Goal: Transaction & Acquisition: Purchase product/service

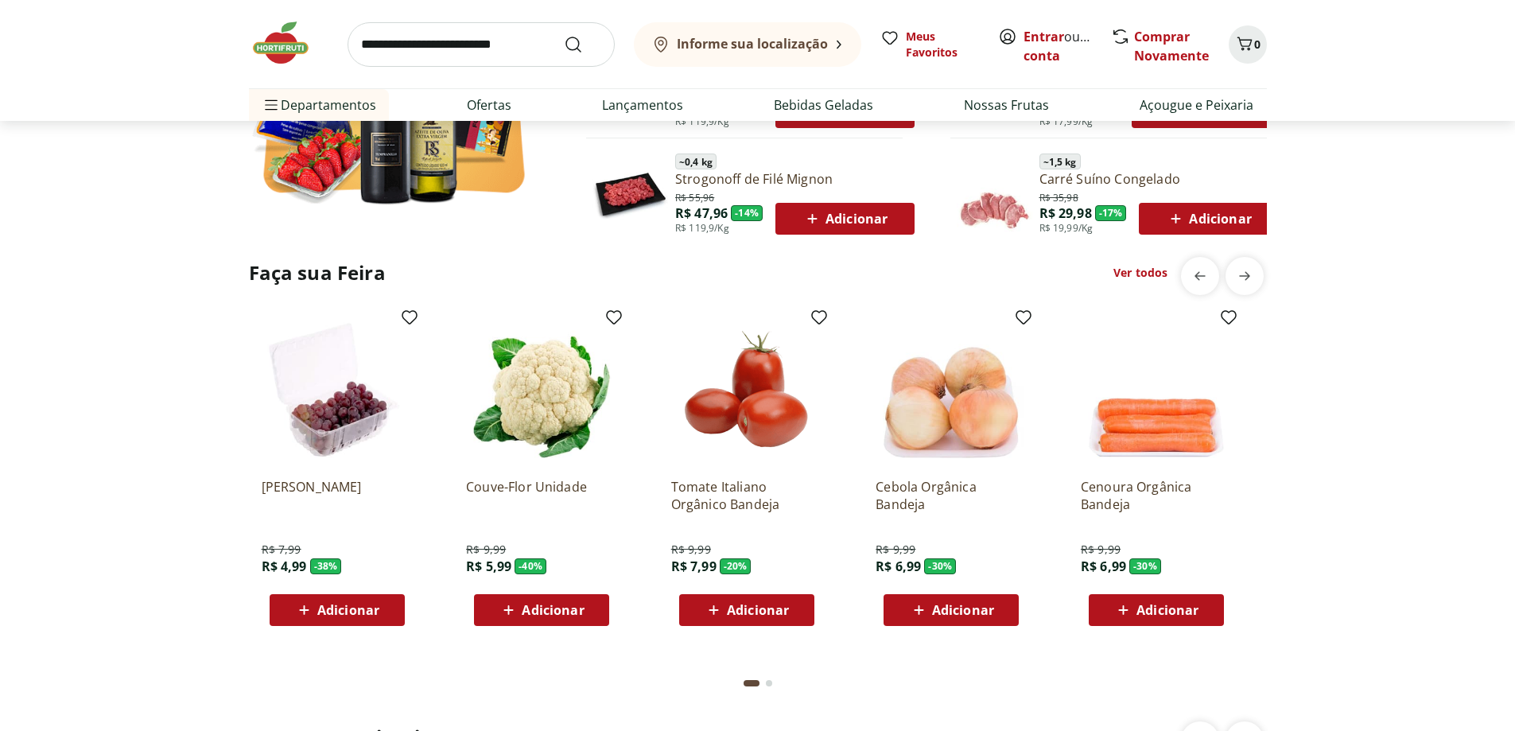
scroll to position [1145, 0]
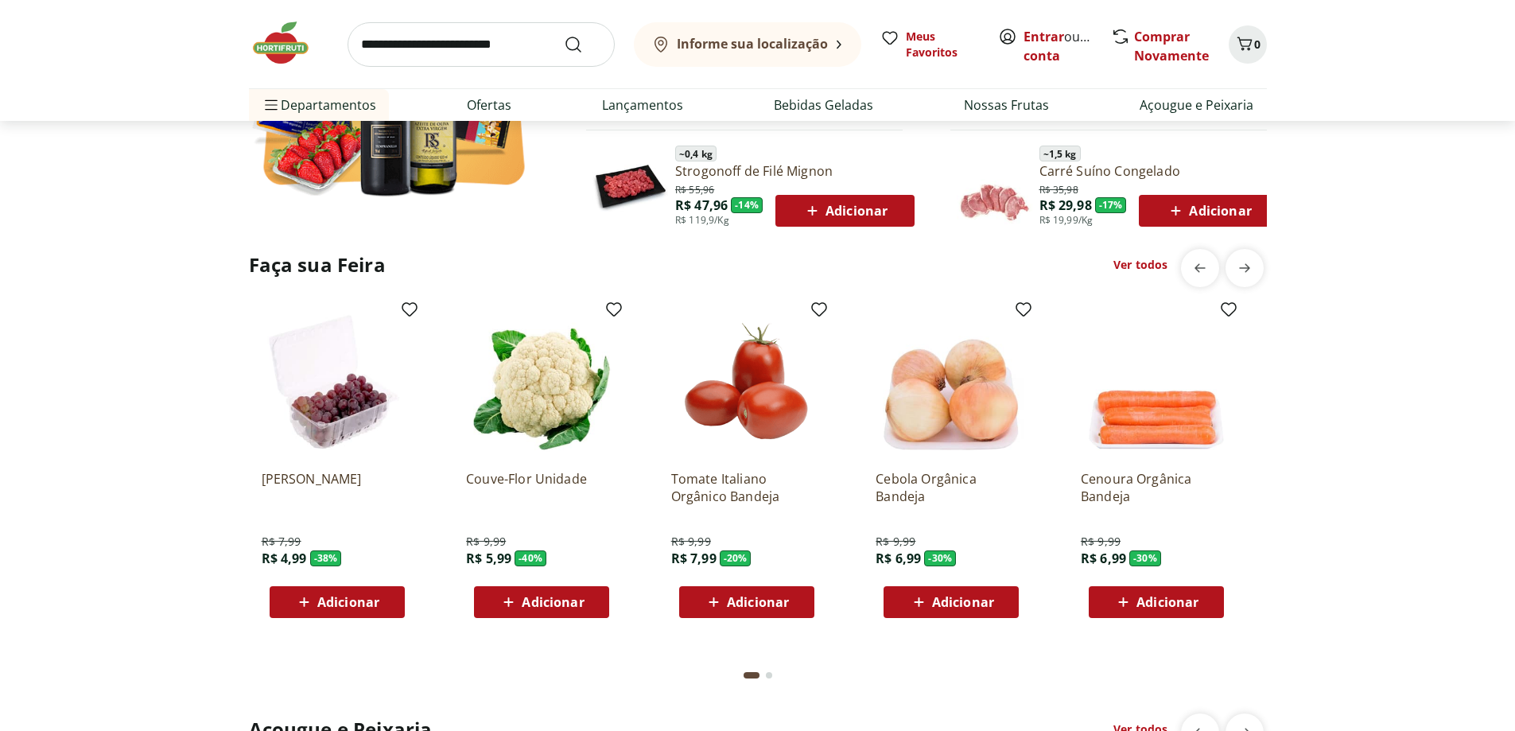
click at [741, 600] on span "Adicionar" at bounding box center [758, 602] width 62 height 13
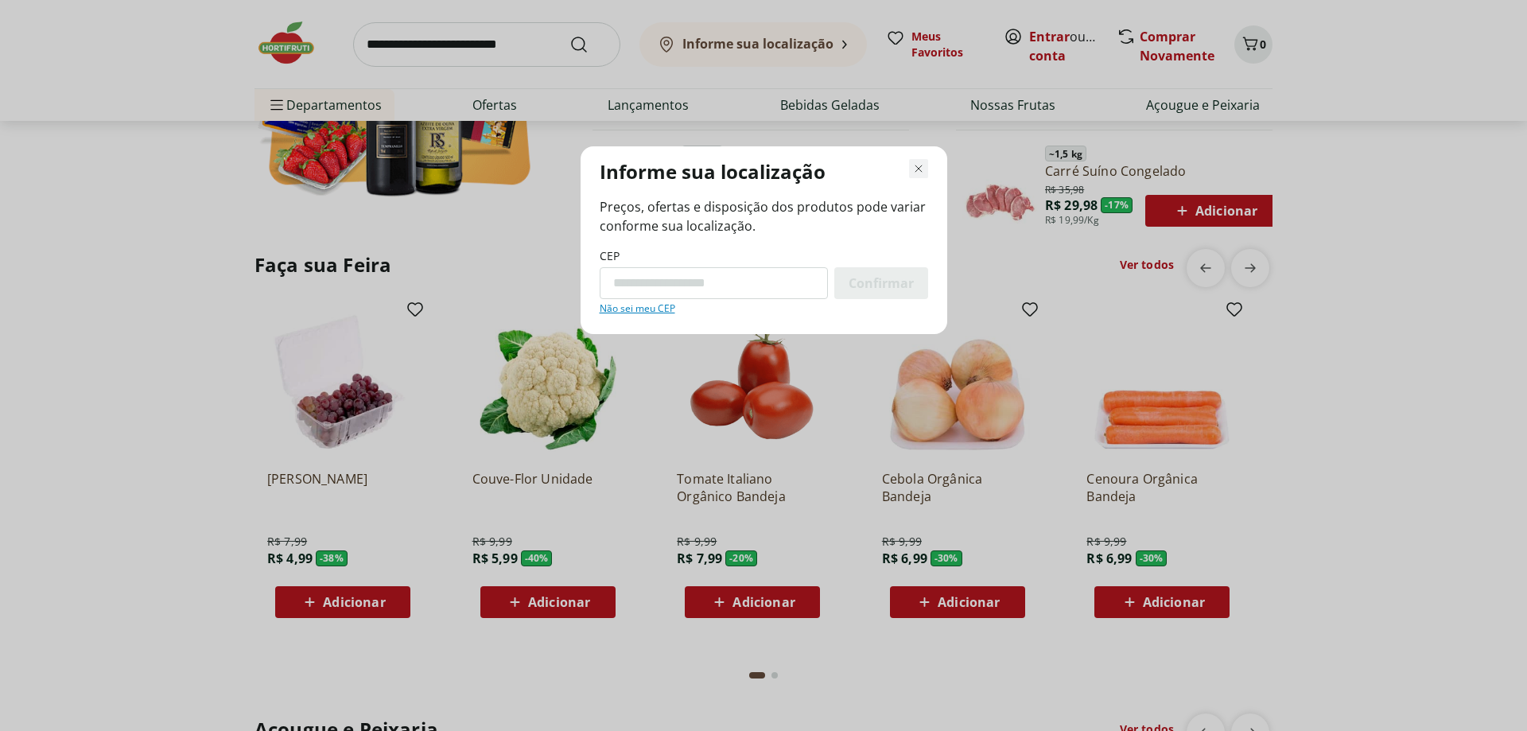
click at [921, 167] on icon "Fechar modal de regionalização" at bounding box center [918, 168] width 19 height 19
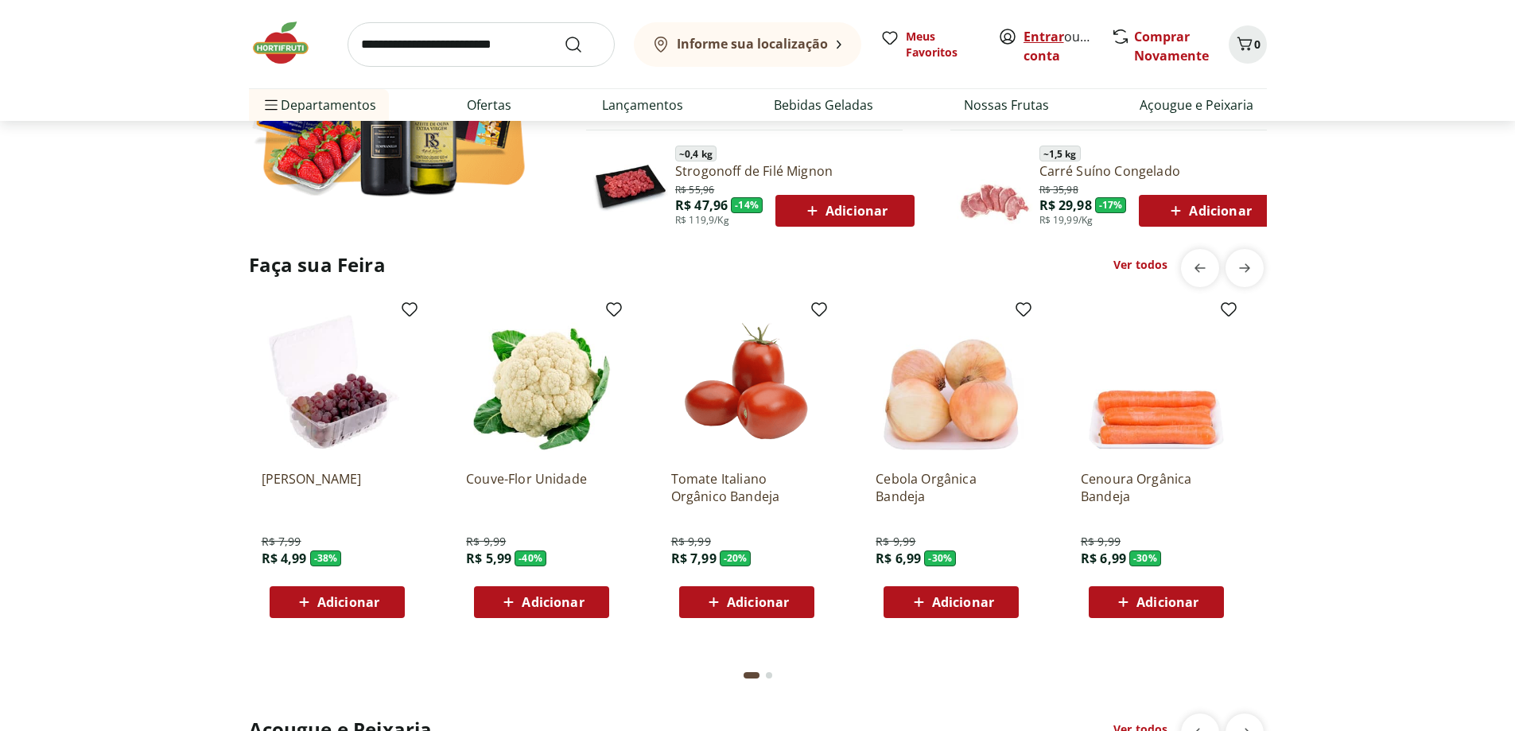
click at [1057, 36] on link "Entrar" at bounding box center [1044, 36] width 41 height 17
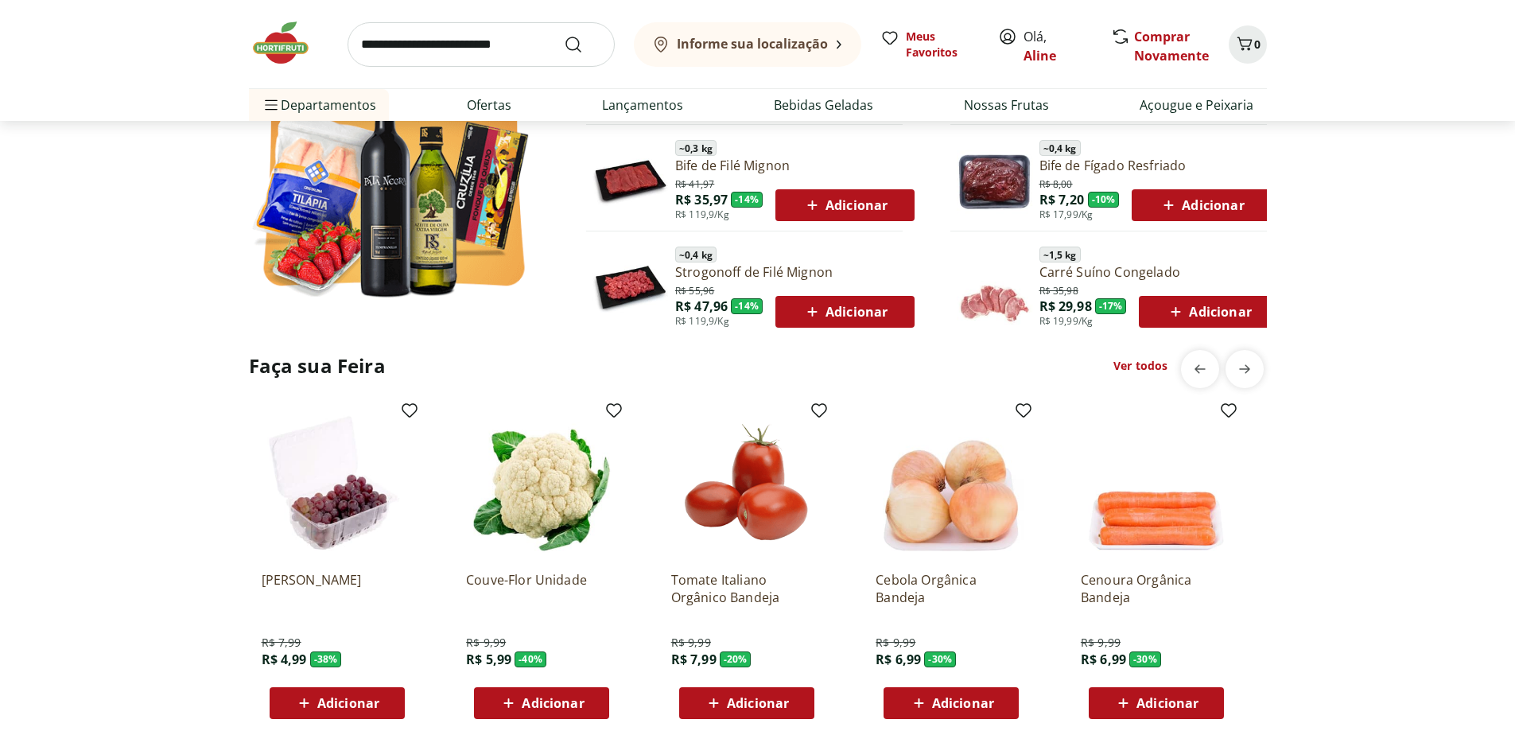
scroll to position [1145, 0]
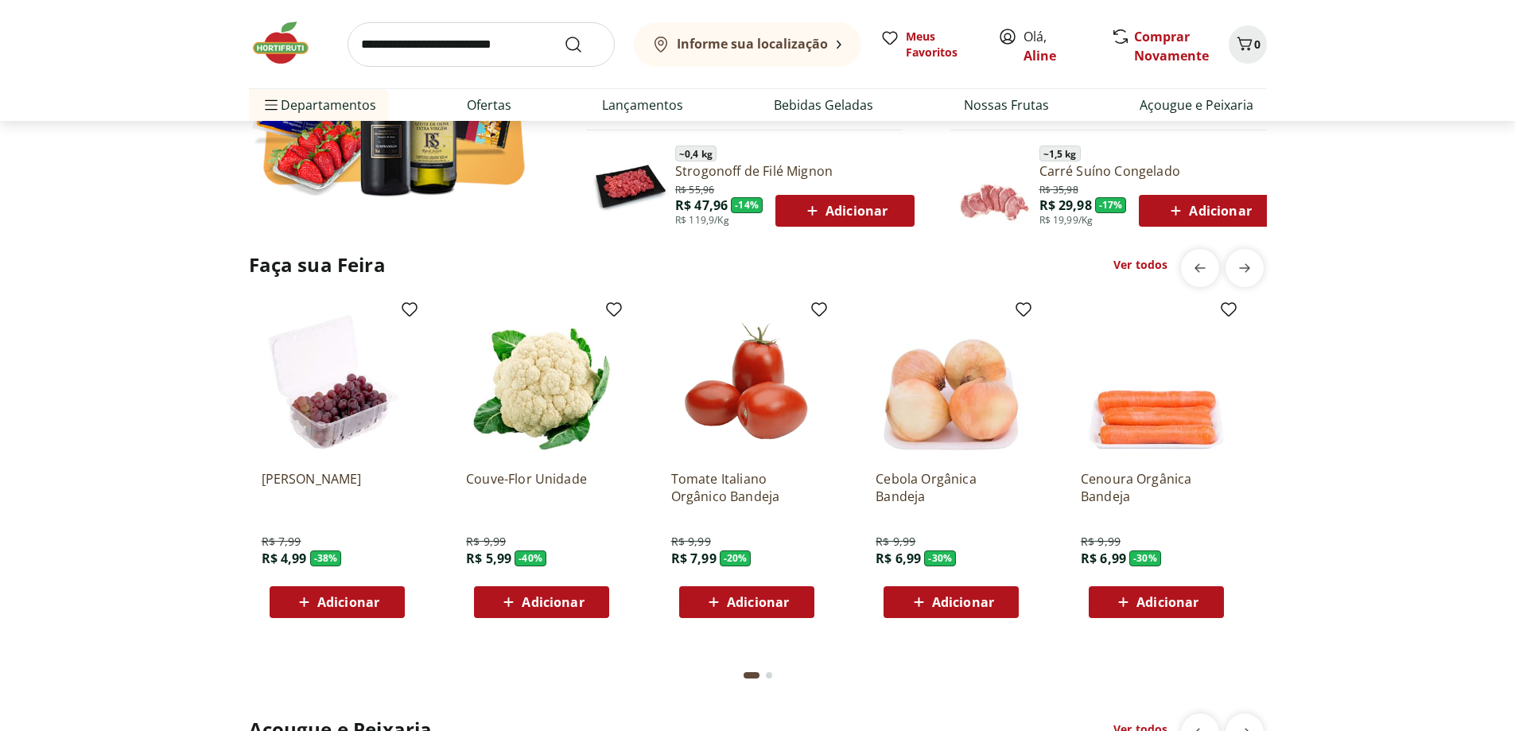
click at [795, 600] on div "Adicionar" at bounding box center [747, 602] width 110 height 29
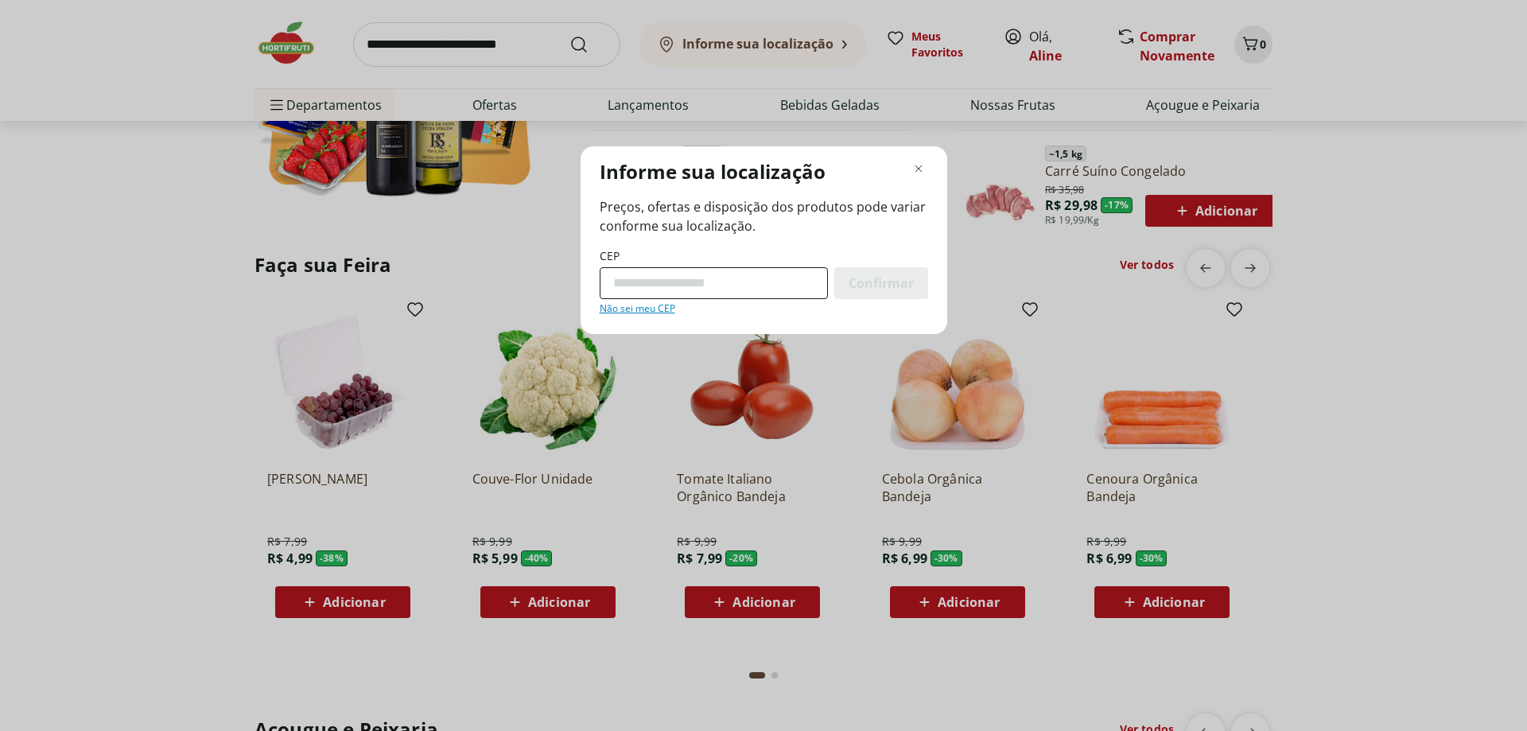
click at [686, 282] on input "CEP" at bounding box center [714, 283] width 228 height 32
type input "*********"
click at [885, 278] on span "Confirmar" at bounding box center [881, 283] width 65 height 13
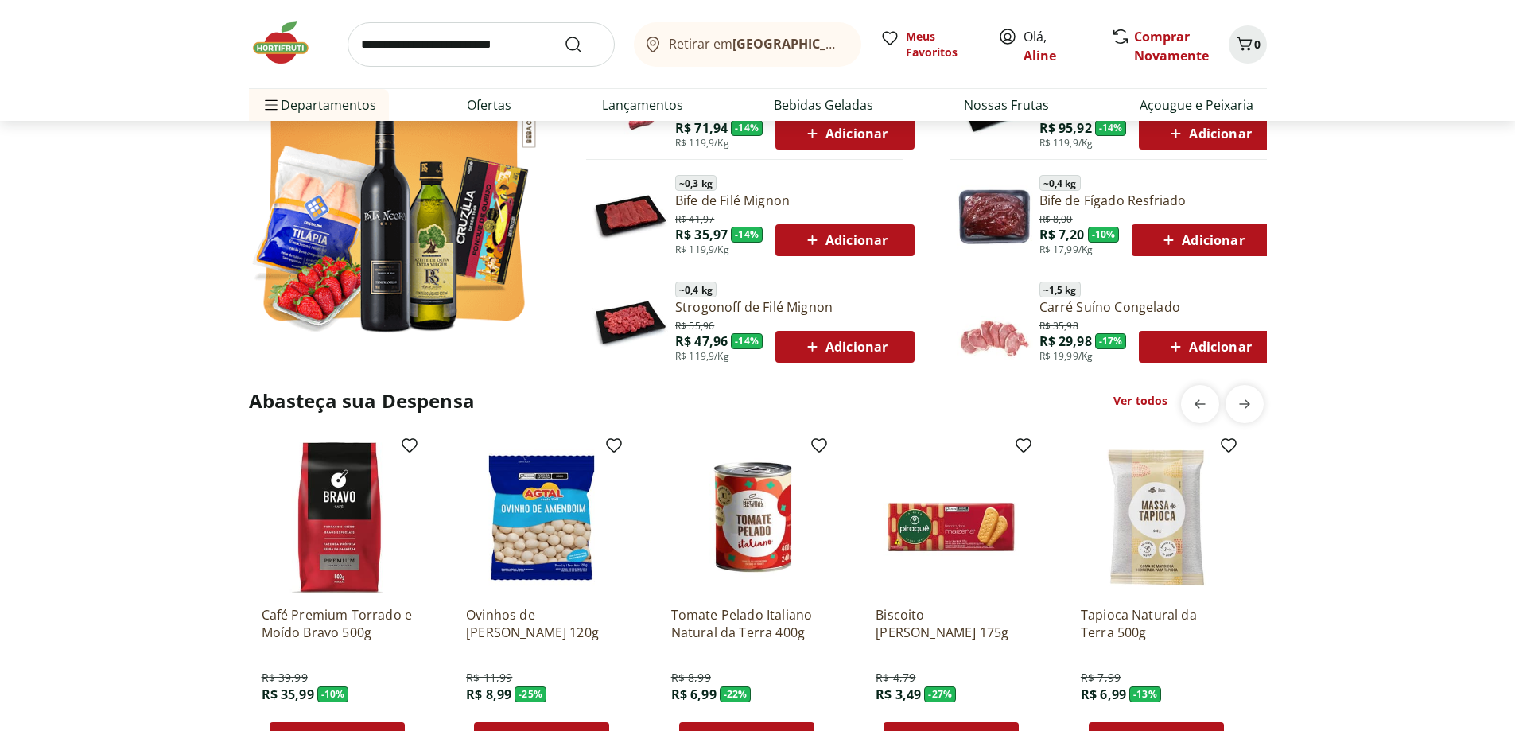
scroll to position [859, 0]
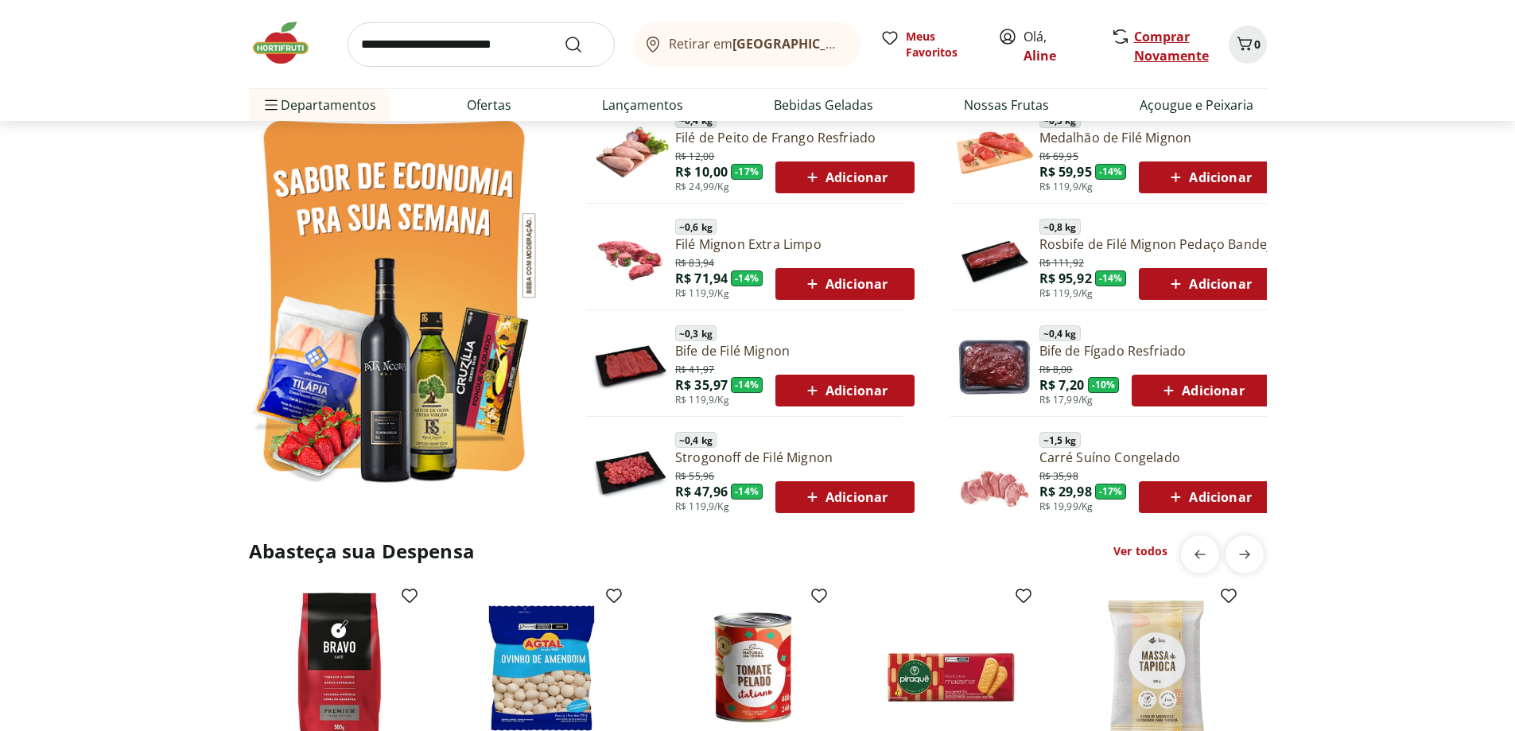
click at [1165, 33] on link "Comprar Novamente" at bounding box center [1171, 46] width 75 height 37
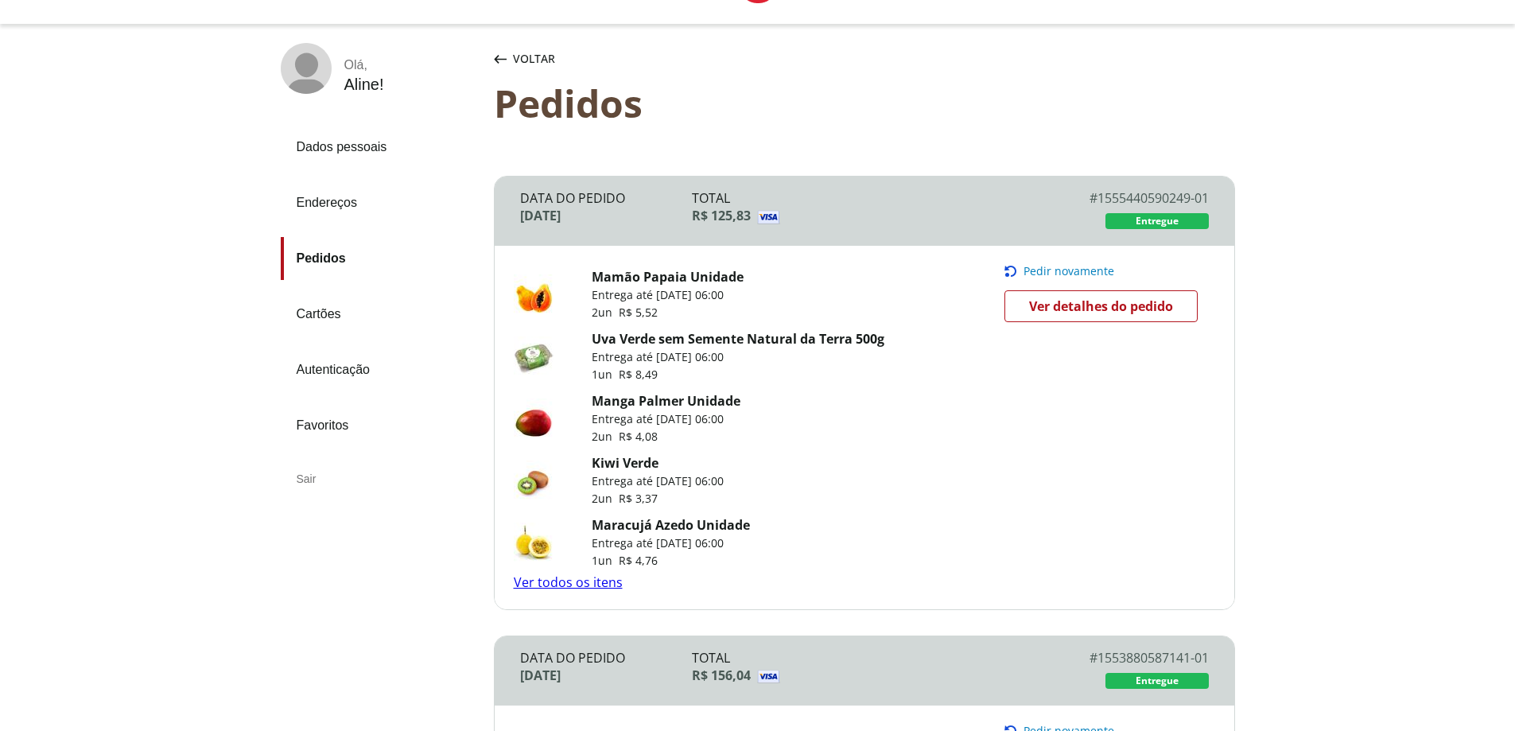
scroll to position [95, 0]
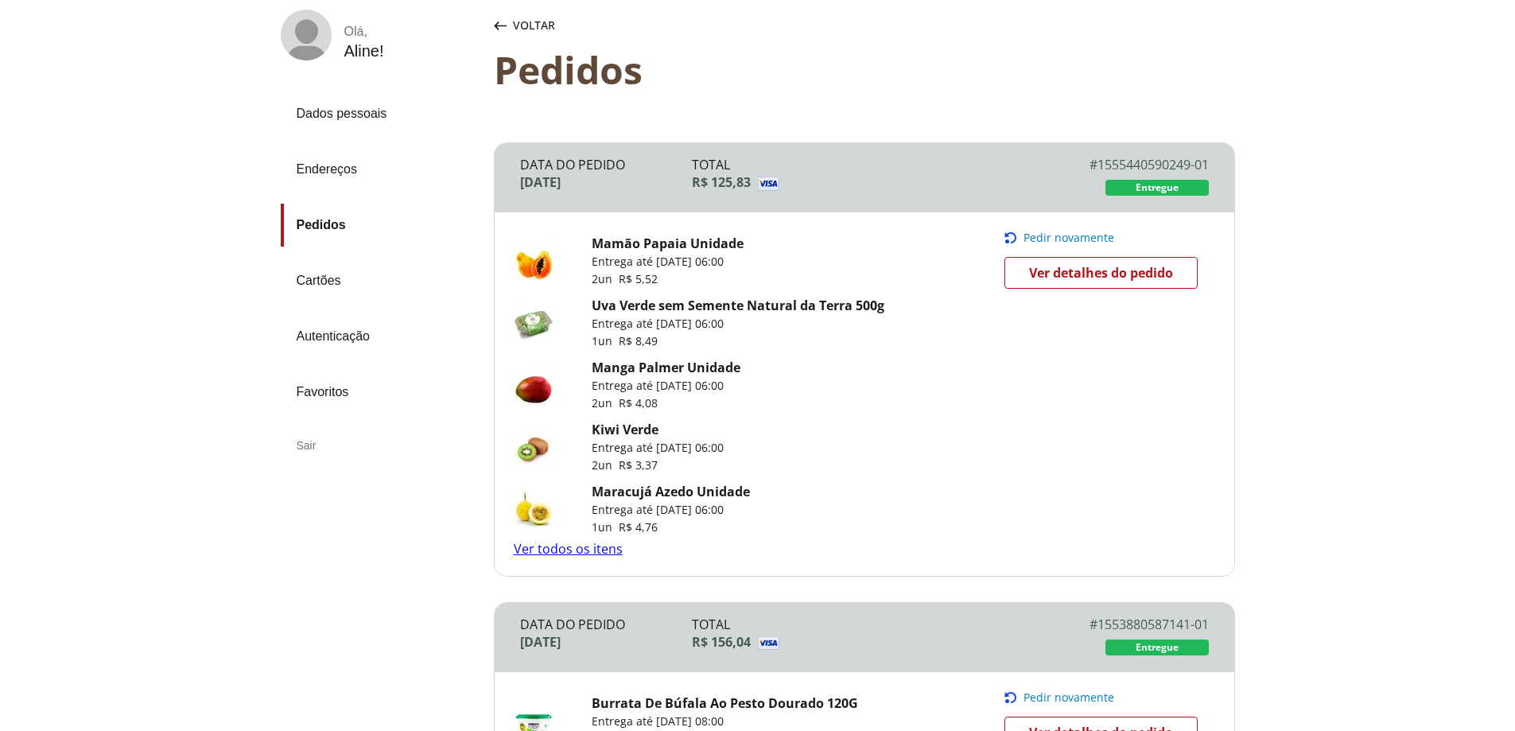
click at [601, 547] on link "Ver todos os itens" at bounding box center [568, 548] width 109 height 17
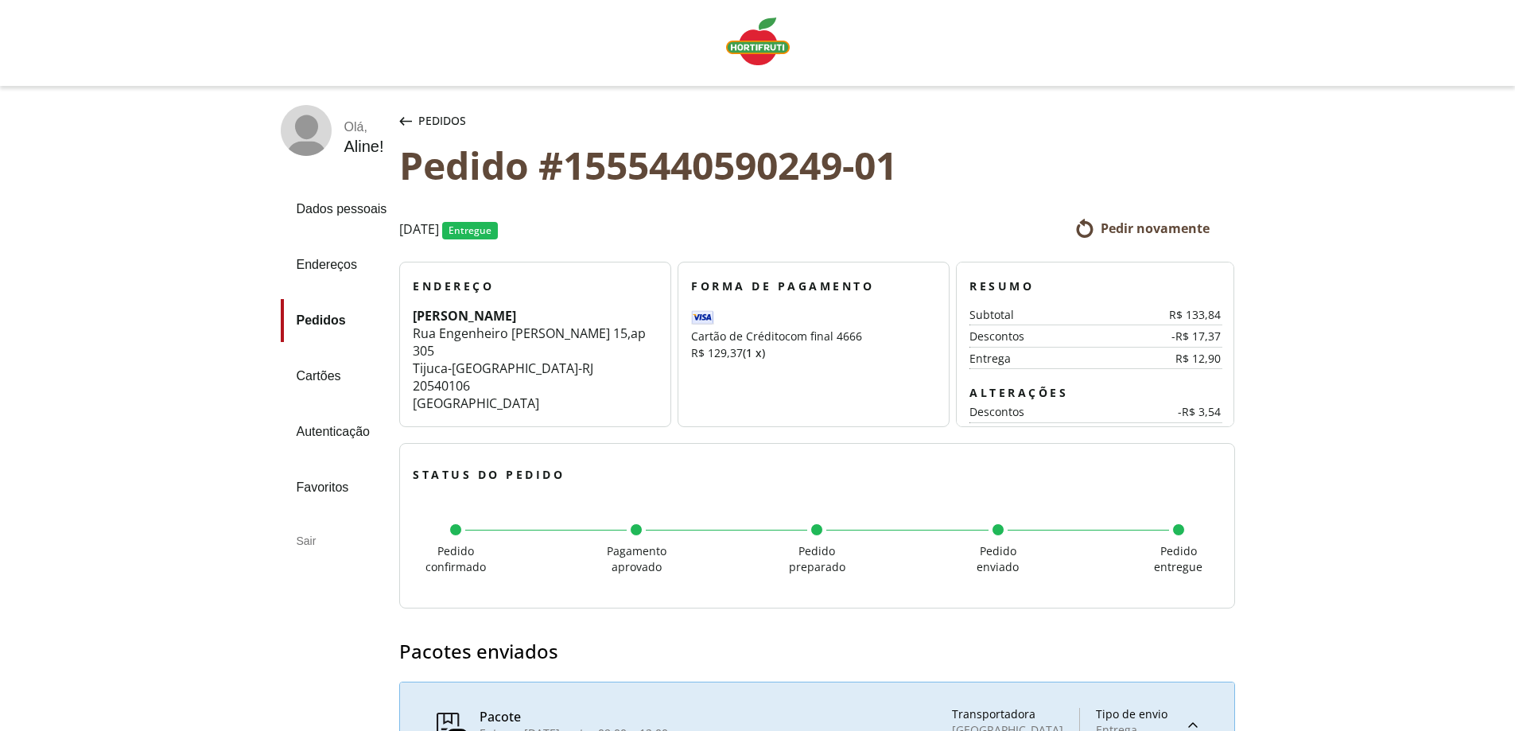
scroll to position [95, 0]
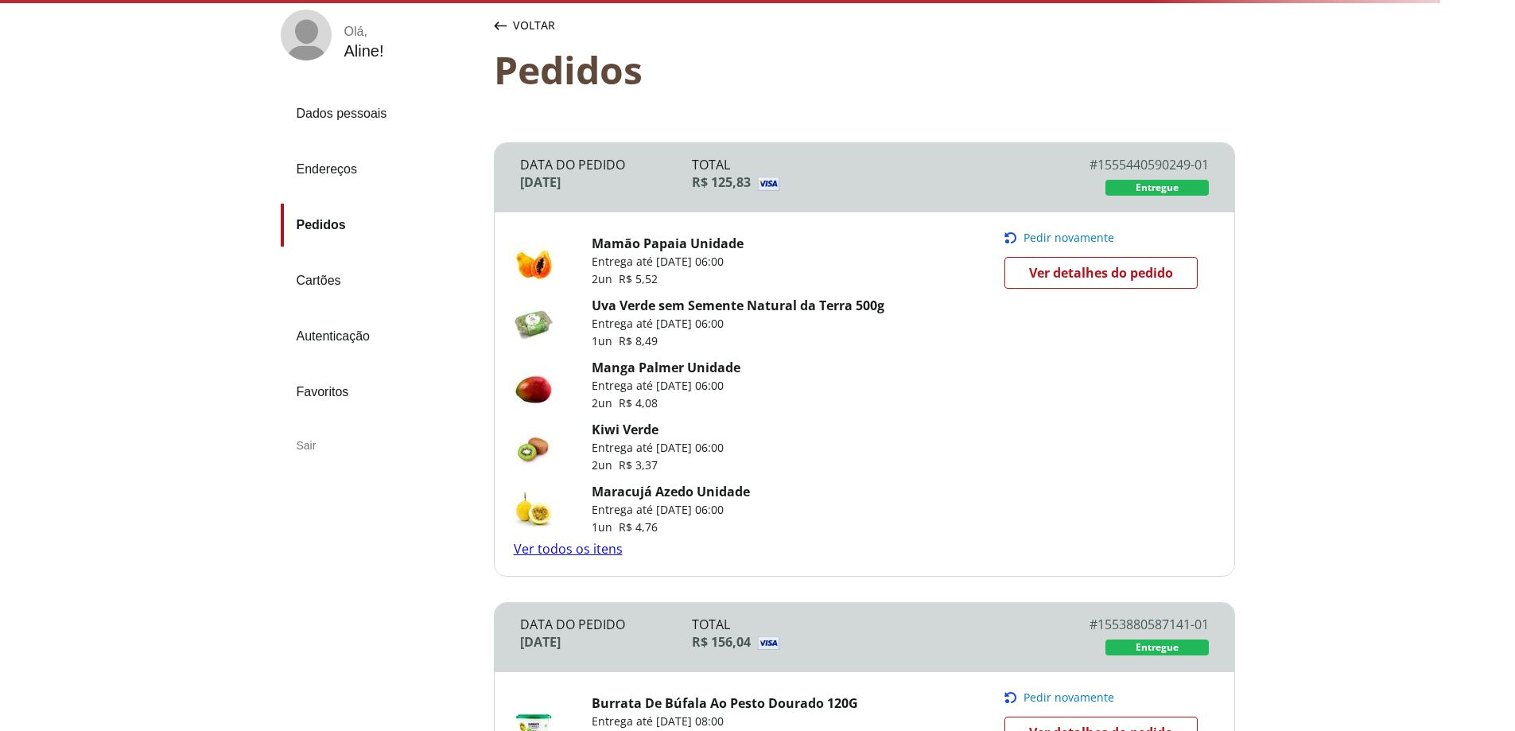
click at [506, 20] on div "Voltar" at bounding box center [525, 26] width 68 height 32
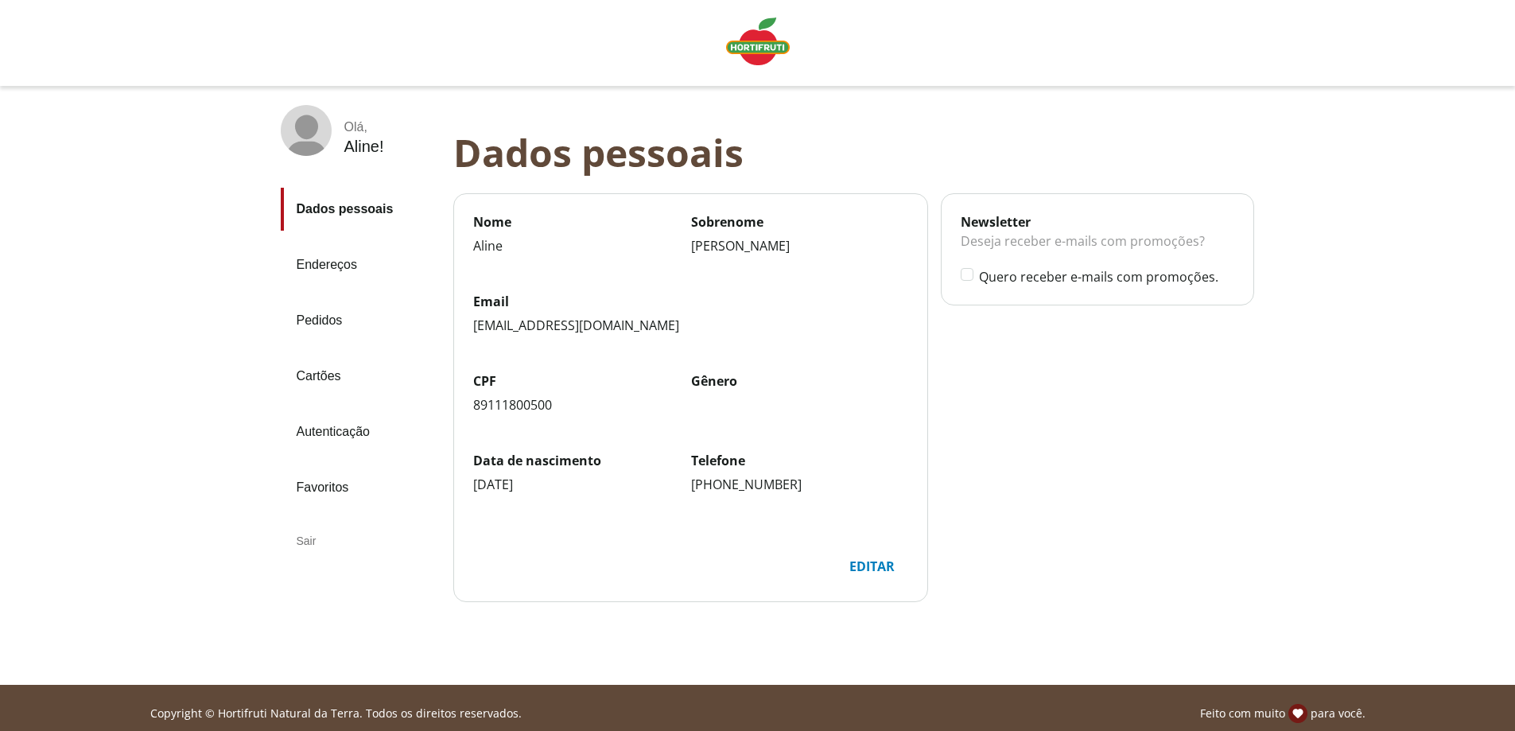
click at [352, 154] on div "Aline !" at bounding box center [364, 147] width 40 height 18
click at [769, 41] on img "Linha de sessão" at bounding box center [758, 41] width 64 height 48
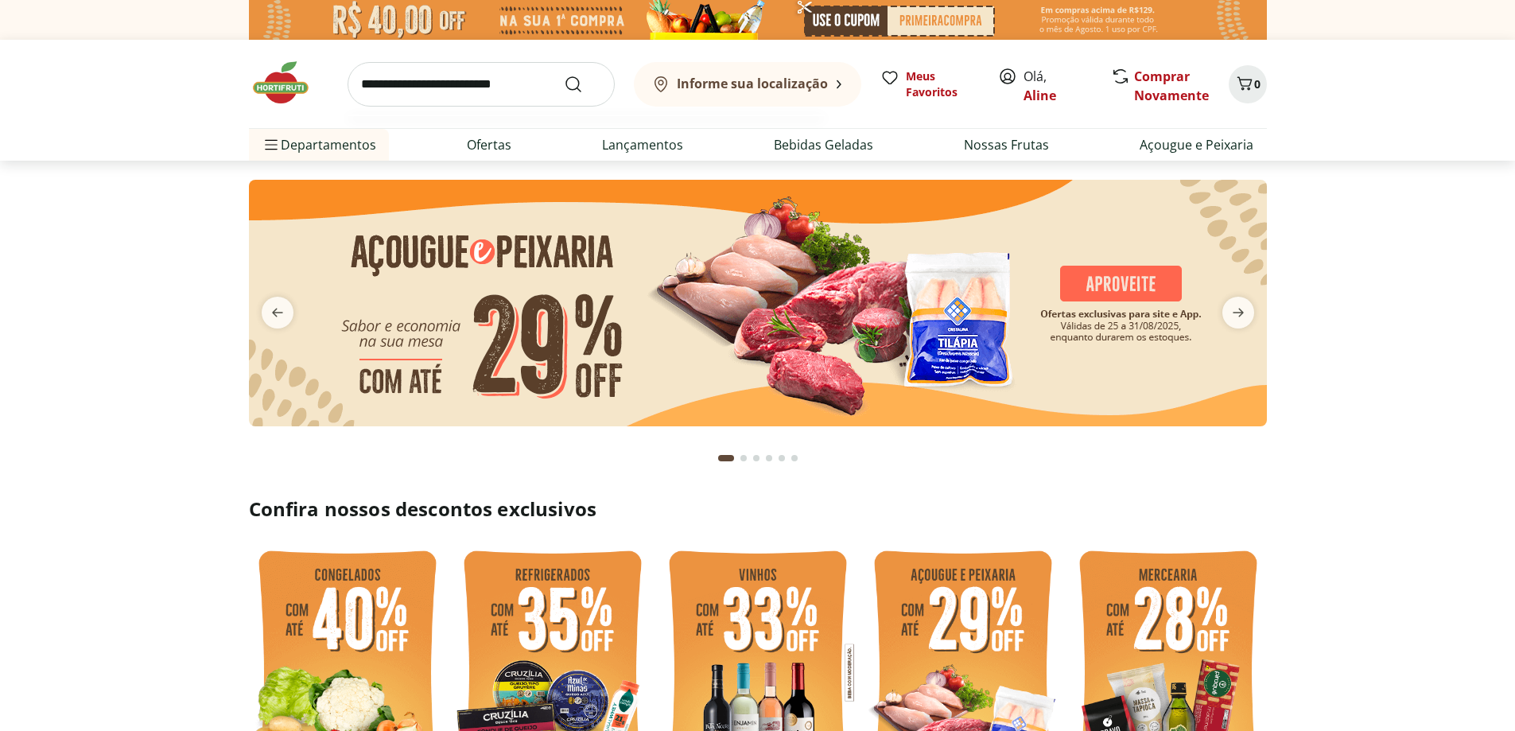
click at [503, 76] on input "search" at bounding box center [481, 84] width 267 height 45
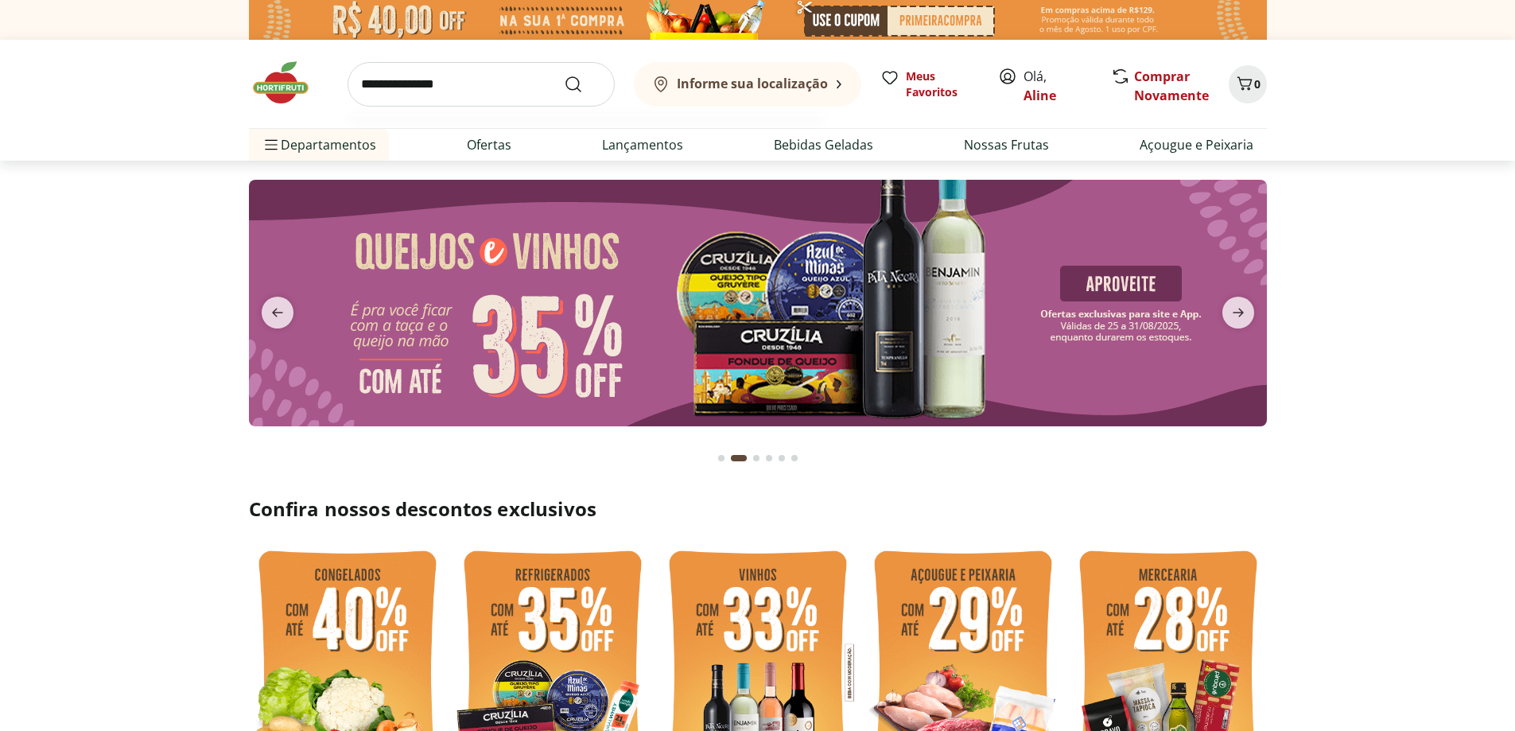
type input "**********"
click at [564, 75] on button "Submit Search" at bounding box center [583, 84] width 38 height 19
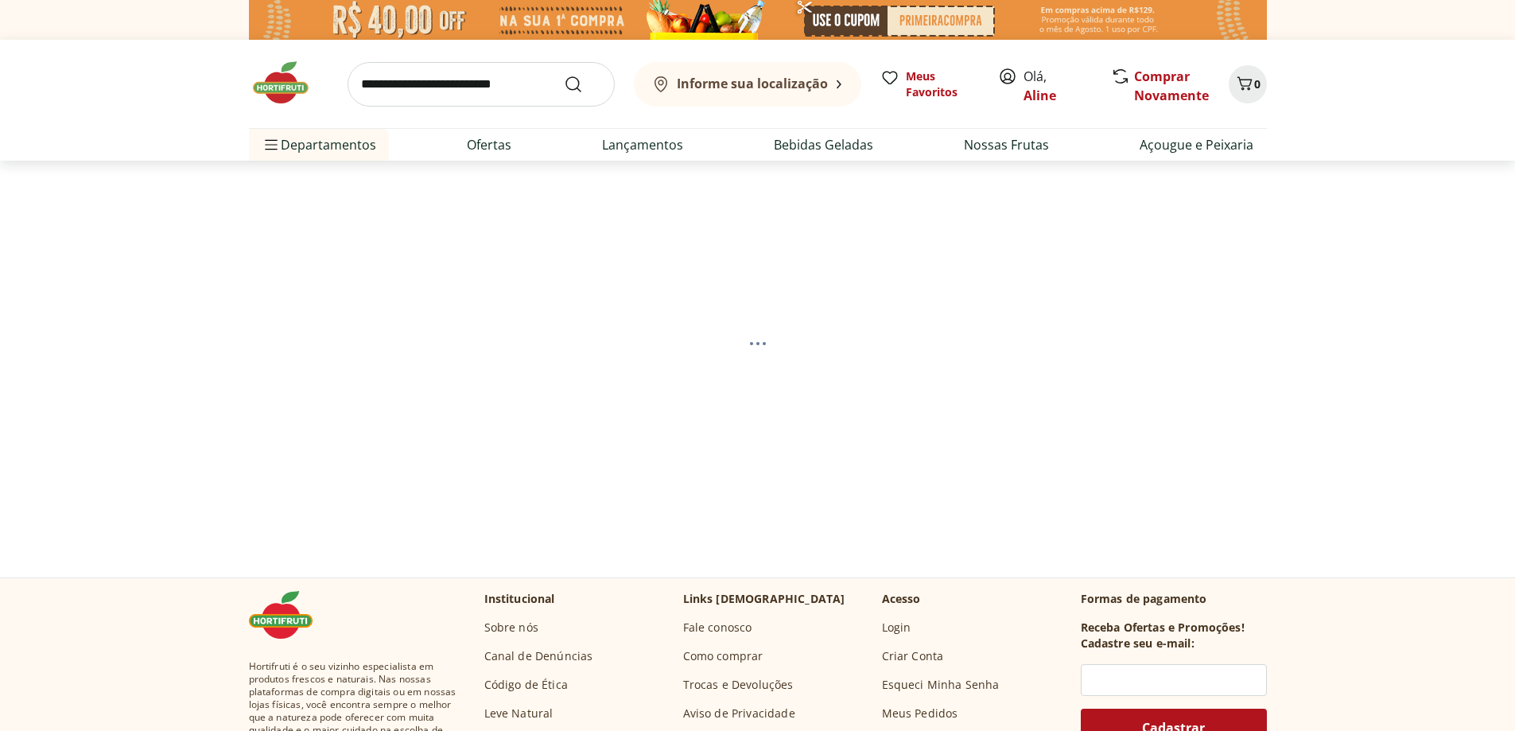
select select "**********"
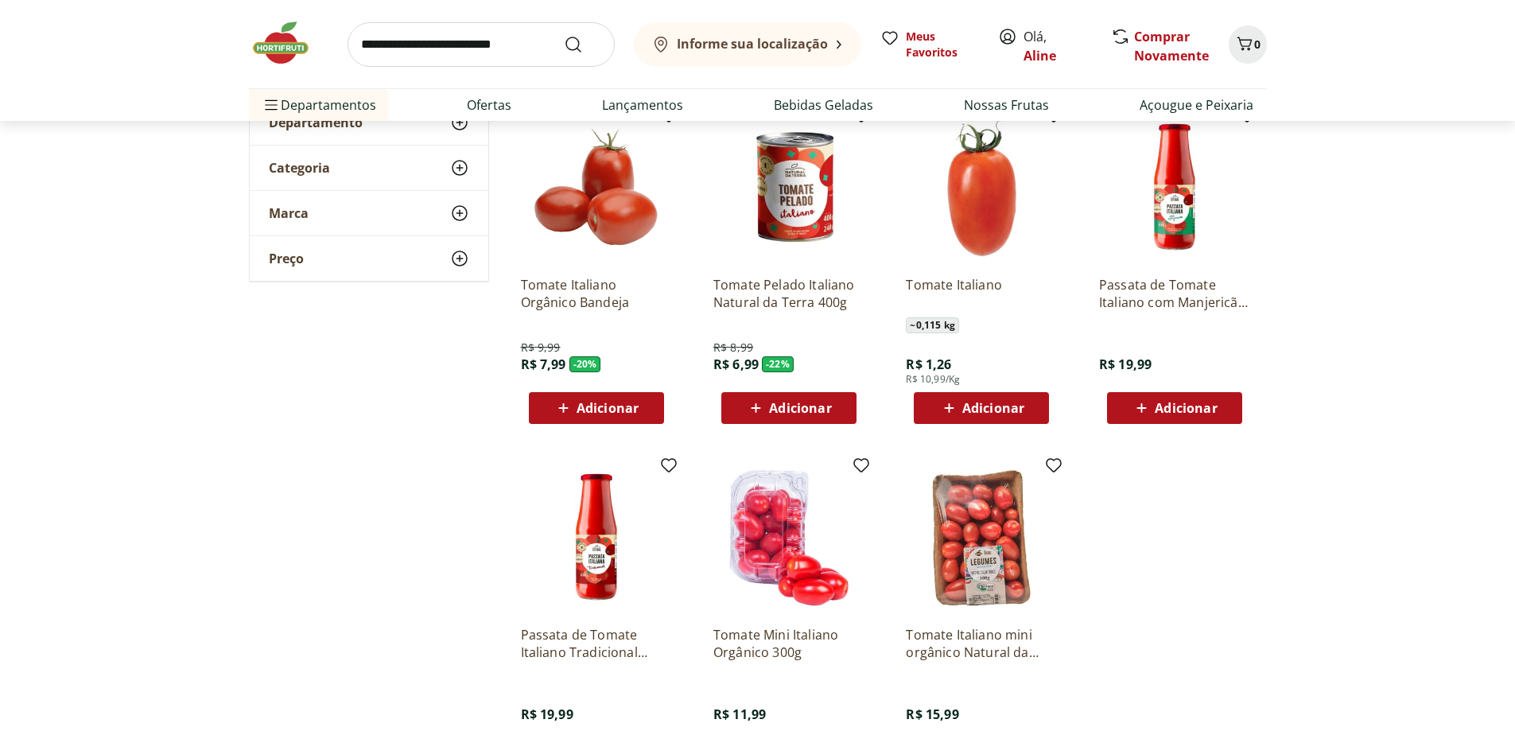
scroll to position [191, 0]
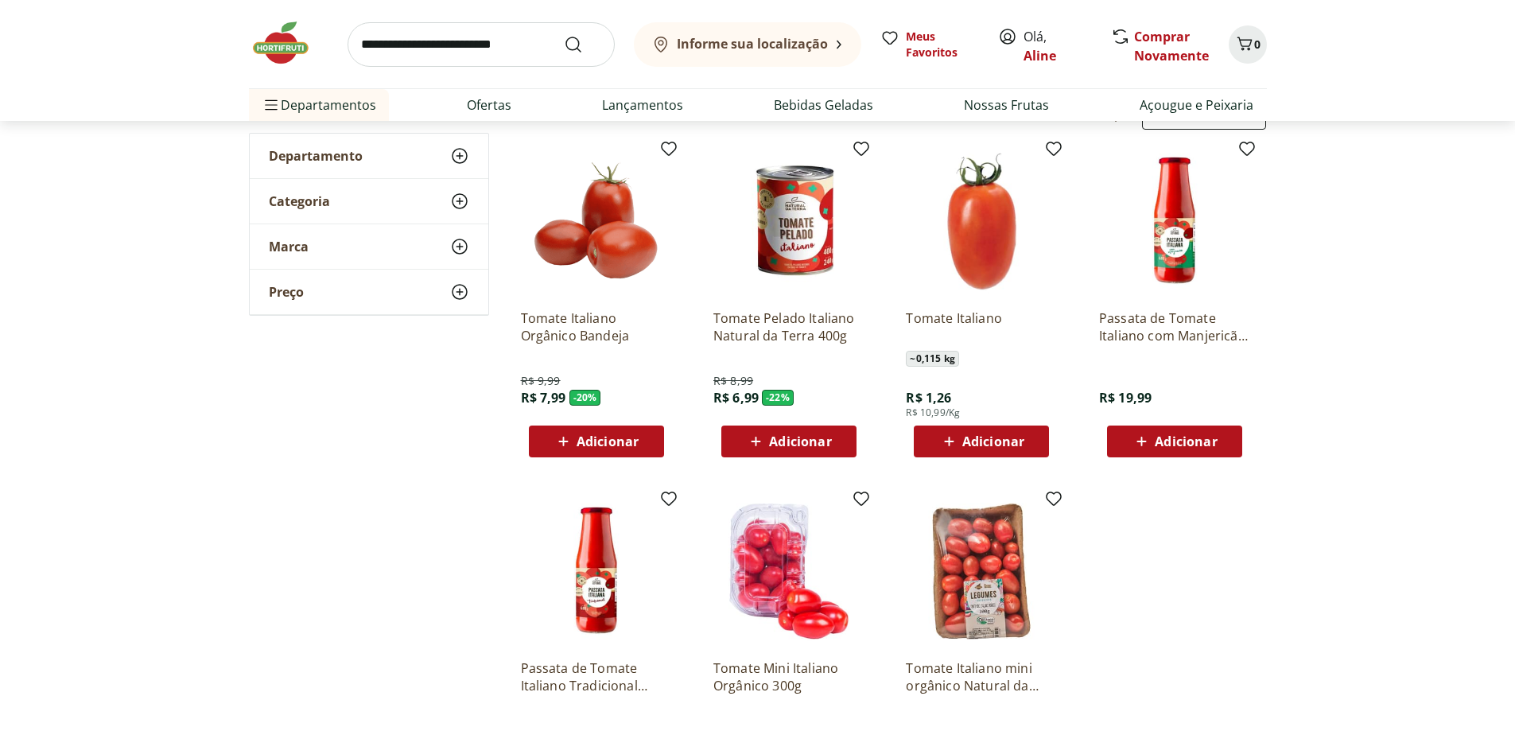
click at [623, 439] on span "Adicionar" at bounding box center [608, 441] width 62 height 13
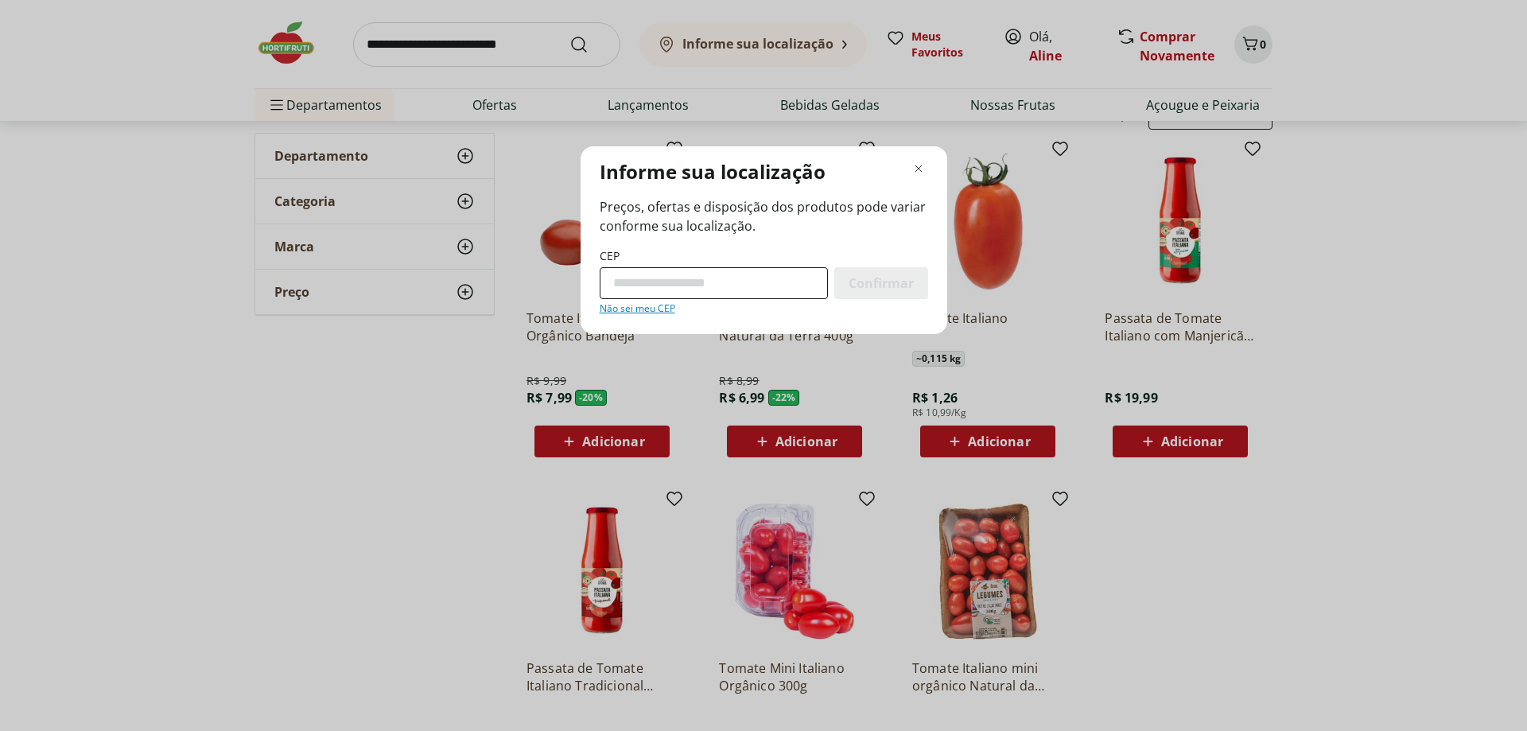
click at [643, 270] on input "CEP" at bounding box center [714, 283] width 228 height 32
type input "*********"
click at [865, 283] on span "Confirmar" at bounding box center [881, 283] width 65 height 13
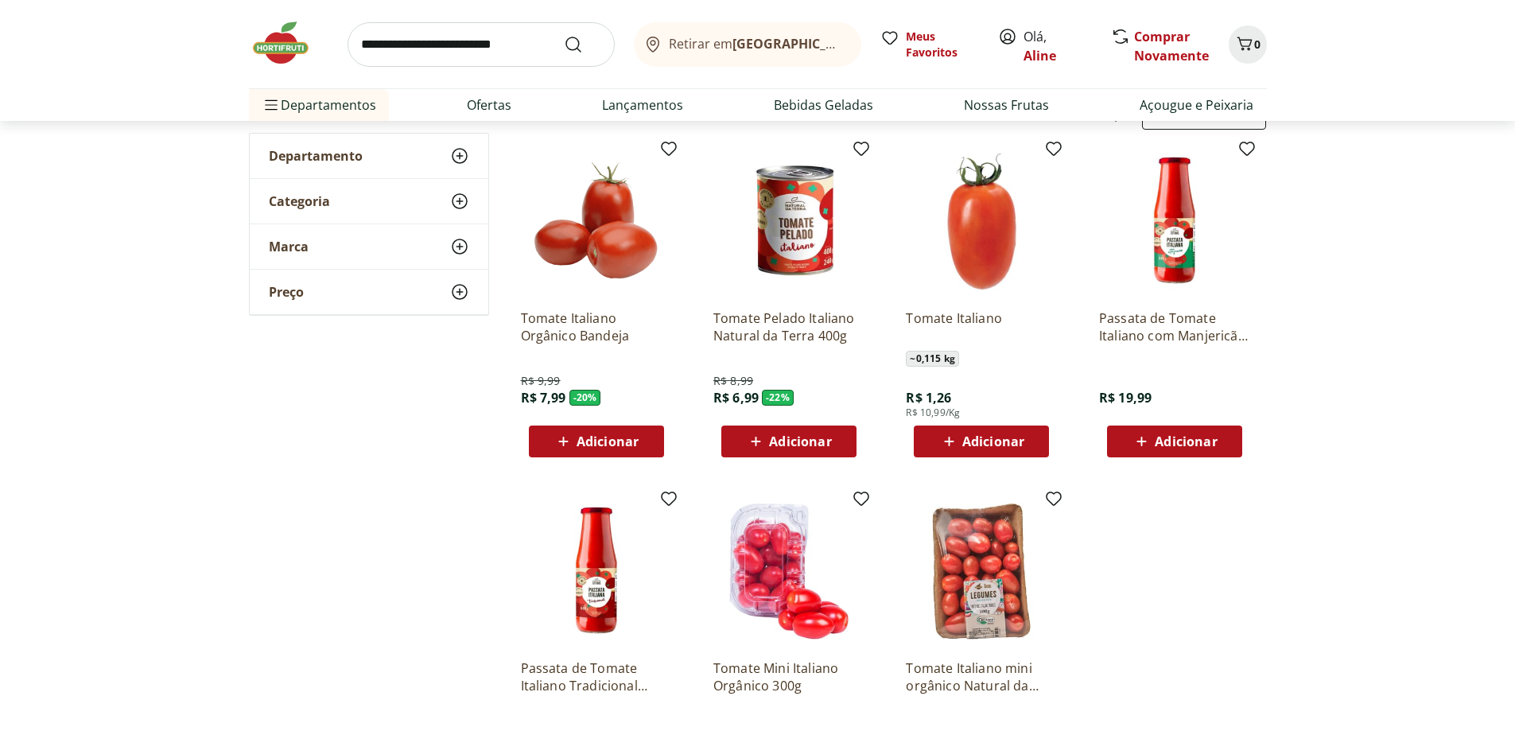
click at [584, 448] on span "Adicionar" at bounding box center [608, 441] width 62 height 13
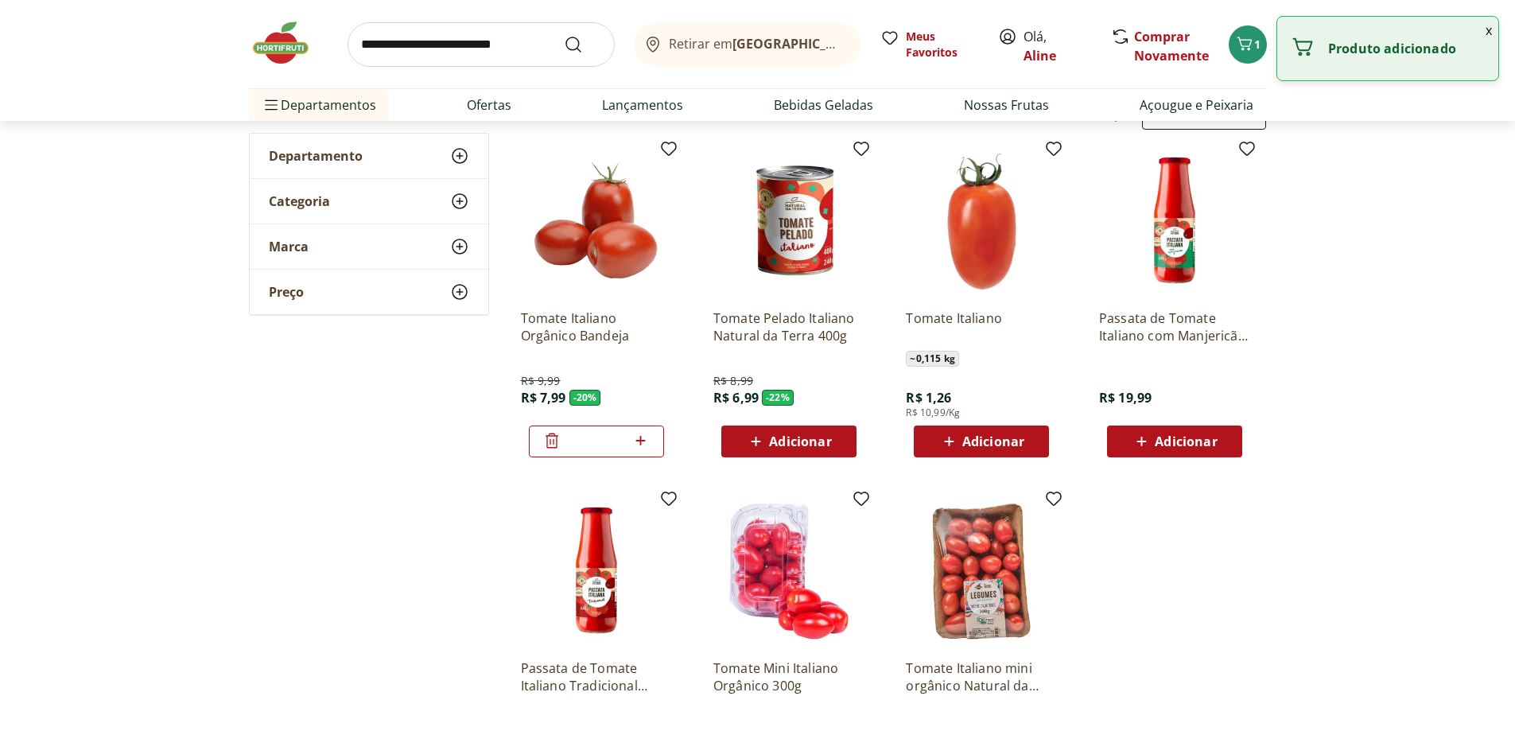
click at [445, 45] on input "search" at bounding box center [481, 44] width 267 height 45
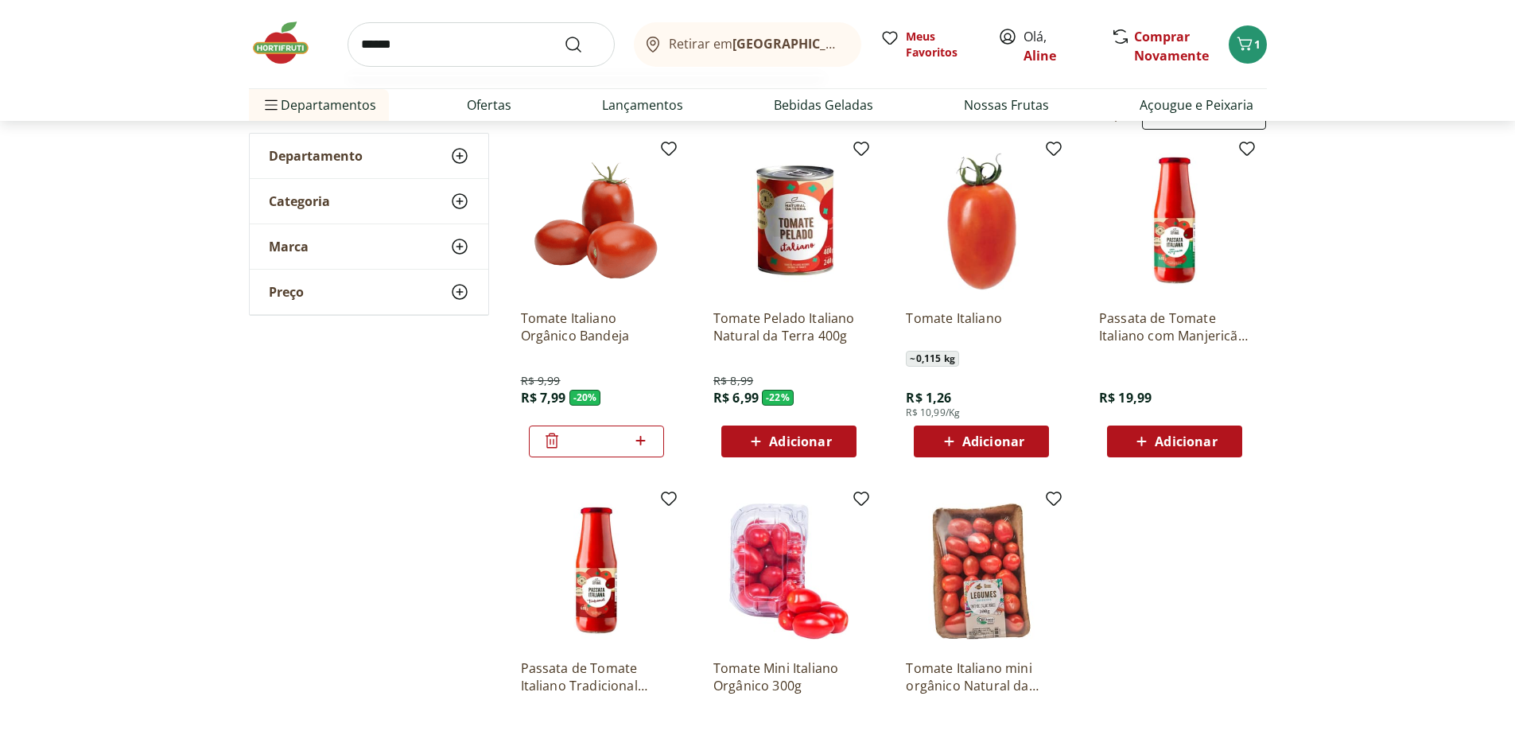
type input "******"
click at [564, 35] on button "Submit Search" at bounding box center [583, 44] width 38 height 19
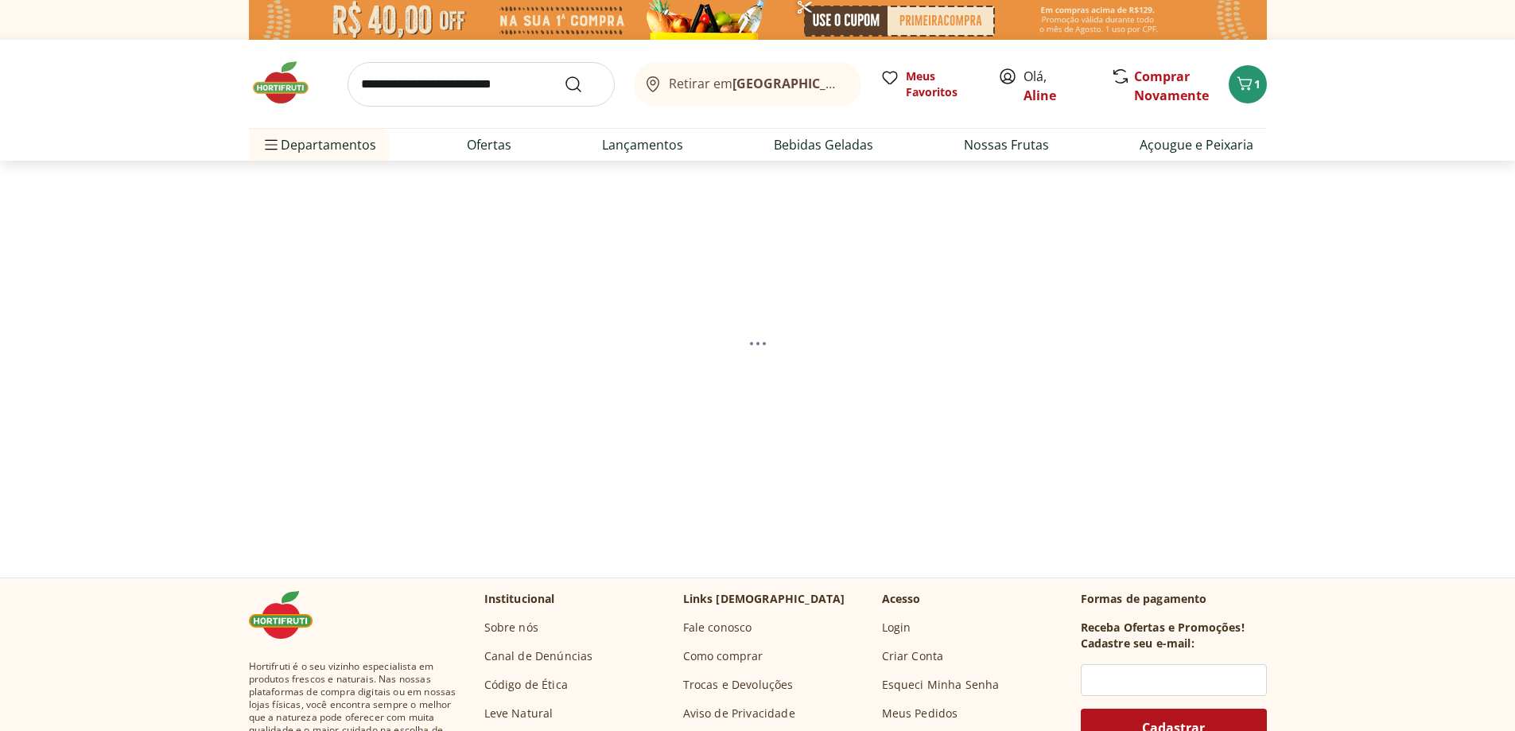
select select "**********"
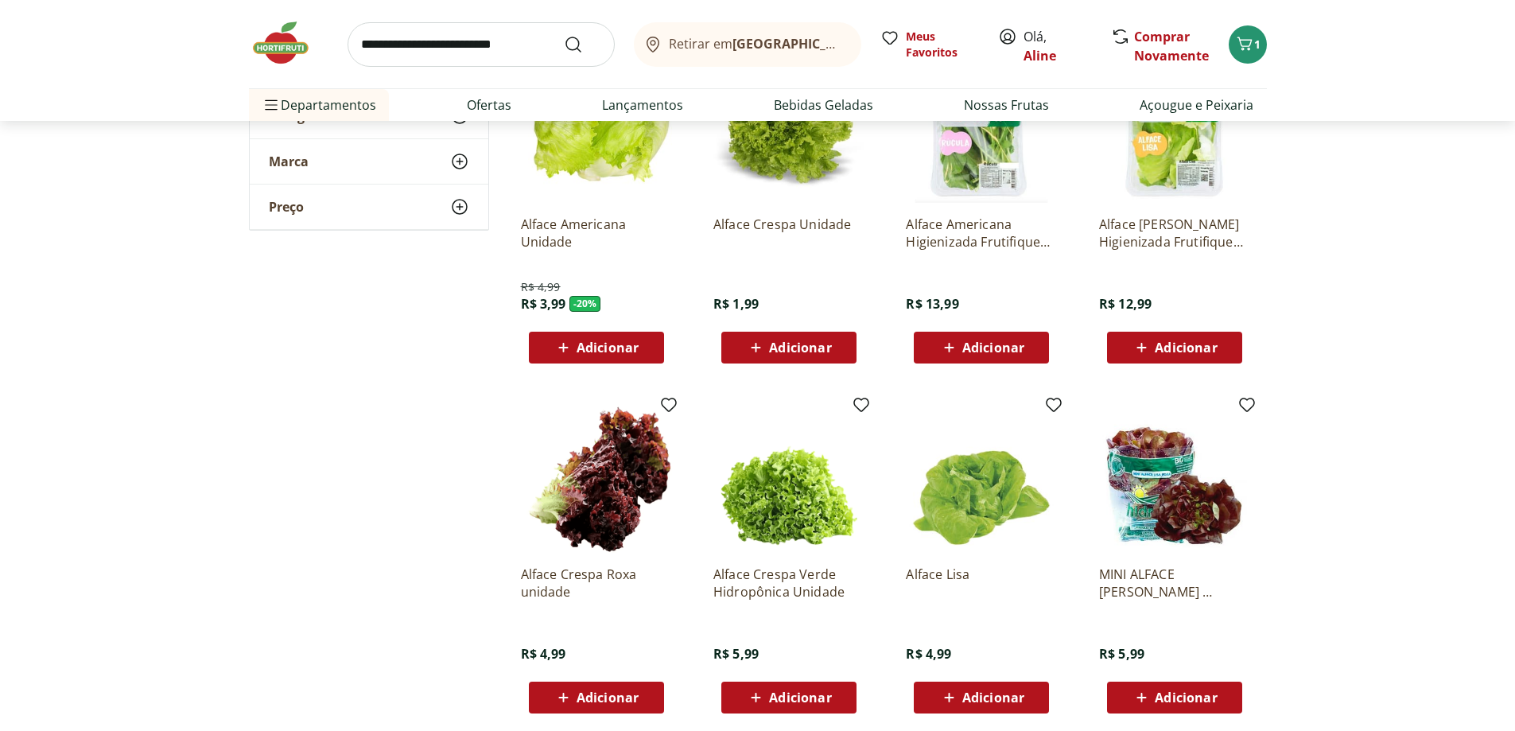
scroll to position [286, 0]
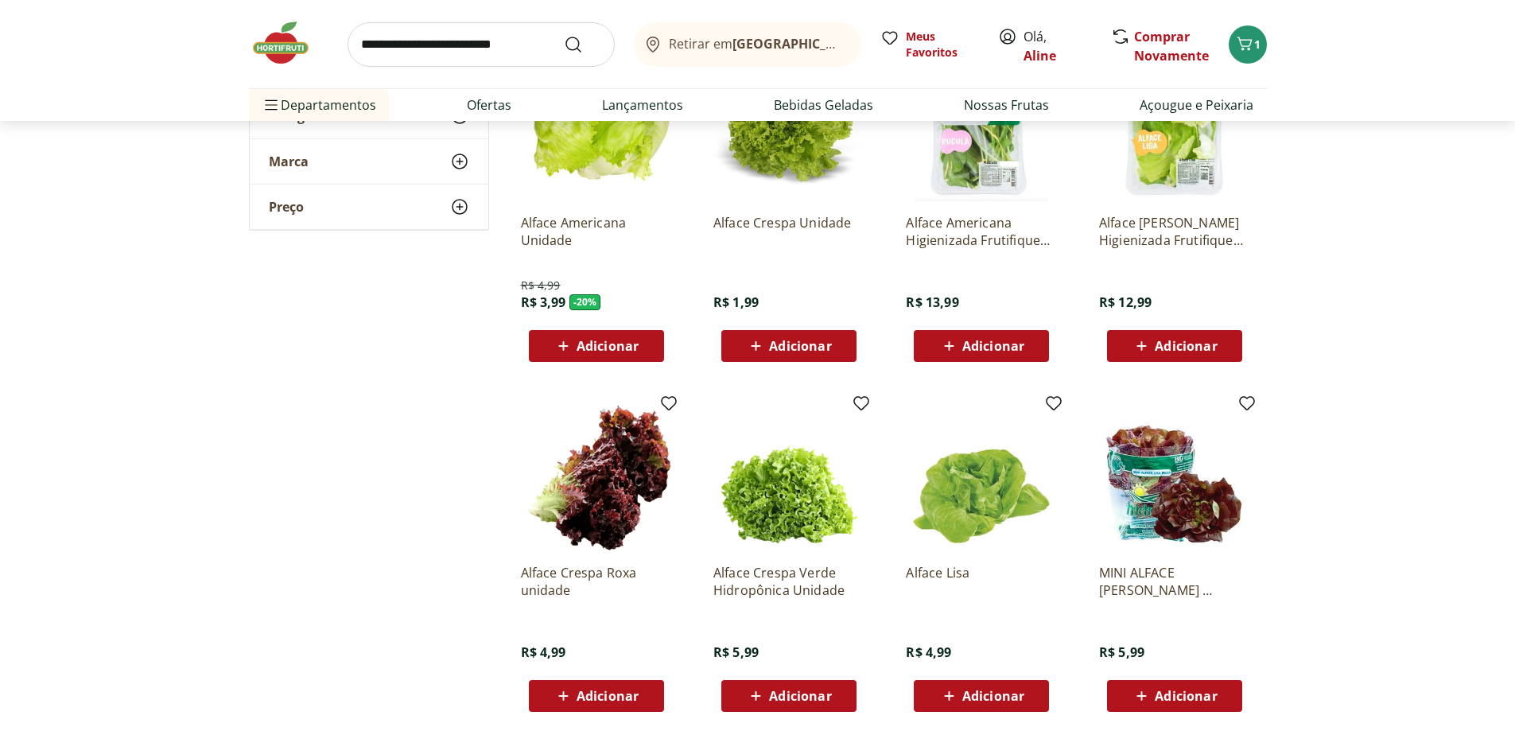
click at [790, 344] on span "Adicionar" at bounding box center [800, 346] width 62 height 13
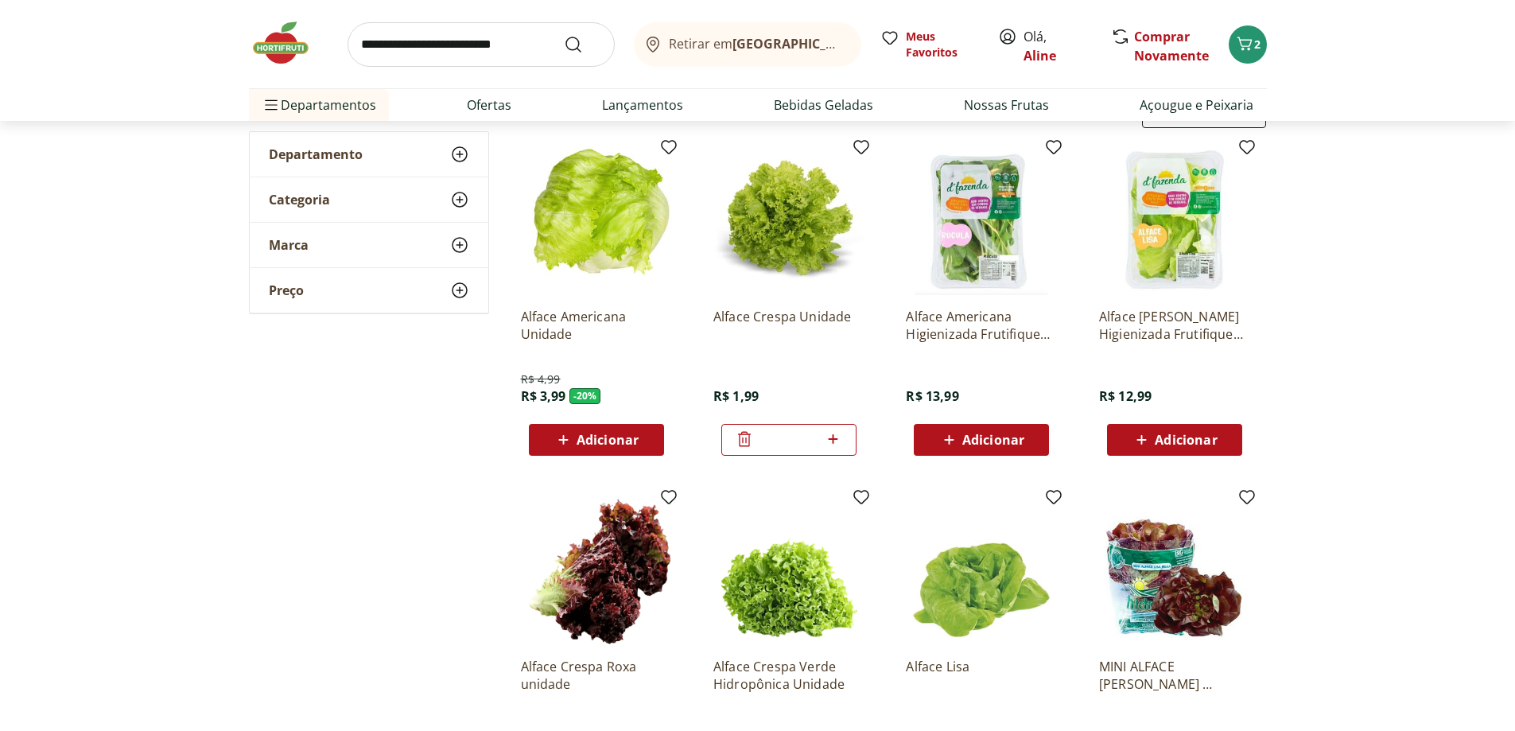
scroll to position [191, 0]
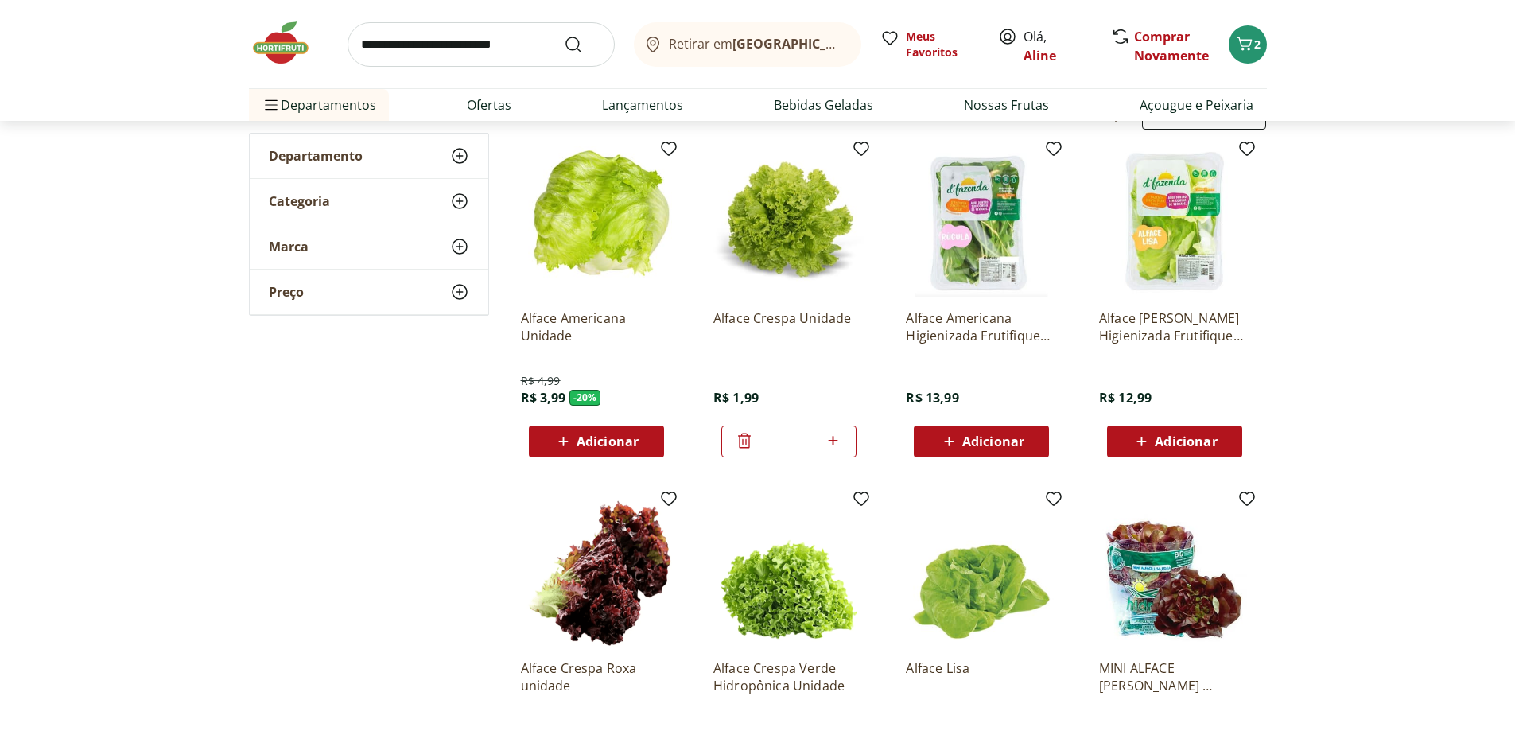
click at [743, 442] on icon at bounding box center [744, 440] width 13 height 15
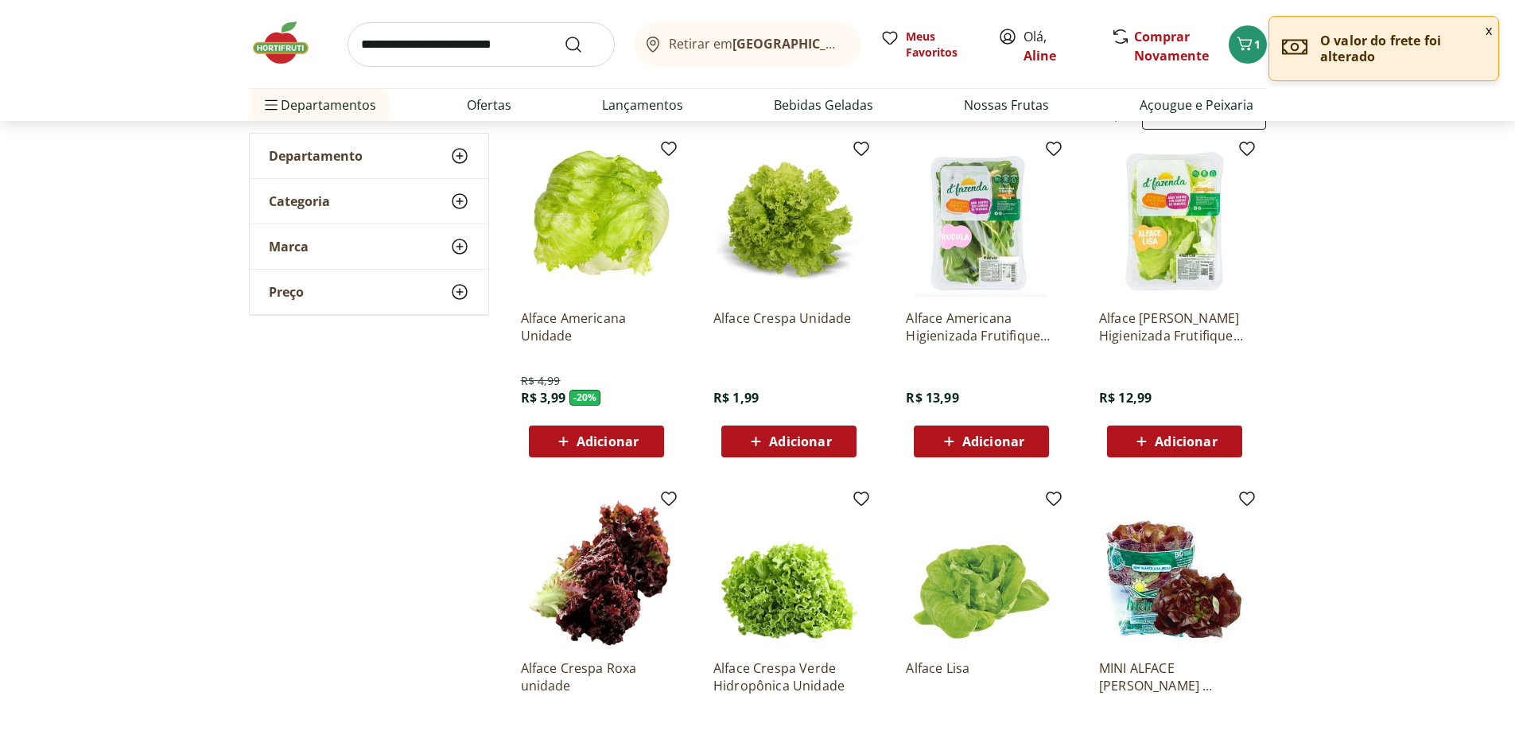
click at [617, 437] on span "Adicionar" at bounding box center [608, 441] width 62 height 13
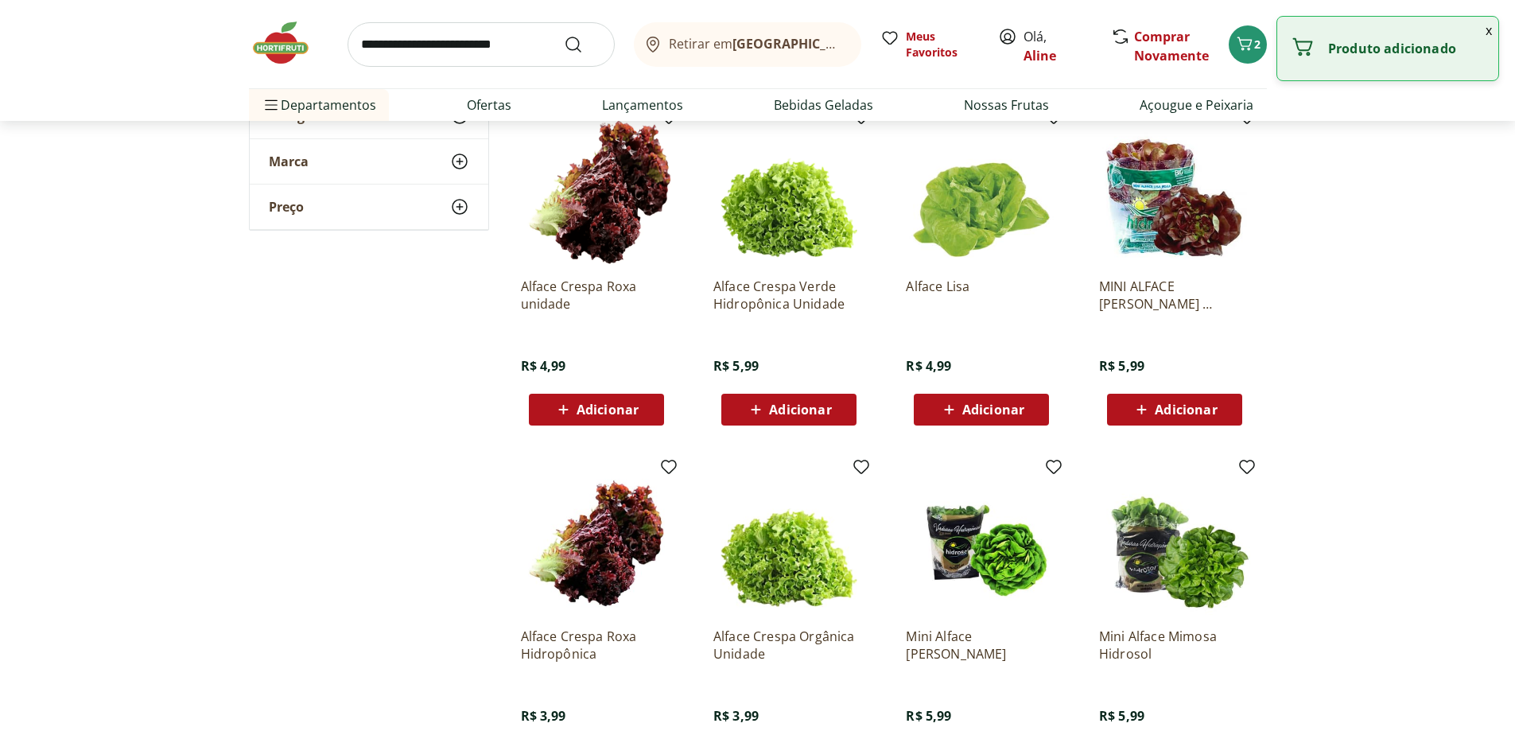
scroll to position [764, 0]
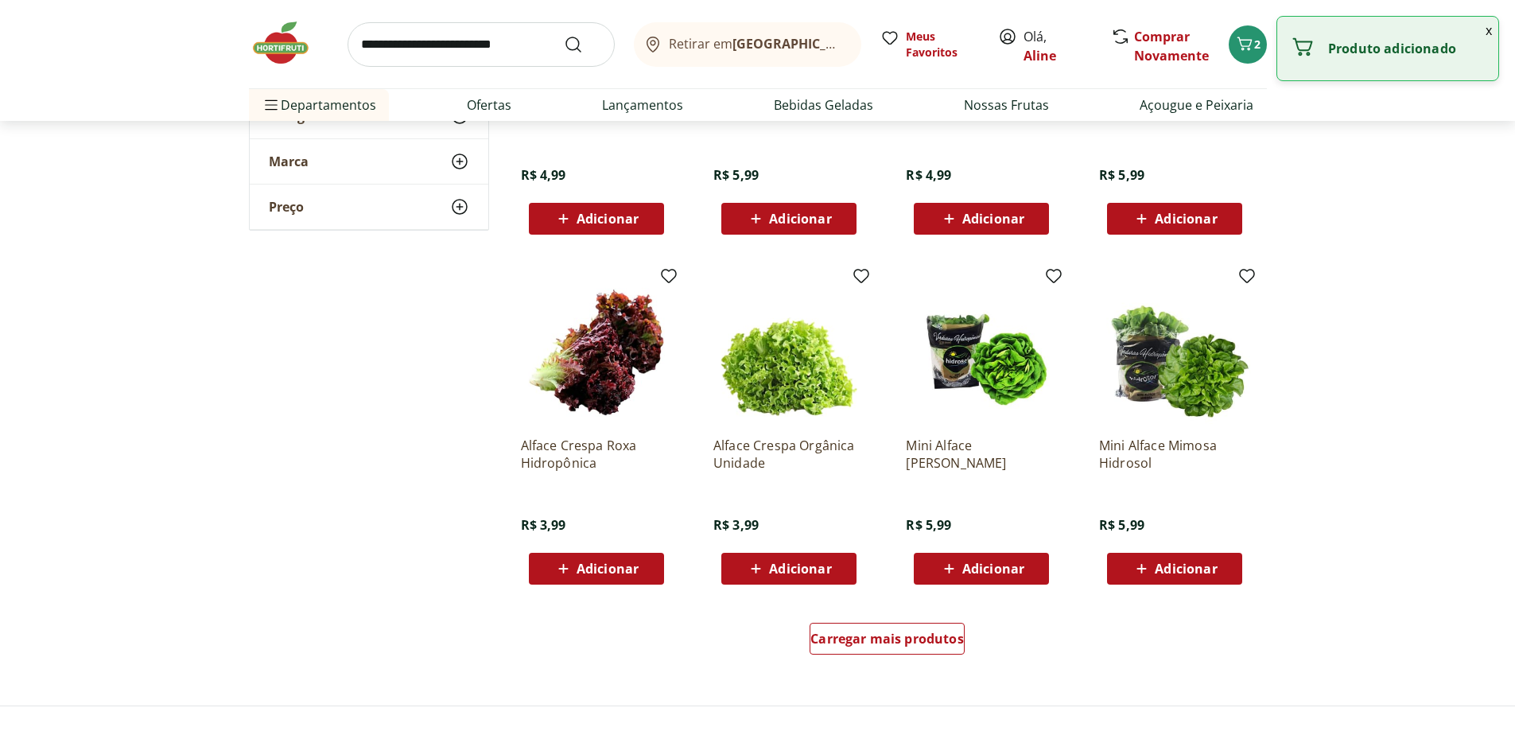
click at [653, 572] on button "Adicionar" at bounding box center [596, 569] width 135 height 32
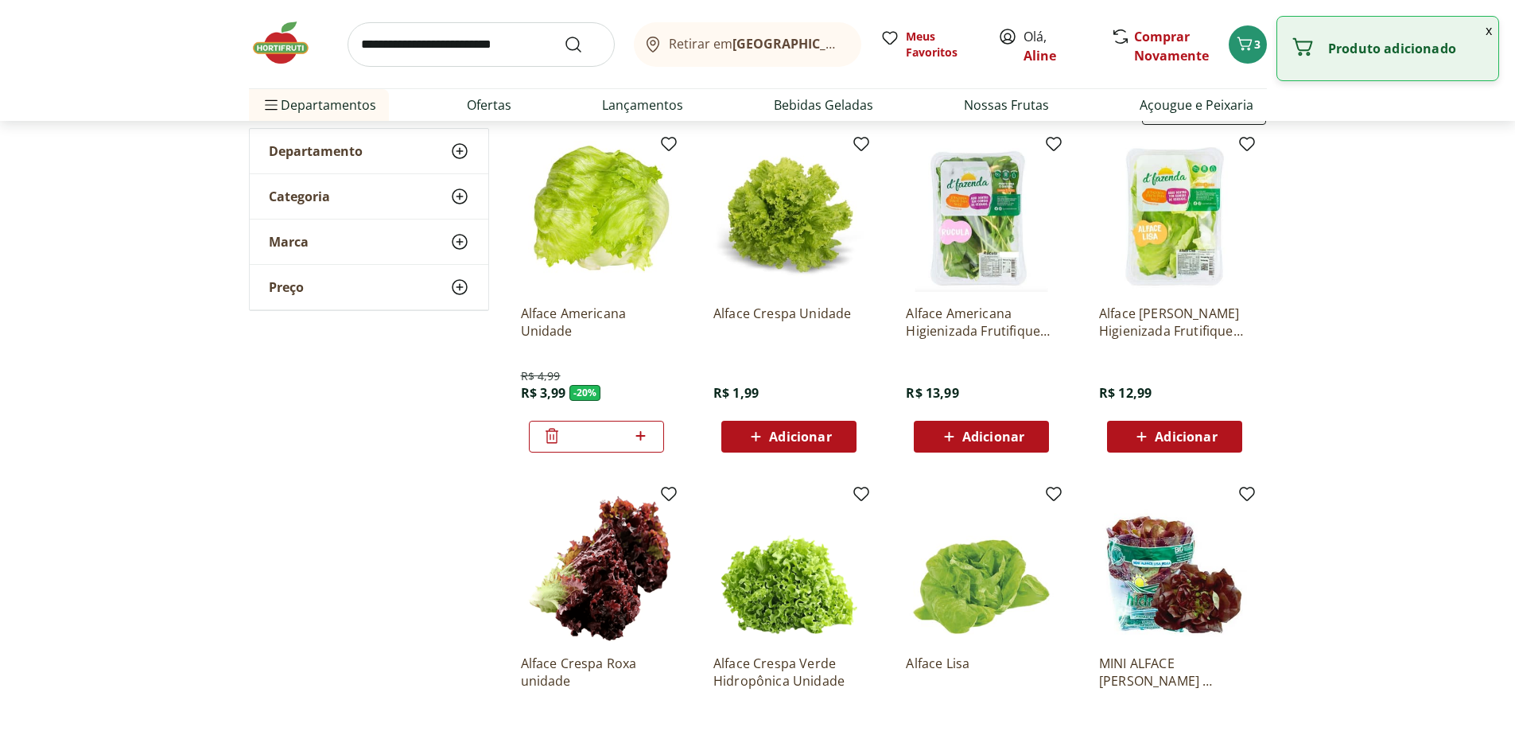
scroll to position [0, 0]
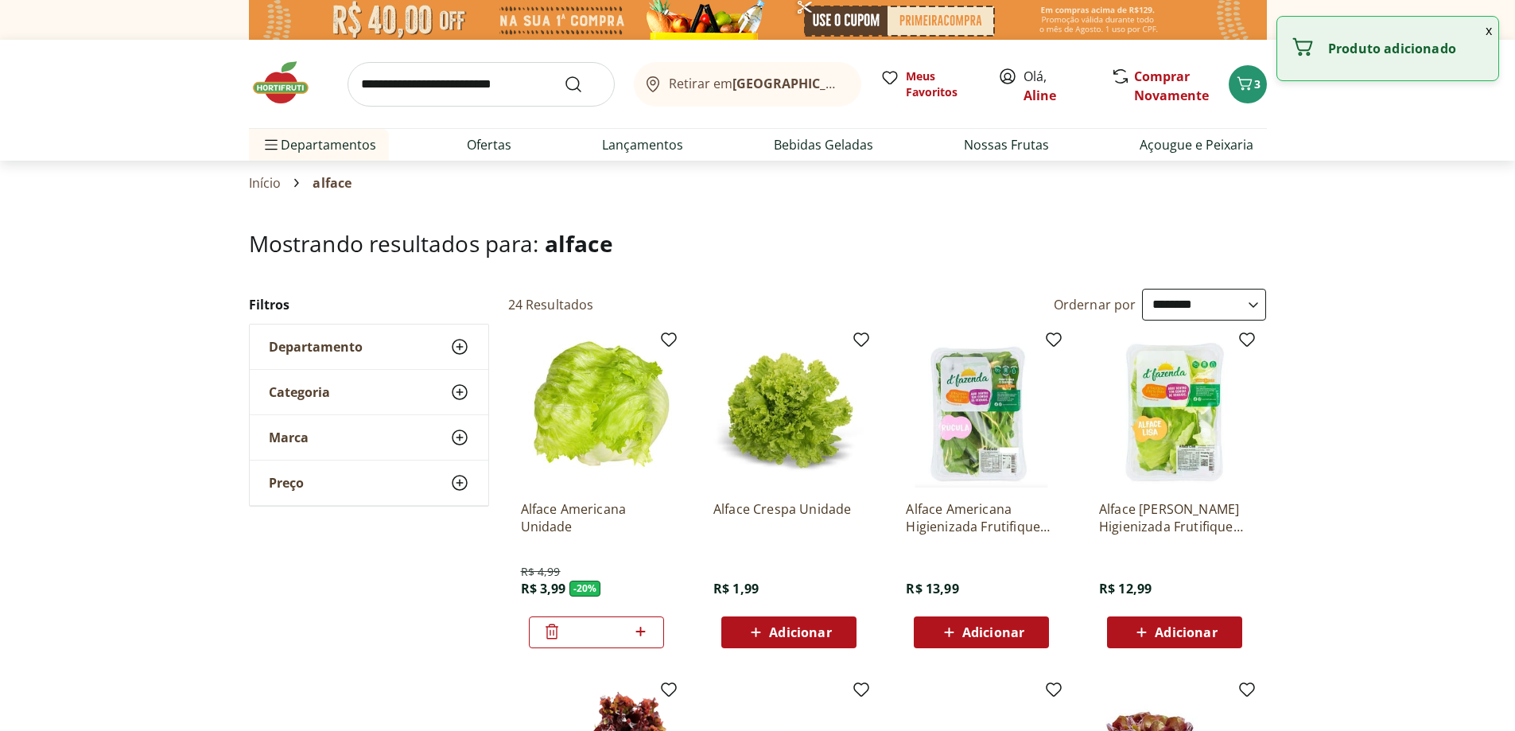
click at [500, 72] on input "search" at bounding box center [481, 84] width 267 height 45
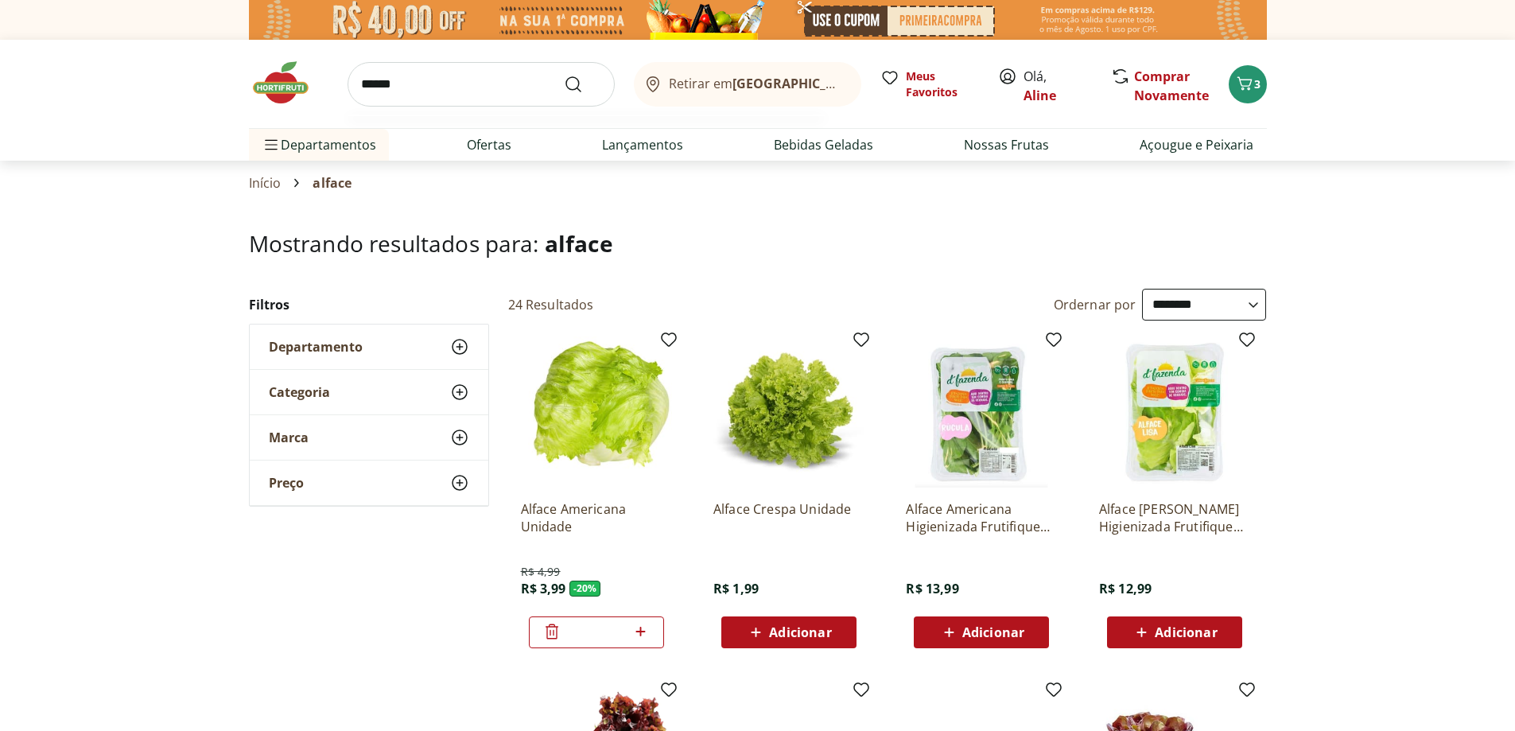
type input "******"
click at [564, 75] on button "Submit Search" at bounding box center [583, 84] width 38 height 19
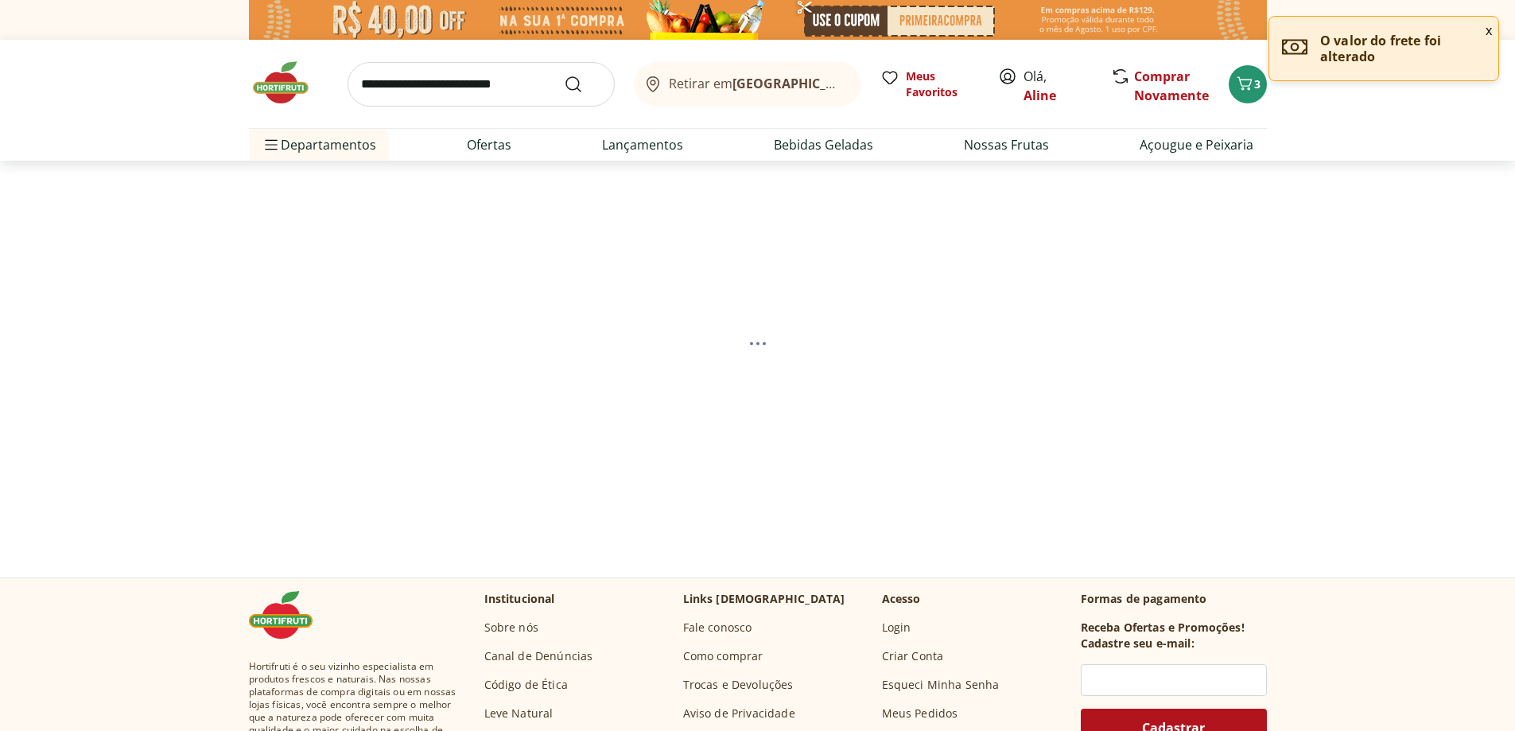
select select "**********"
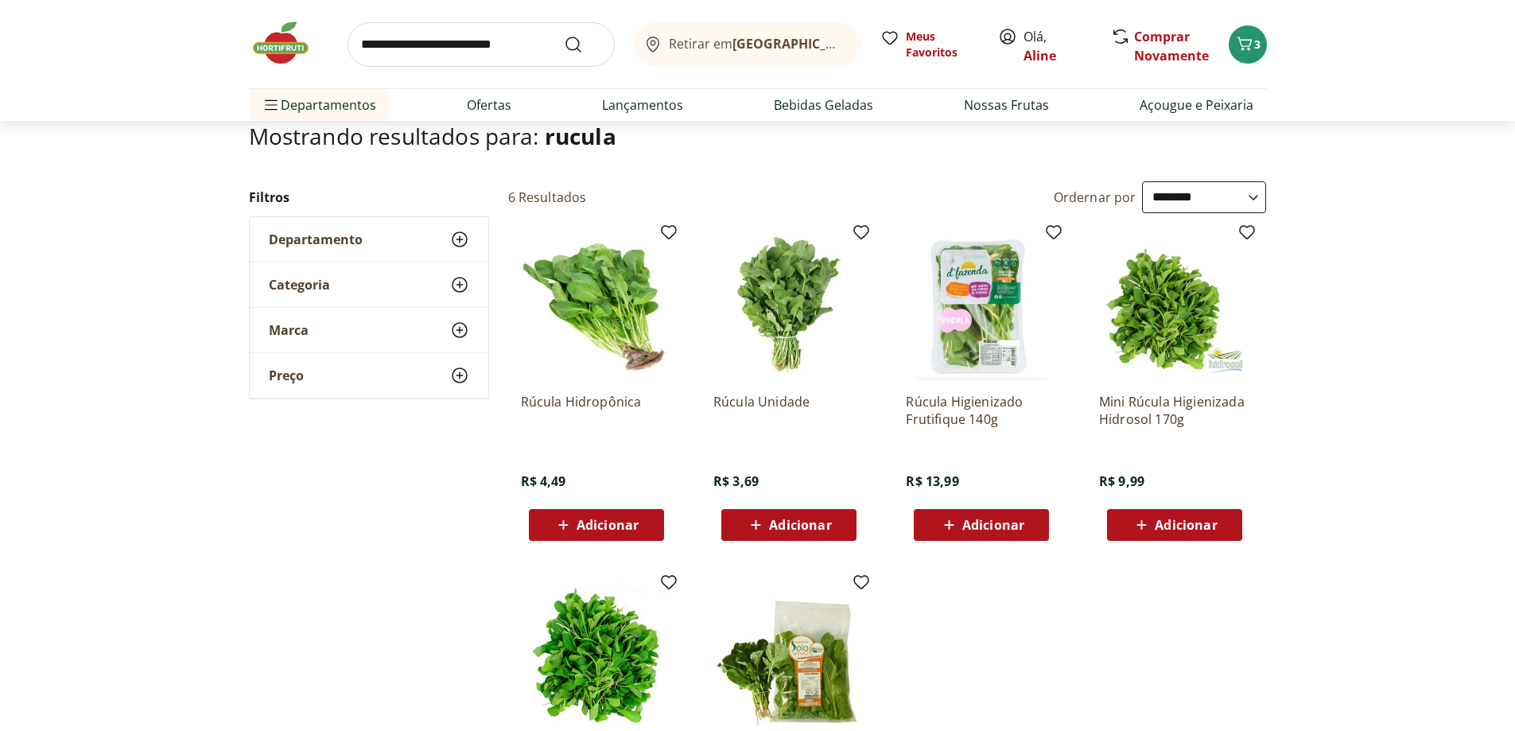
scroll to position [95, 0]
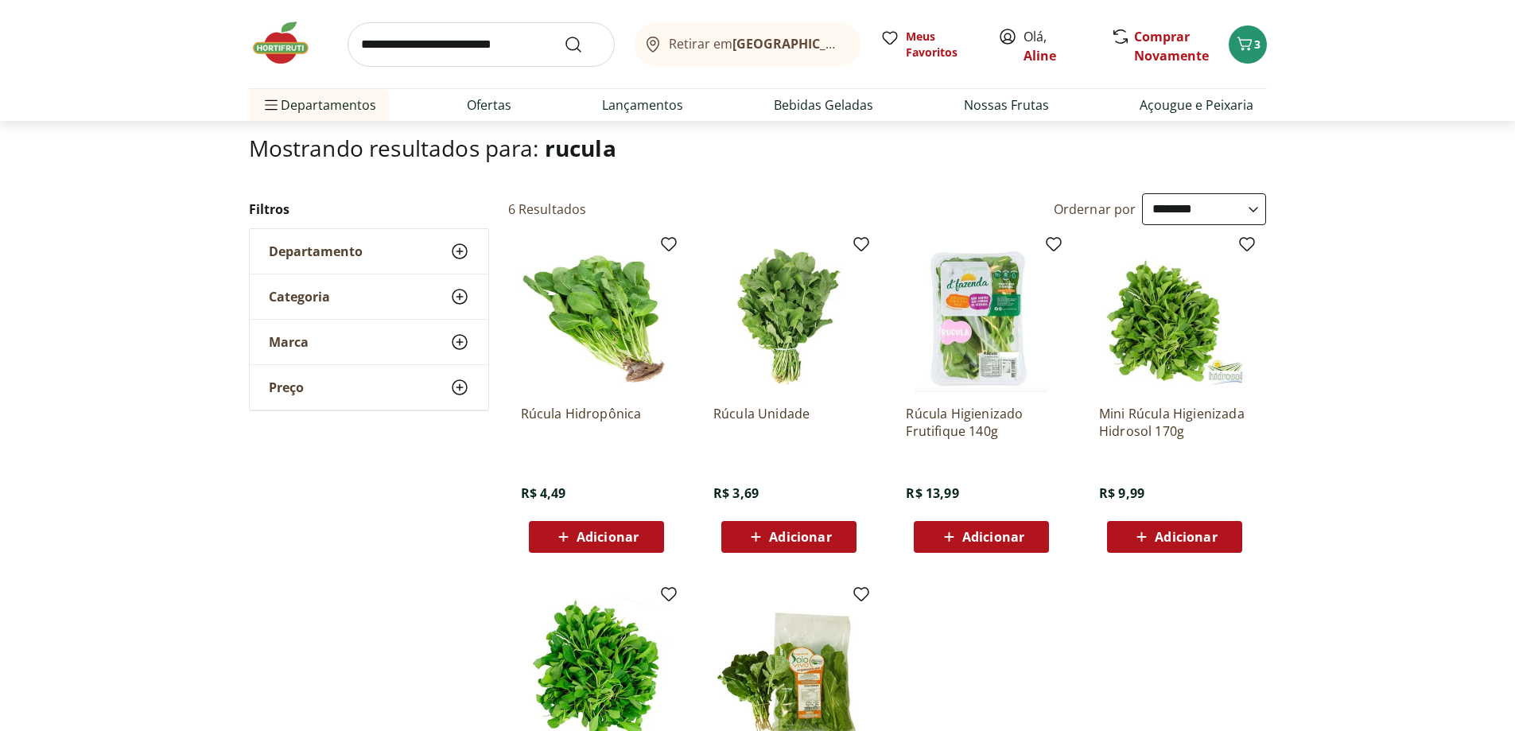
click at [834, 545] on div "Adicionar" at bounding box center [789, 537] width 110 height 29
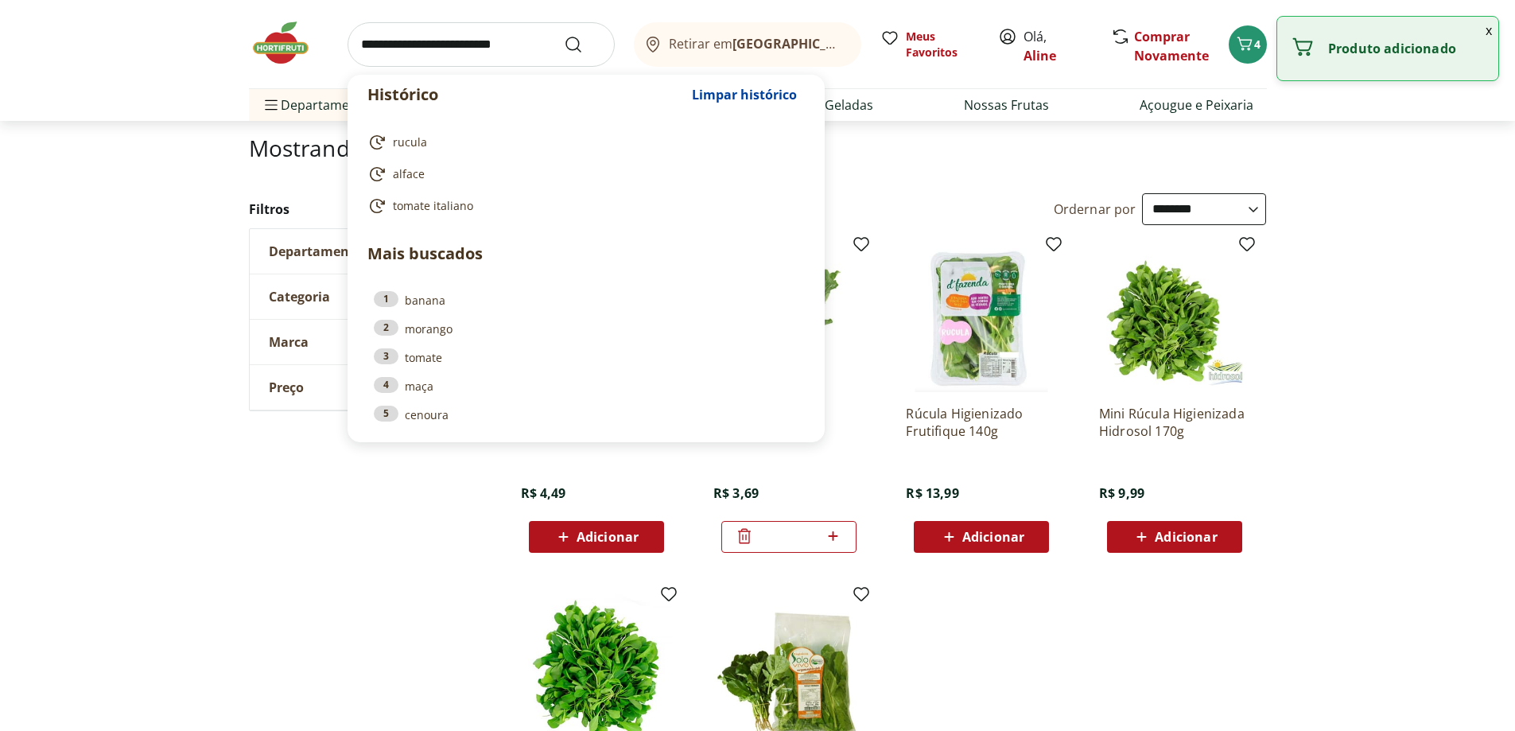
click at [497, 55] on input "search" at bounding box center [481, 44] width 267 height 45
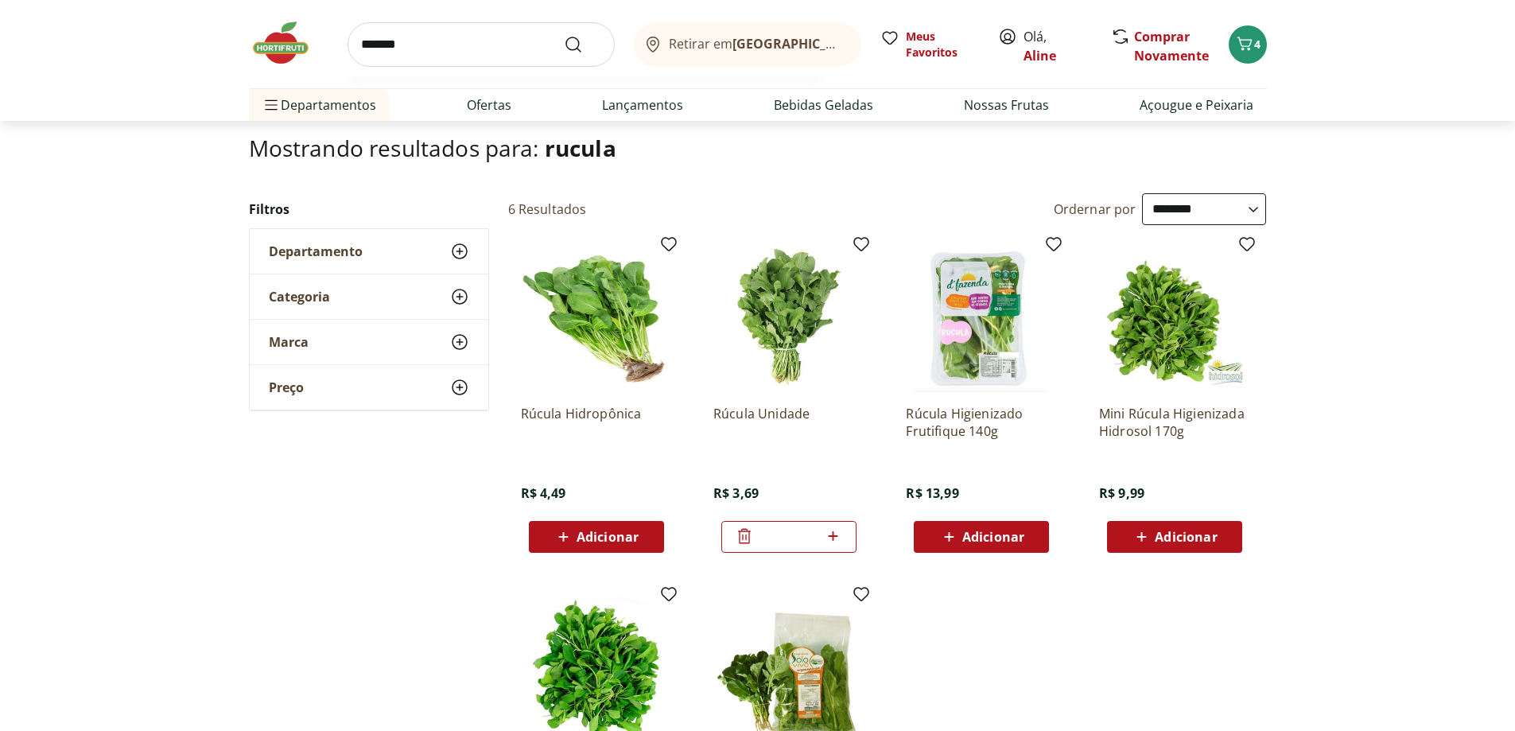
type input "*******"
click at [564, 35] on button "Submit Search" at bounding box center [583, 44] width 38 height 19
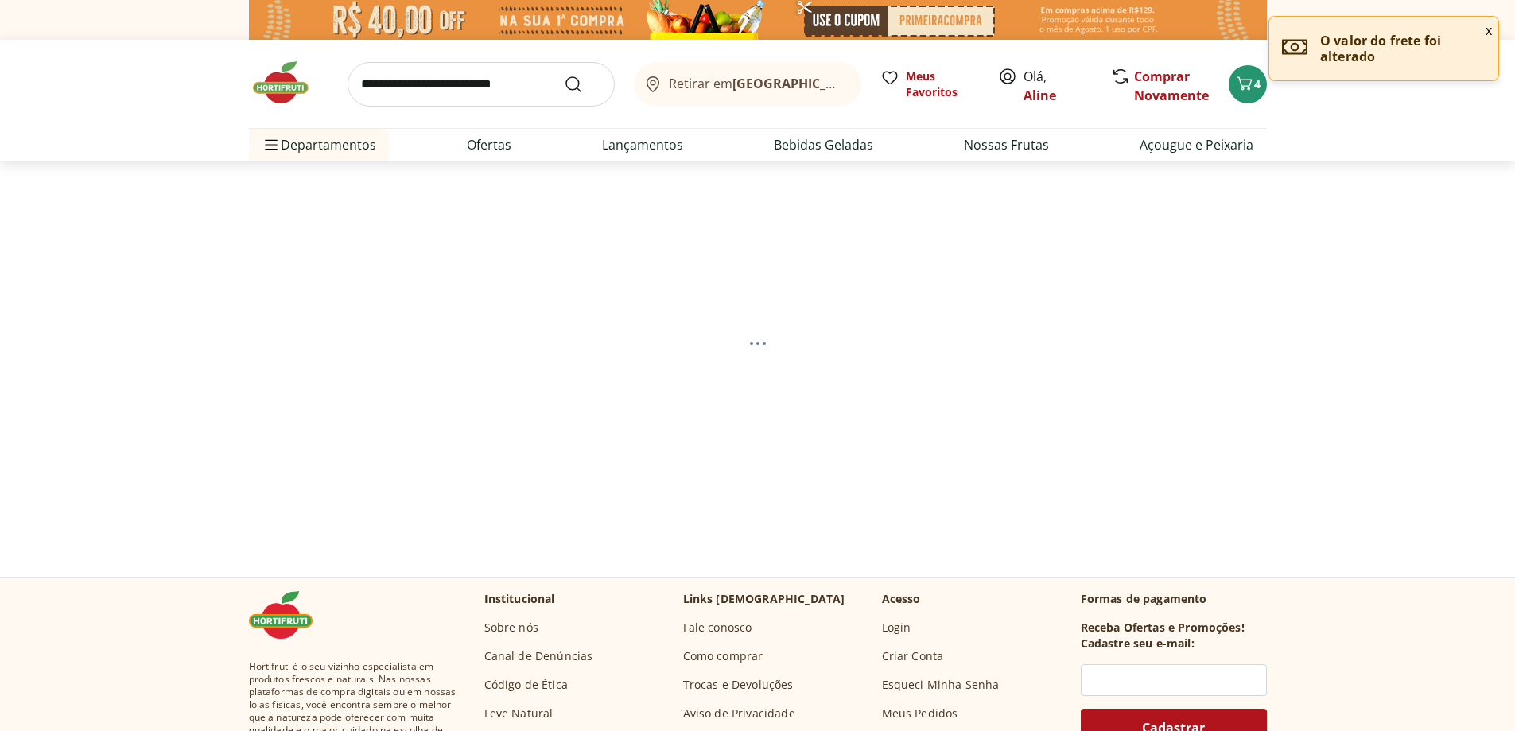
select select "**********"
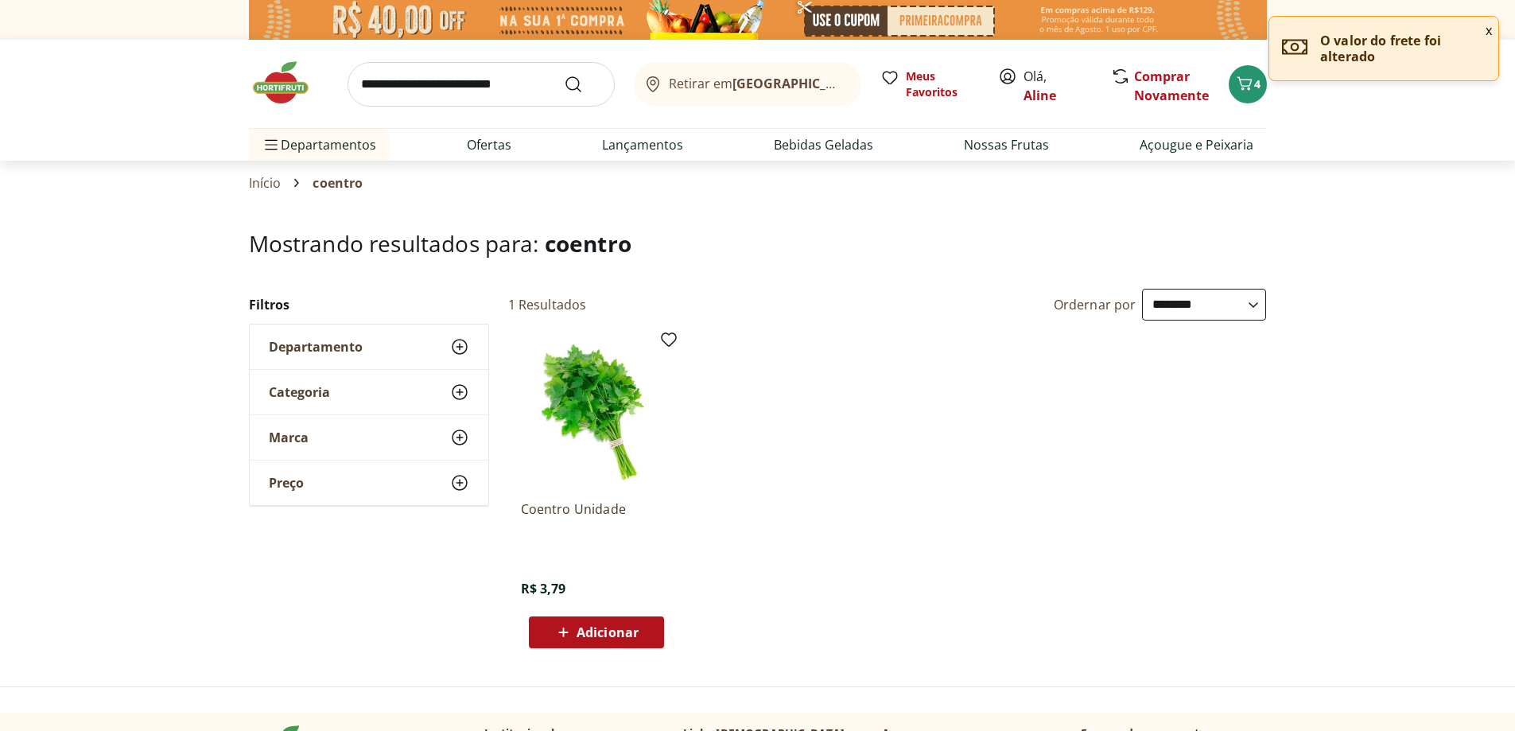
click at [632, 632] on span "Adicionar" at bounding box center [608, 632] width 62 height 13
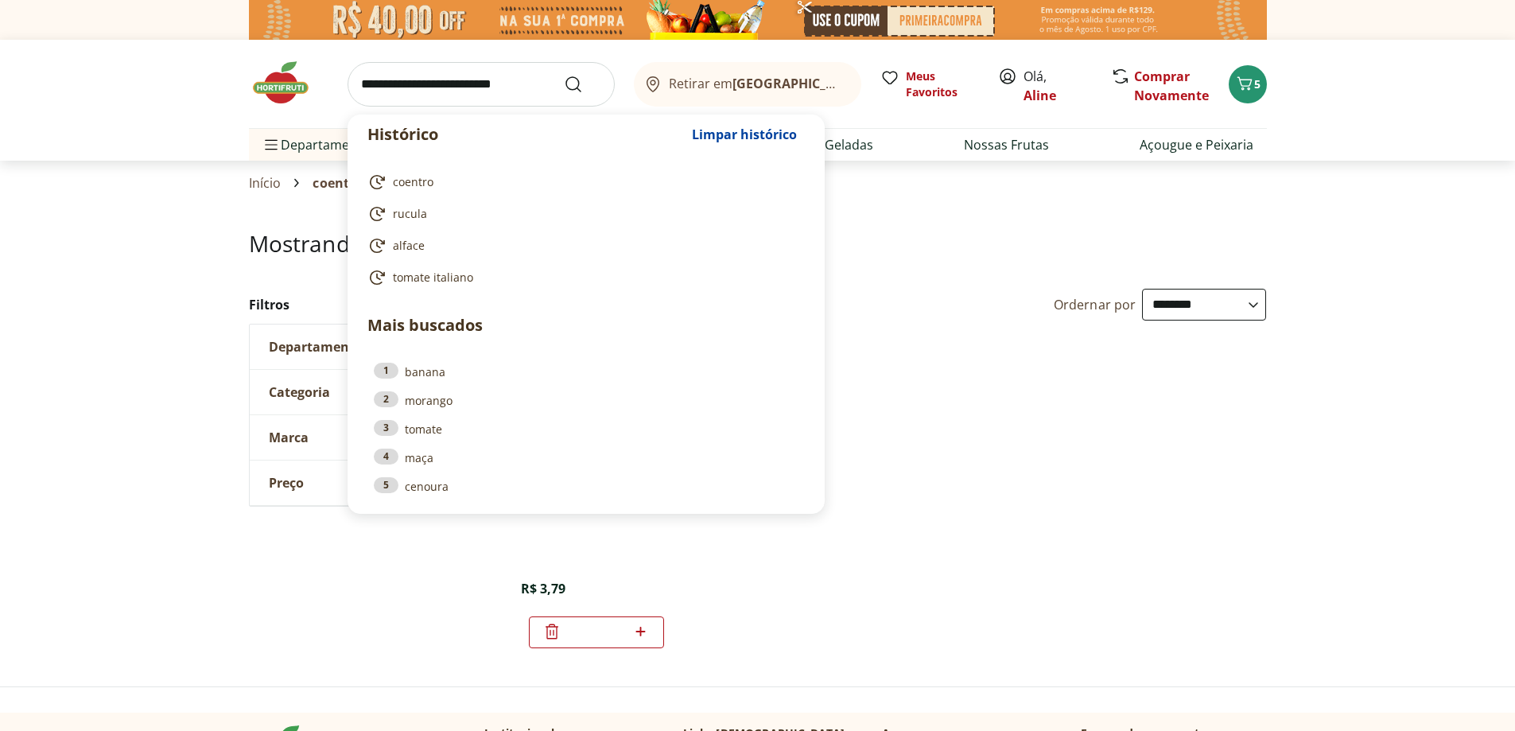
click at [422, 87] on input "search" at bounding box center [481, 84] width 267 height 45
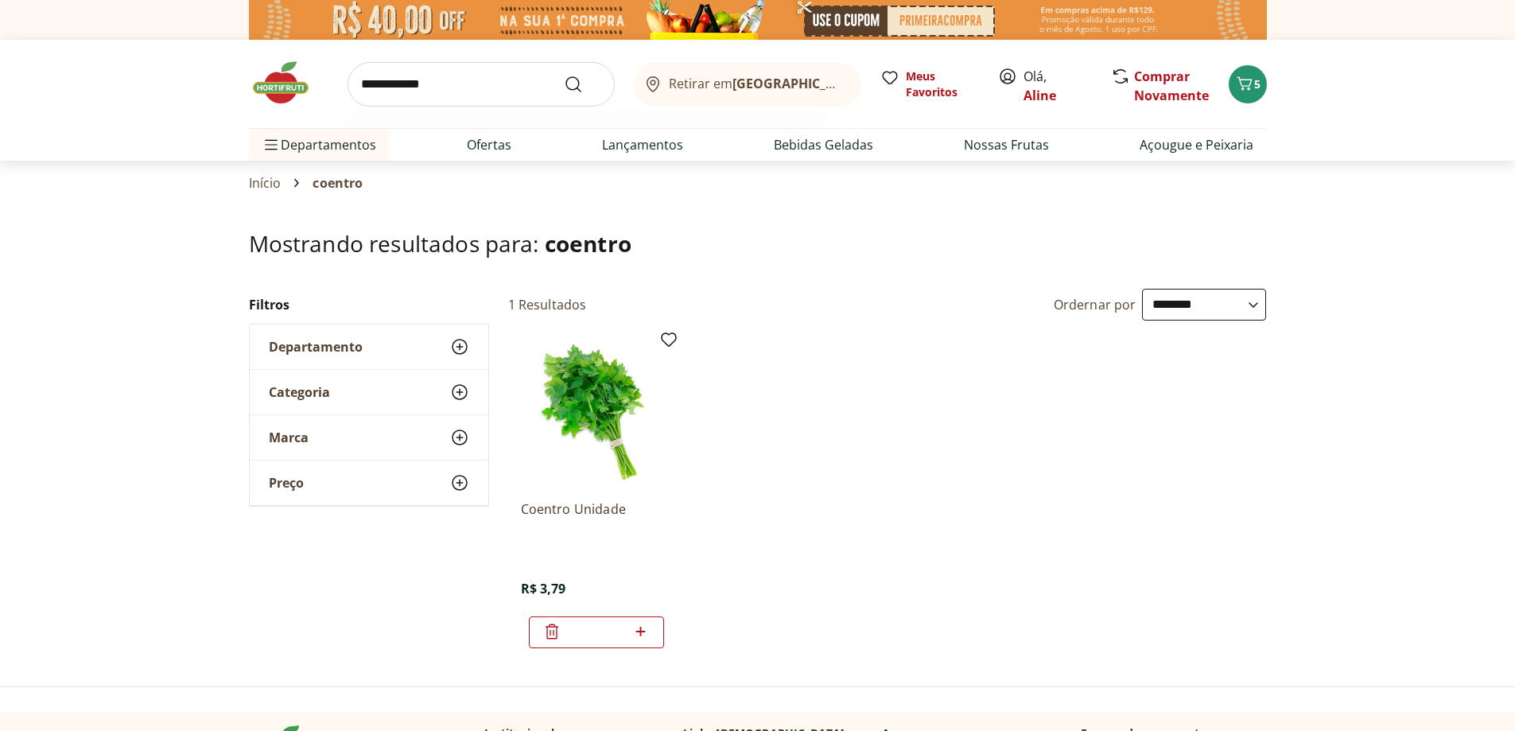
type input "**********"
click at [564, 75] on button "Submit Search" at bounding box center [583, 84] width 38 height 19
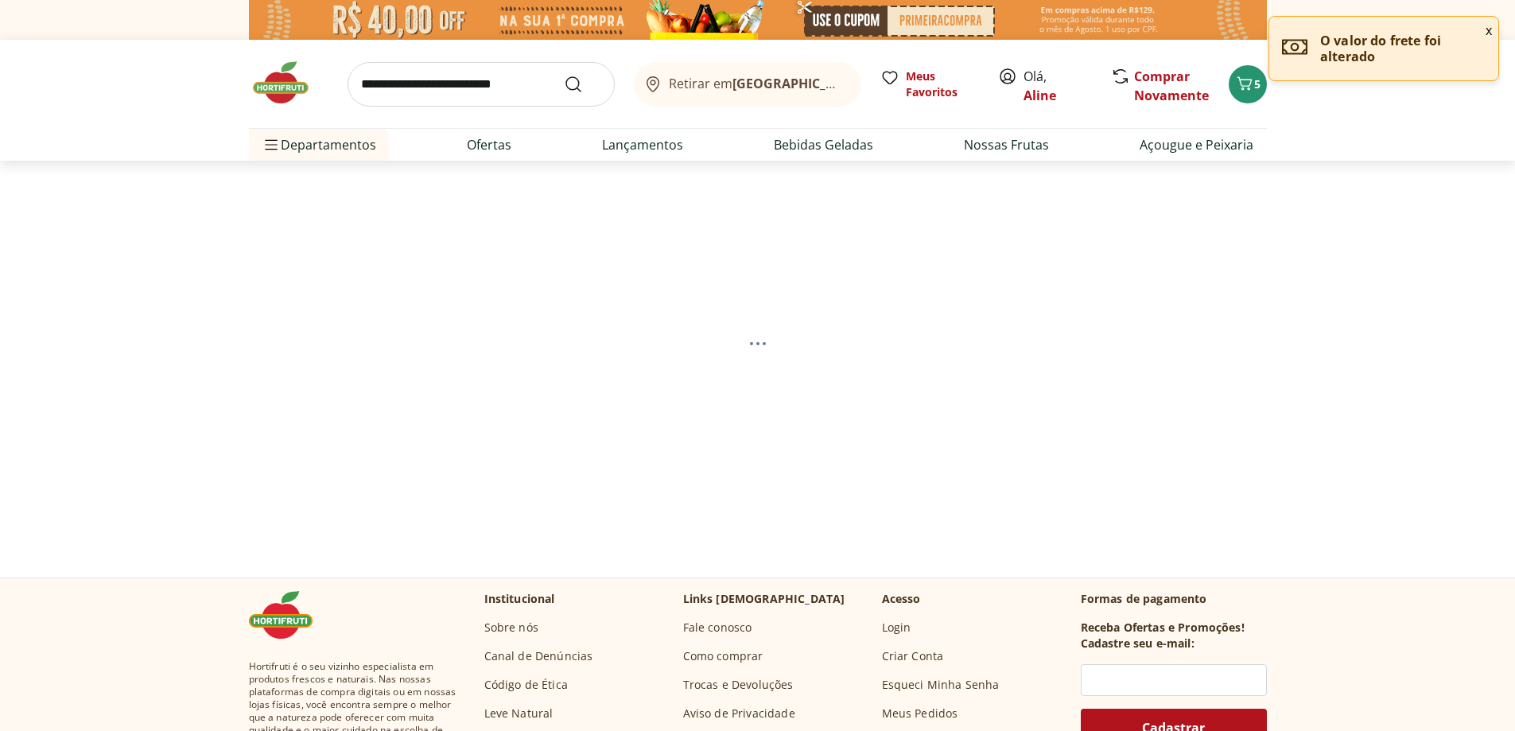
select select "**********"
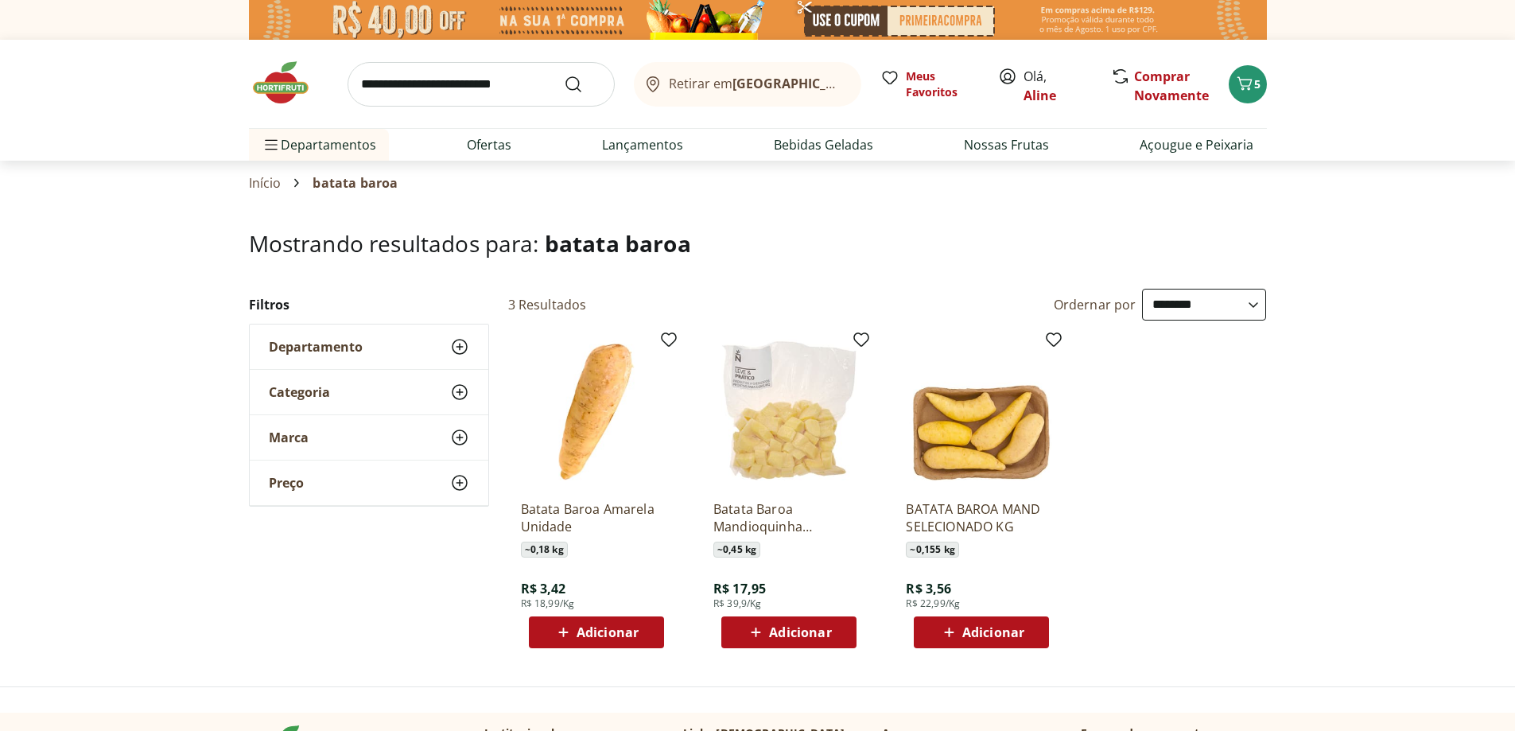
click at [624, 636] on span "Adicionar" at bounding box center [608, 632] width 62 height 13
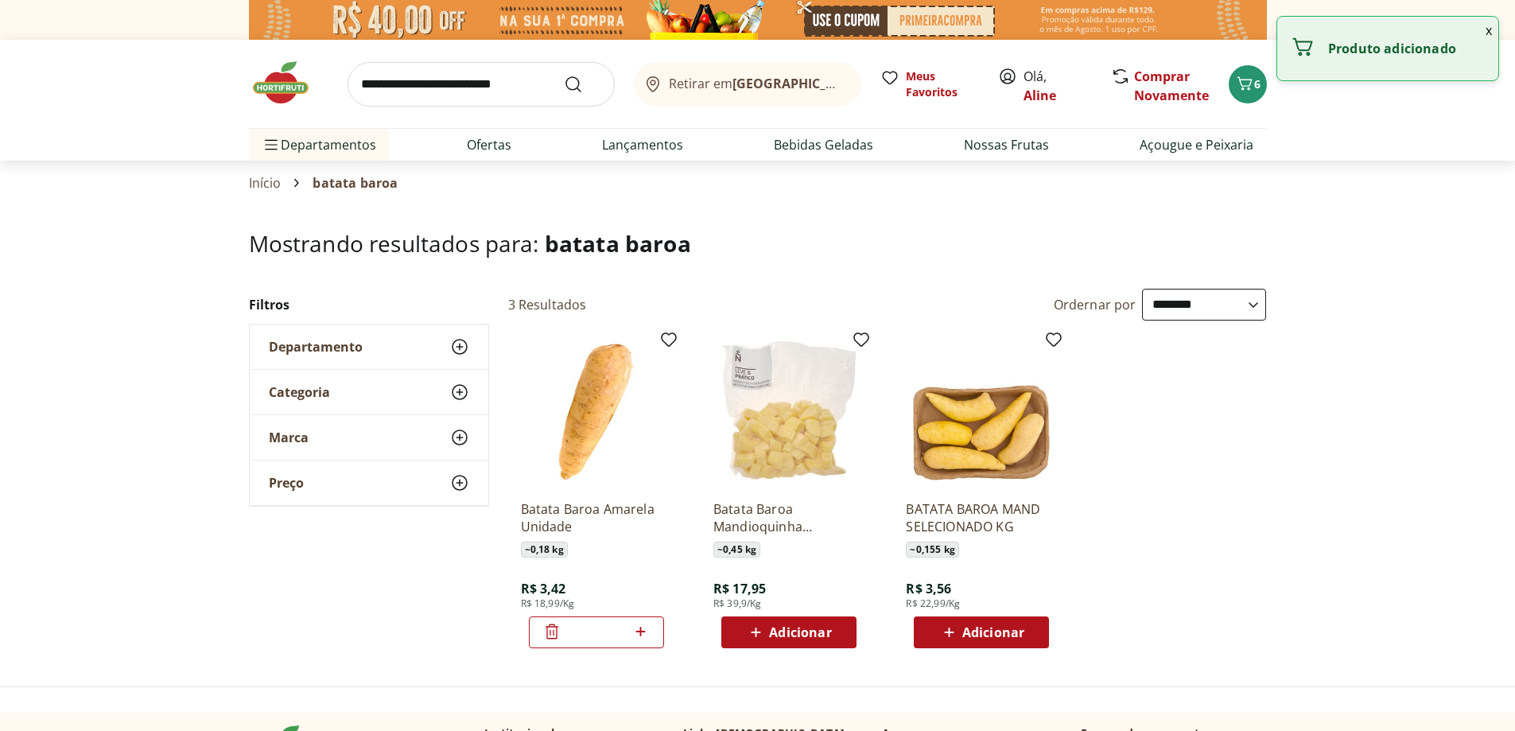
click at [643, 632] on icon at bounding box center [641, 631] width 20 height 19
type input "*"
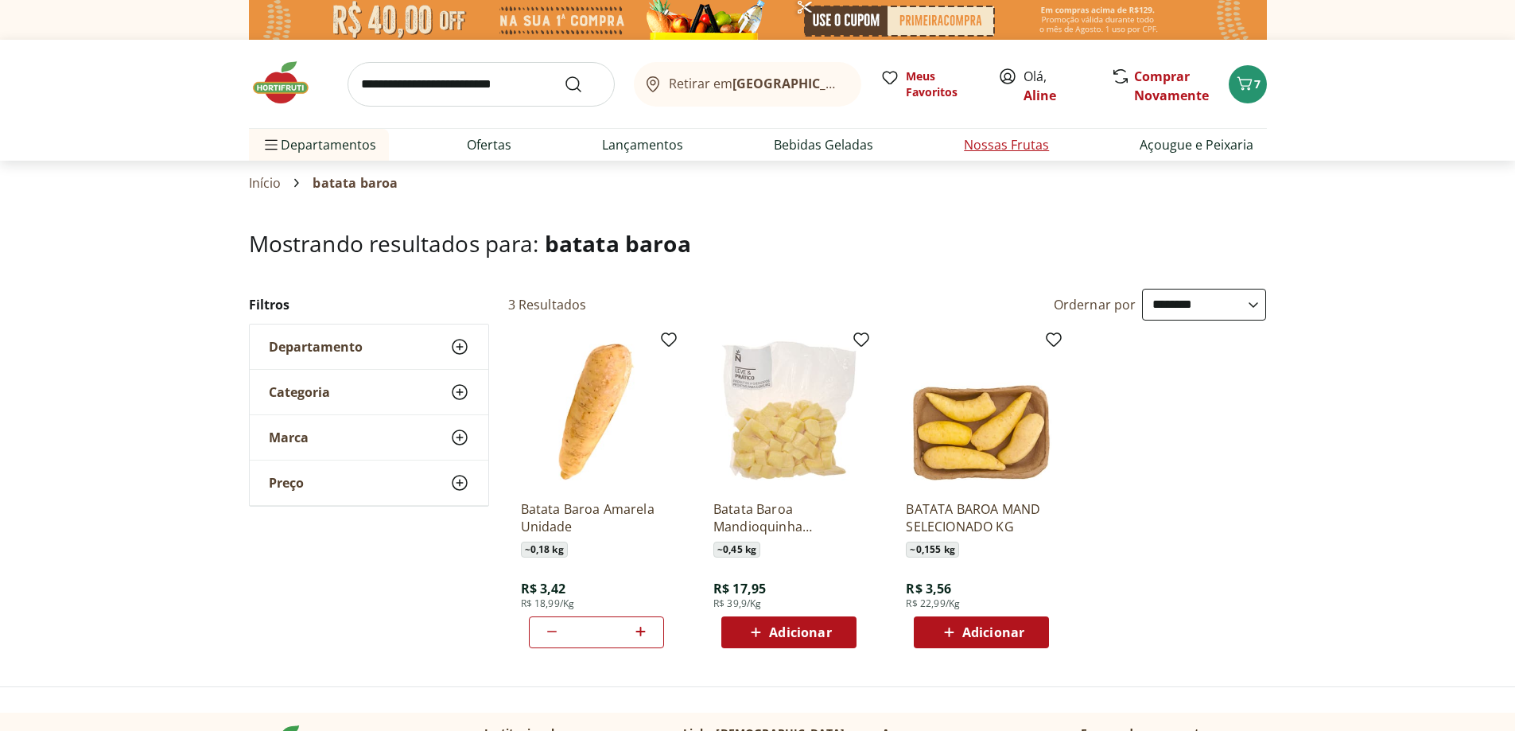
click at [1029, 154] on link "Nossas Frutas" at bounding box center [1006, 144] width 85 height 19
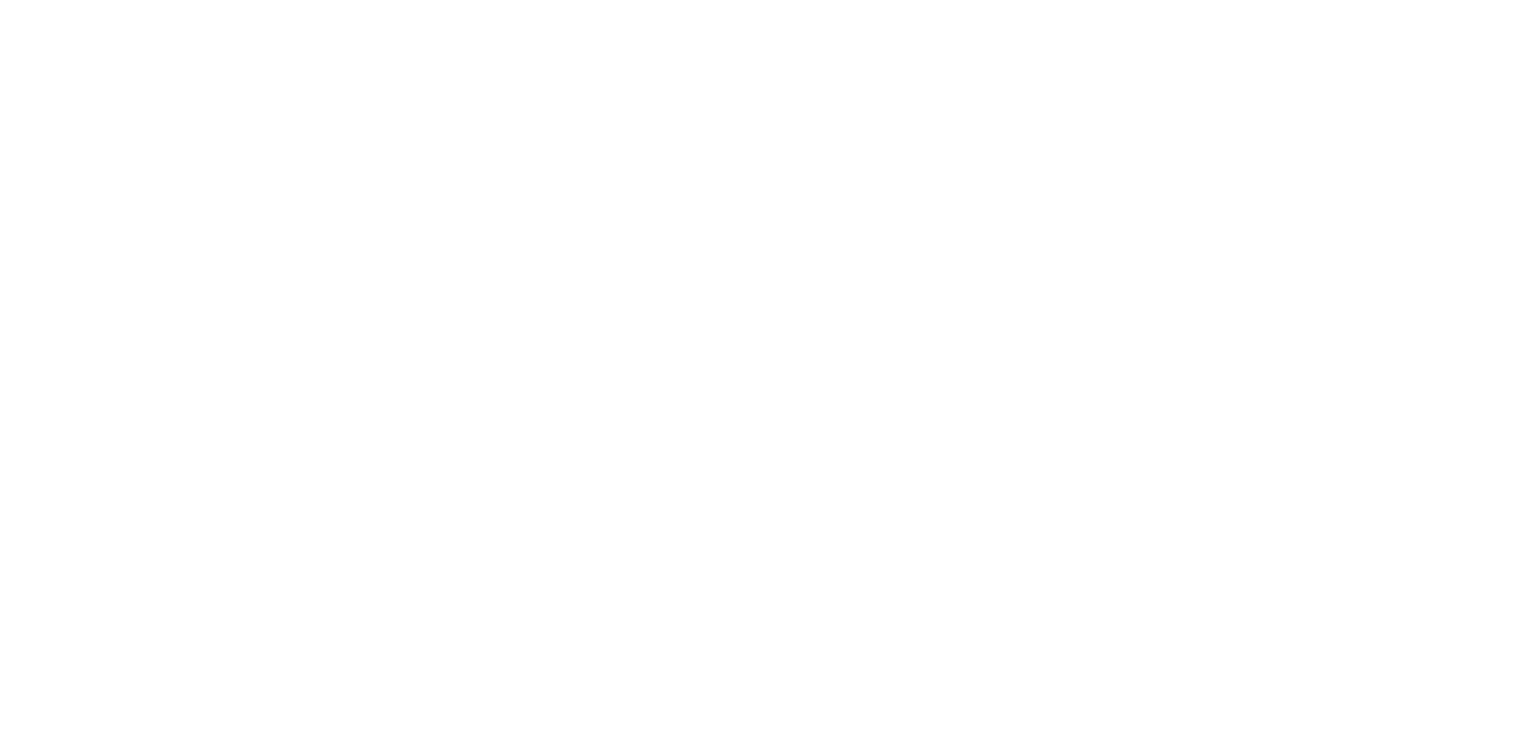
select select "**********"
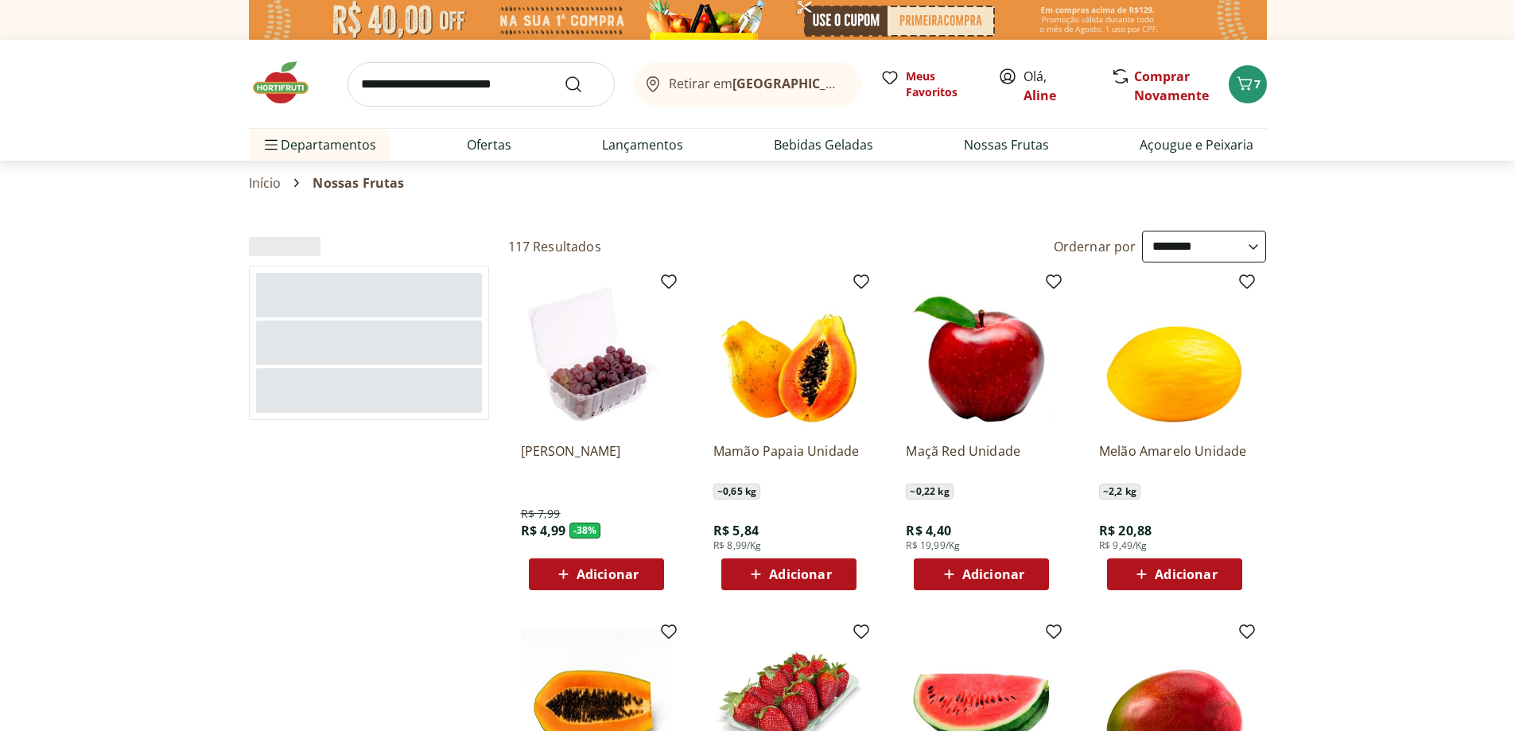
scroll to position [191, 0]
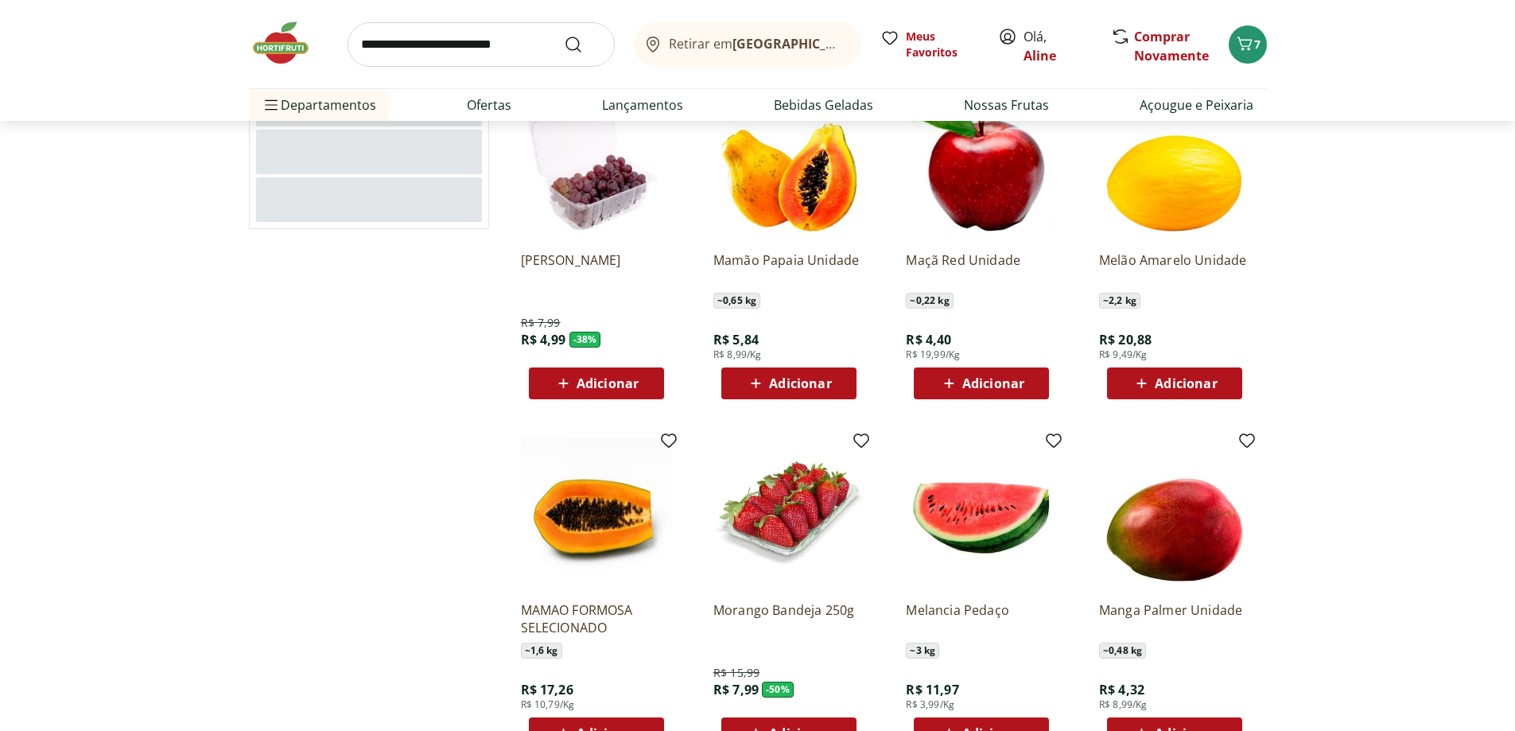
click at [821, 383] on span "Adicionar" at bounding box center [800, 383] width 62 height 13
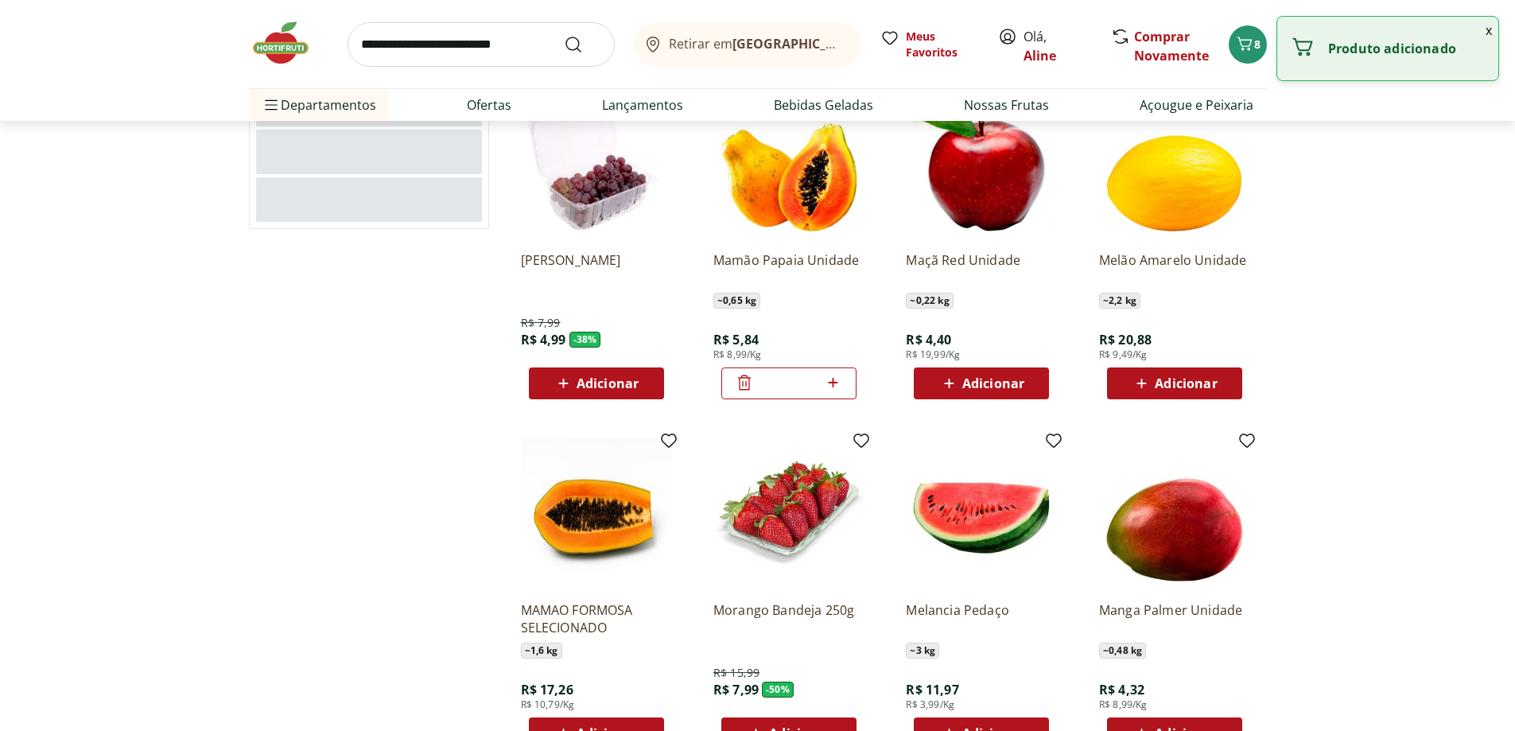
click at [843, 383] on icon at bounding box center [833, 382] width 20 height 19
type input "*"
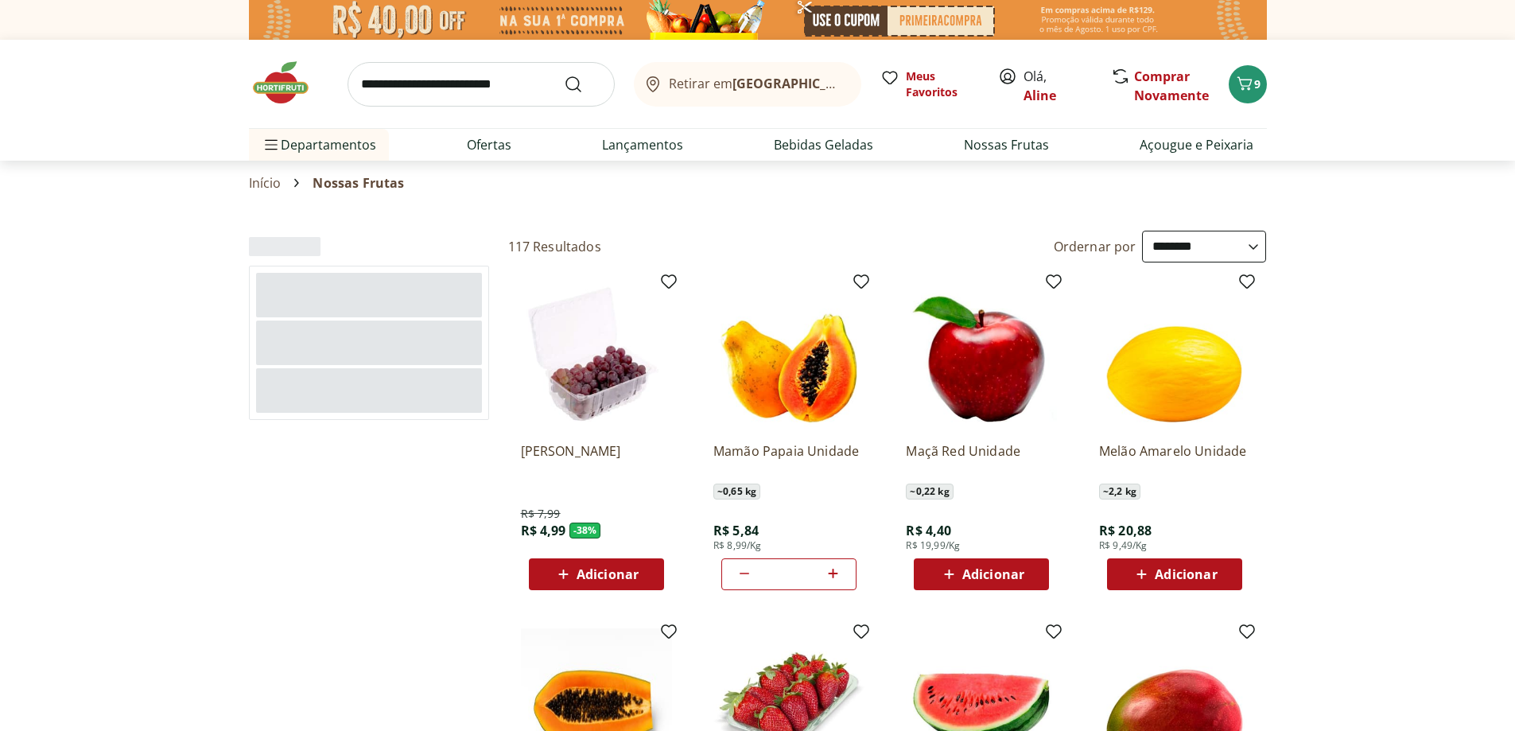
scroll to position [382, 0]
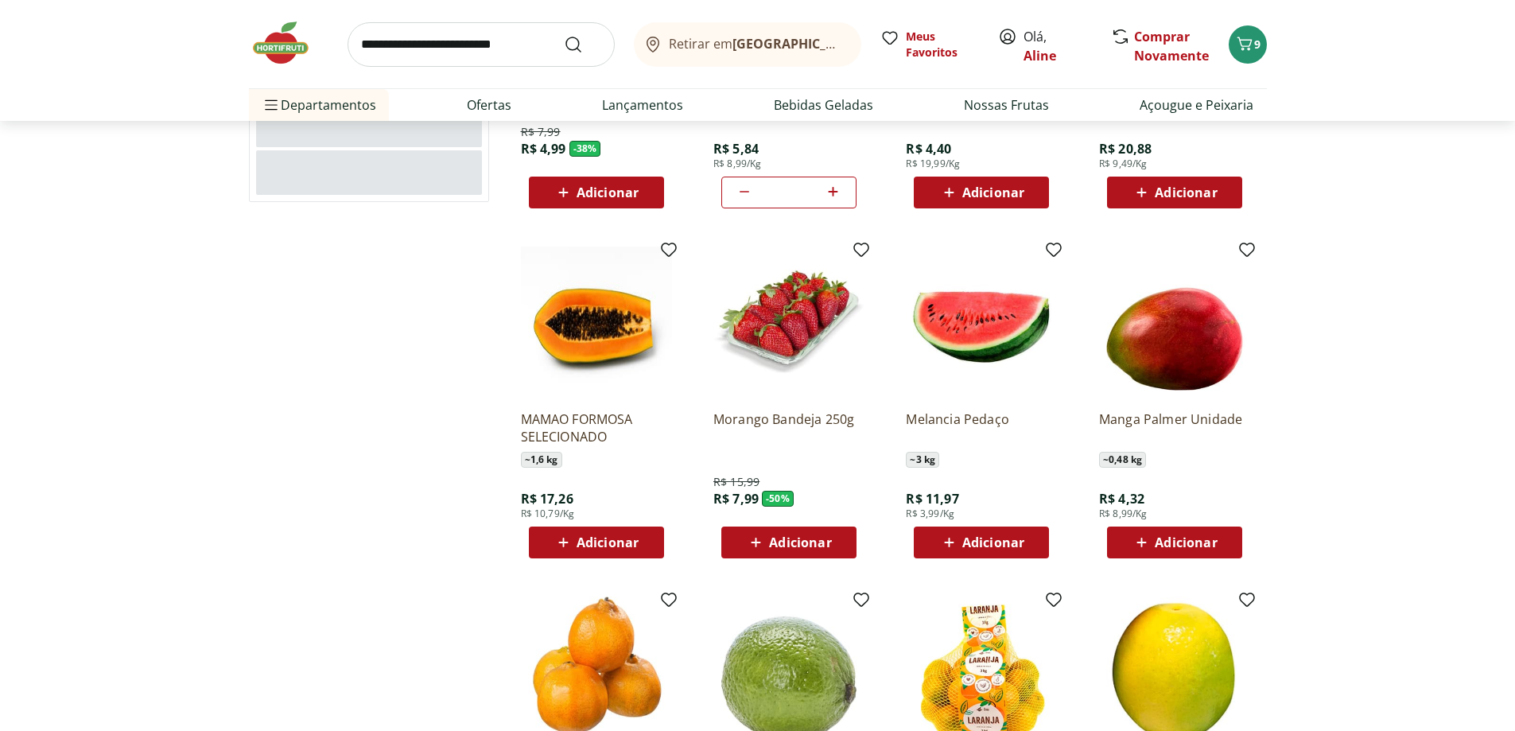
click at [1179, 530] on div "Adicionar" at bounding box center [1175, 542] width 110 height 29
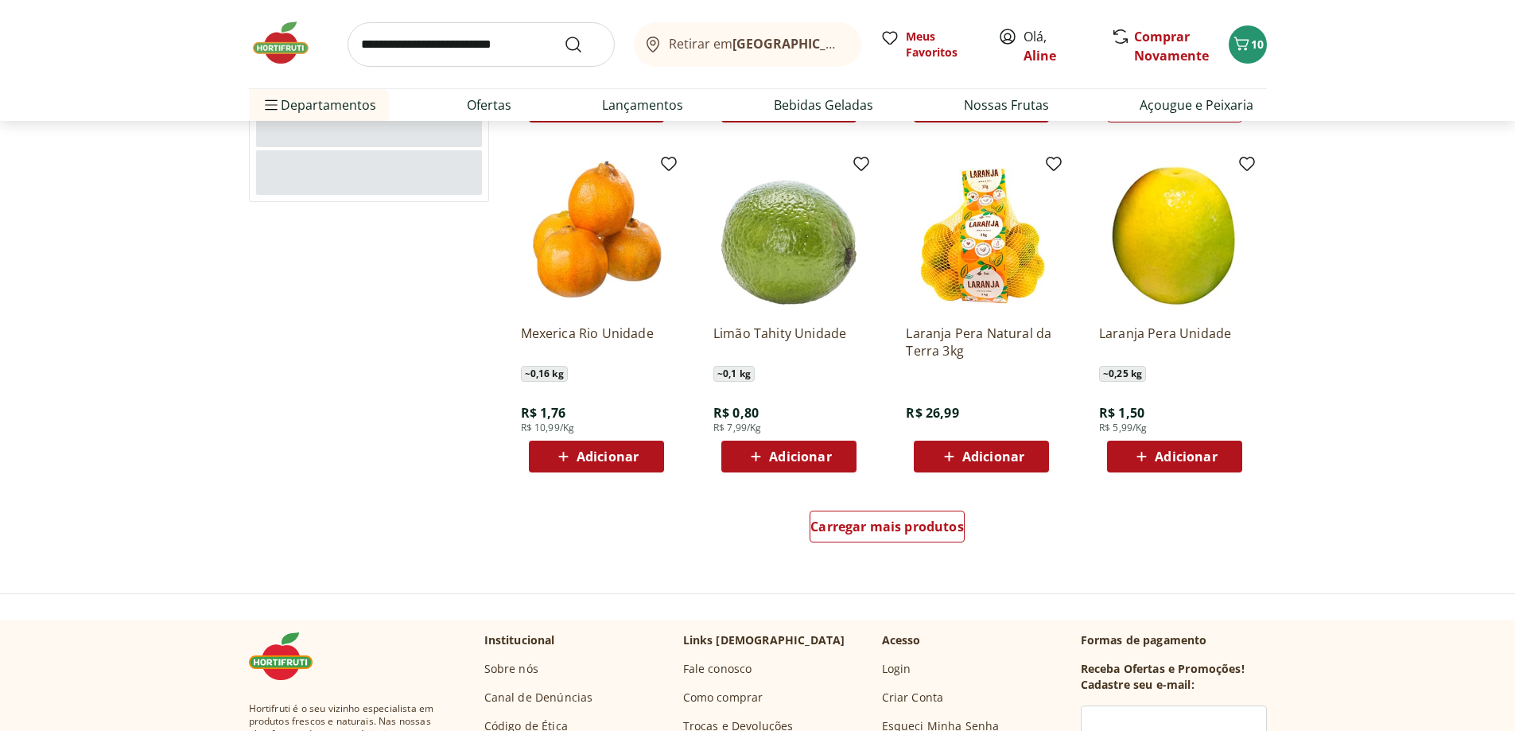
scroll to position [954, 0]
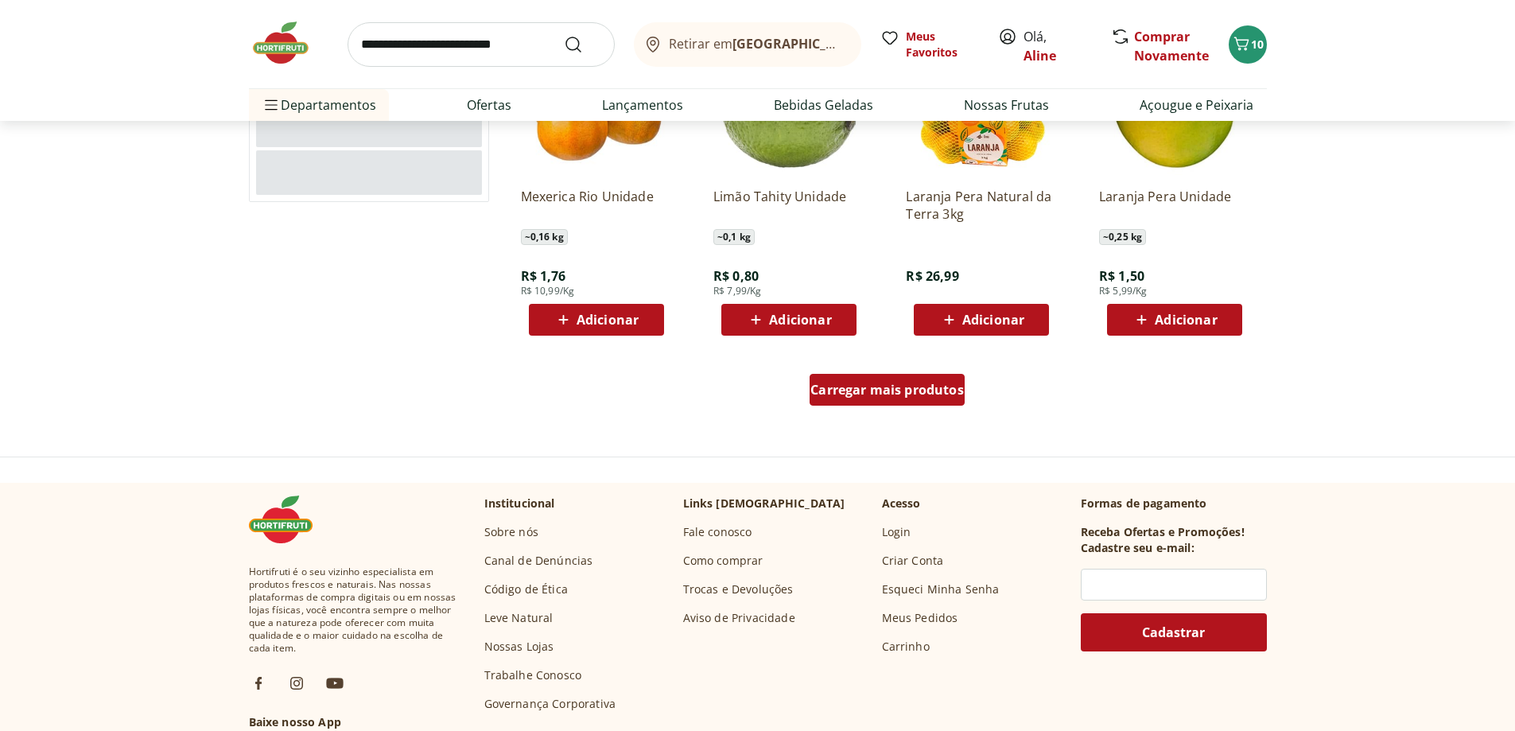
click at [947, 391] on span "Carregar mais produtos" at bounding box center [888, 389] width 154 height 13
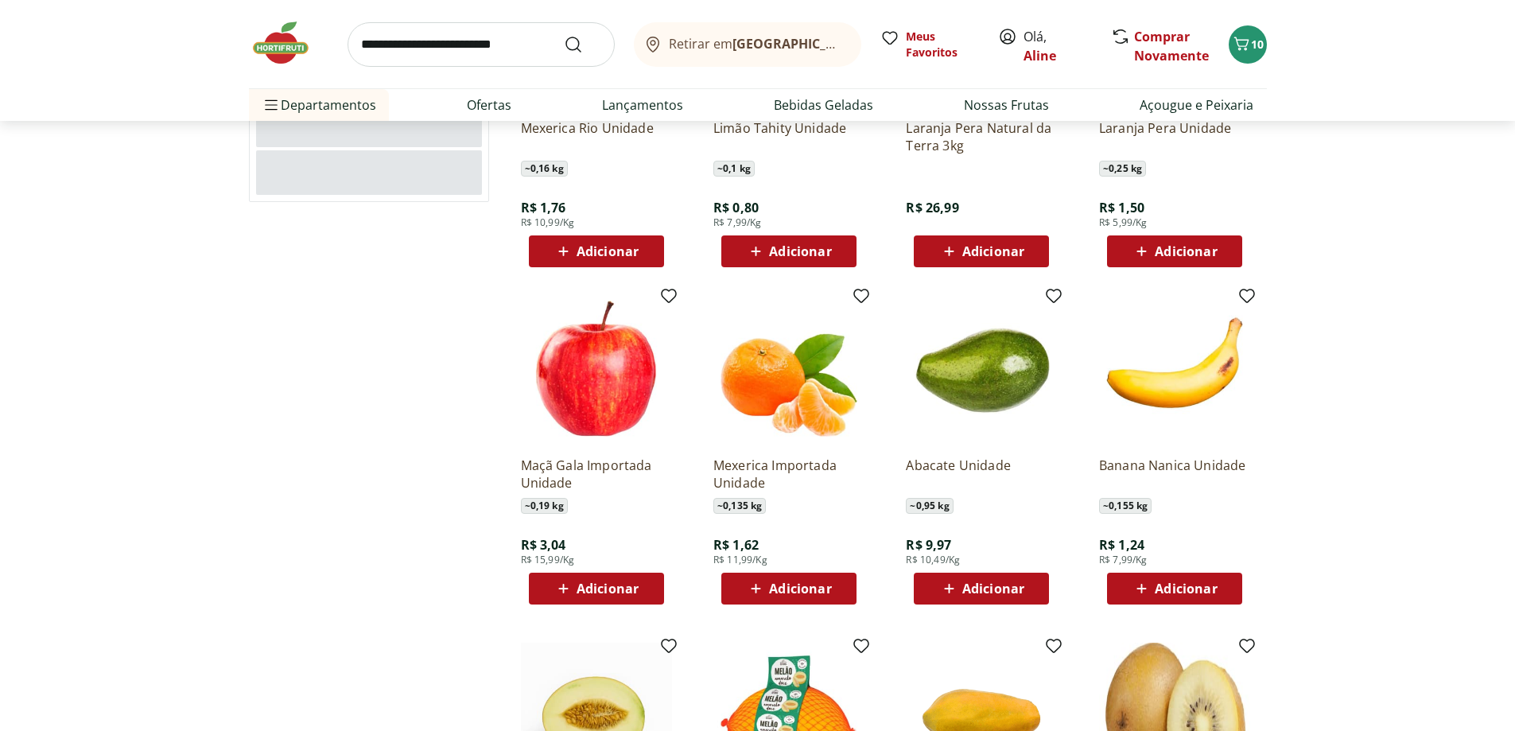
scroll to position [1145, 0]
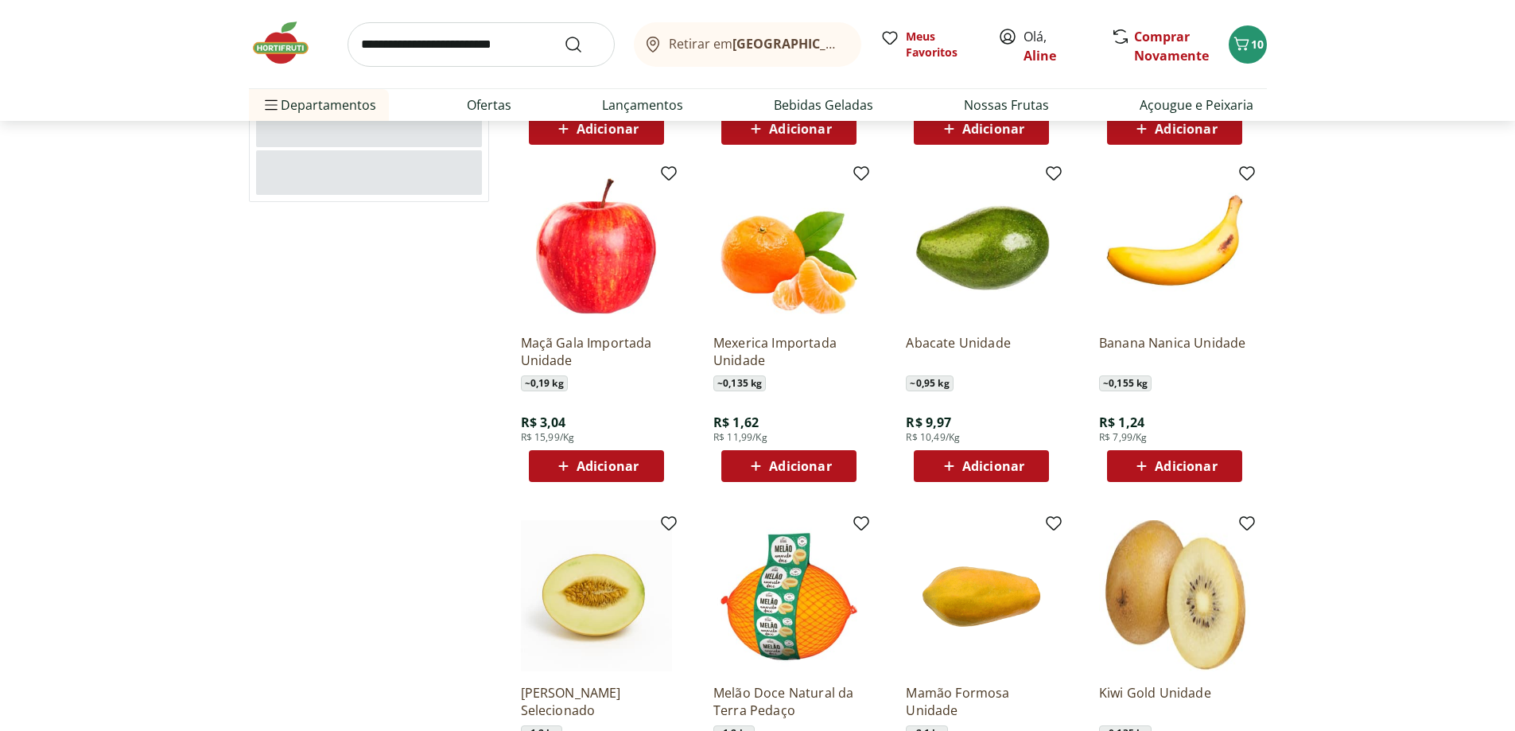
click at [969, 472] on span "Adicionar" at bounding box center [993, 466] width 62 height 13
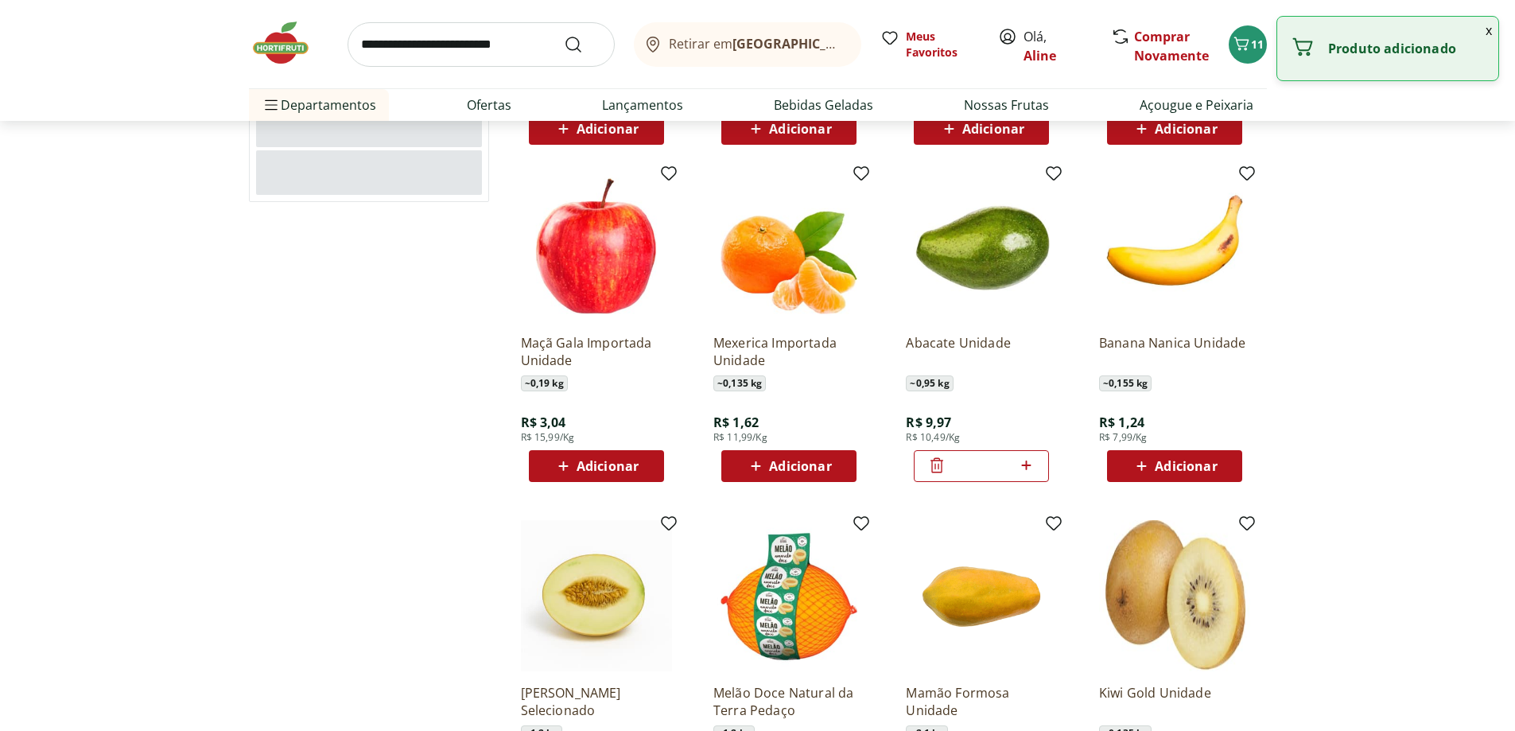
scroll to position [1336, 0]
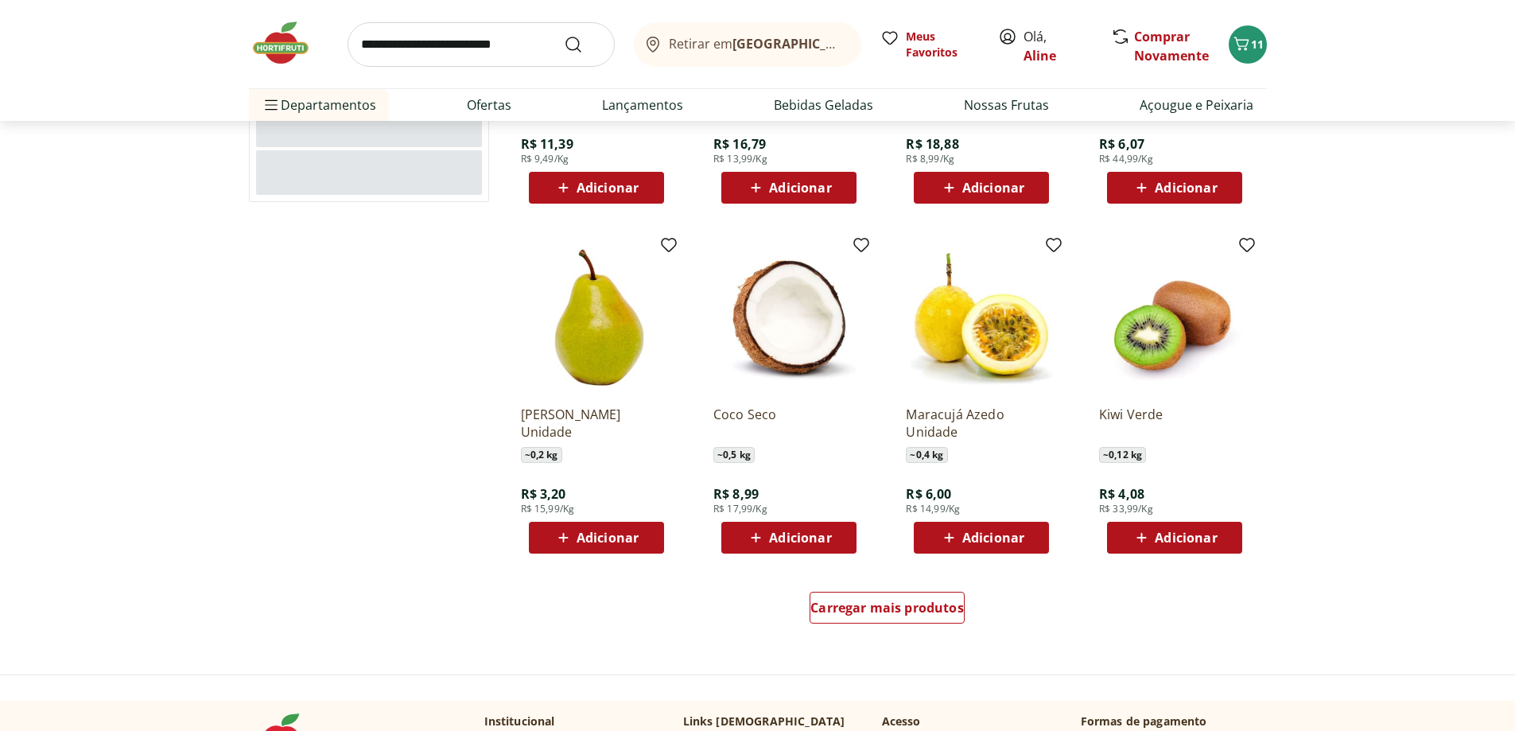
scroll to position [1813, 0]
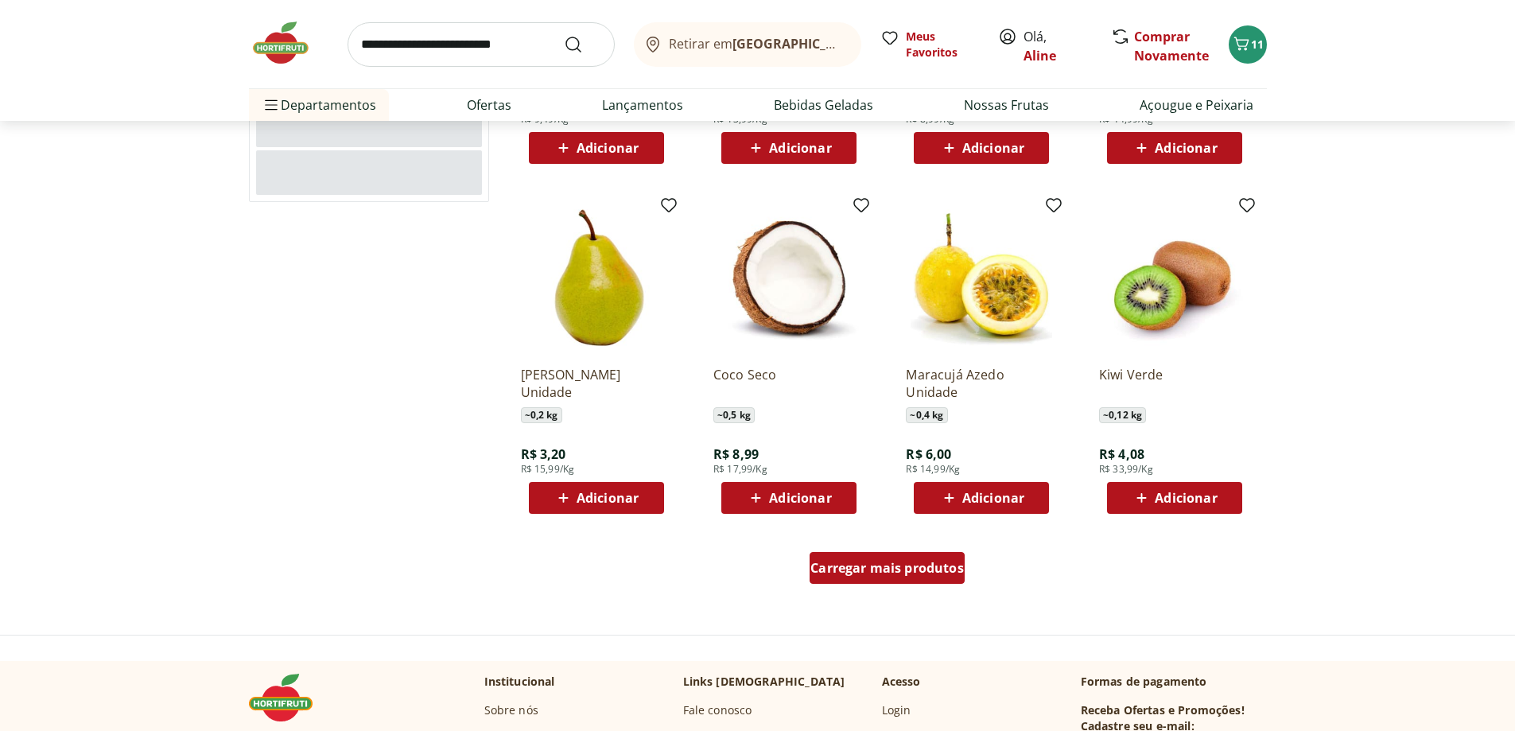
click at [926, 570] on span "Carregar mais produtos" at bounding box center [888, 568] width 154 height 13
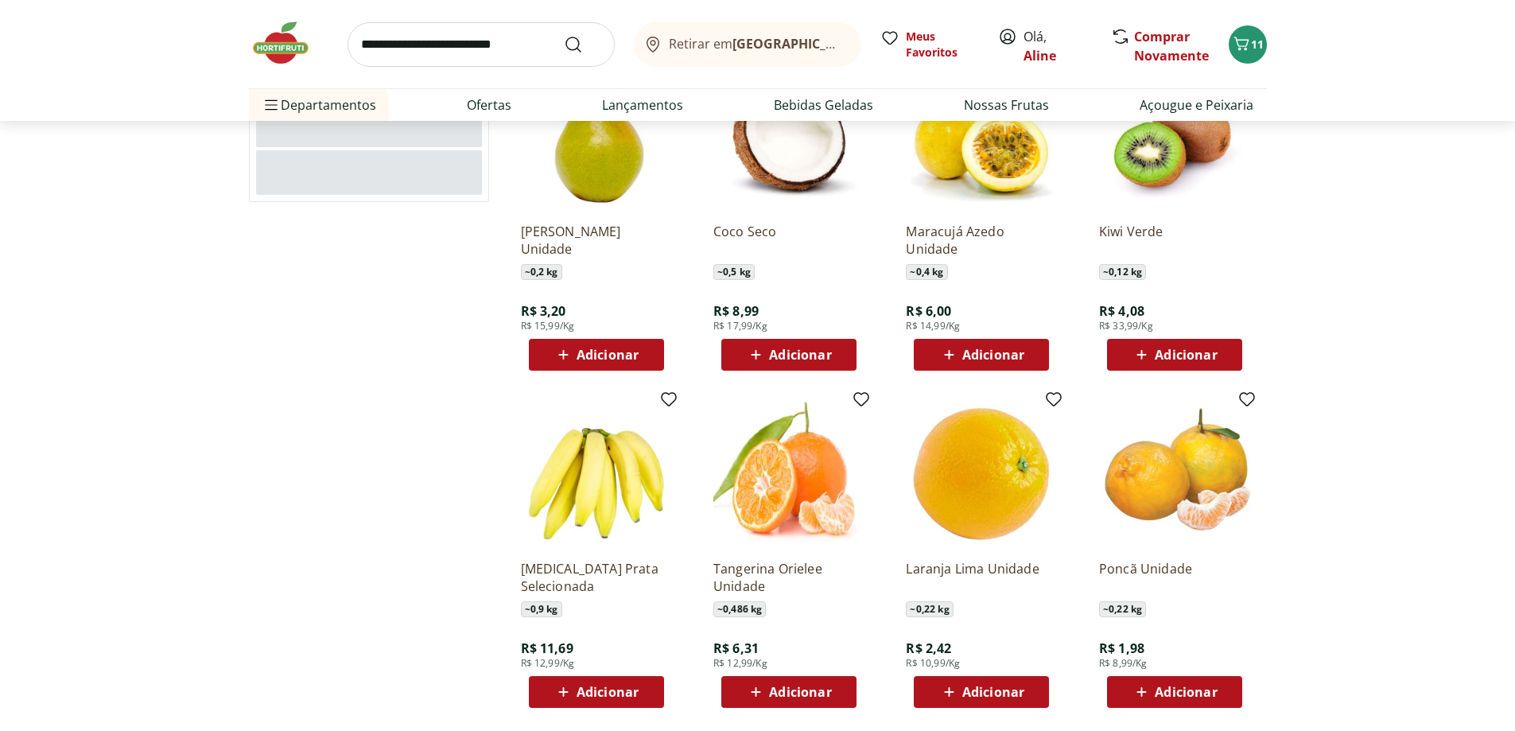
scroll to position [2100, 0]
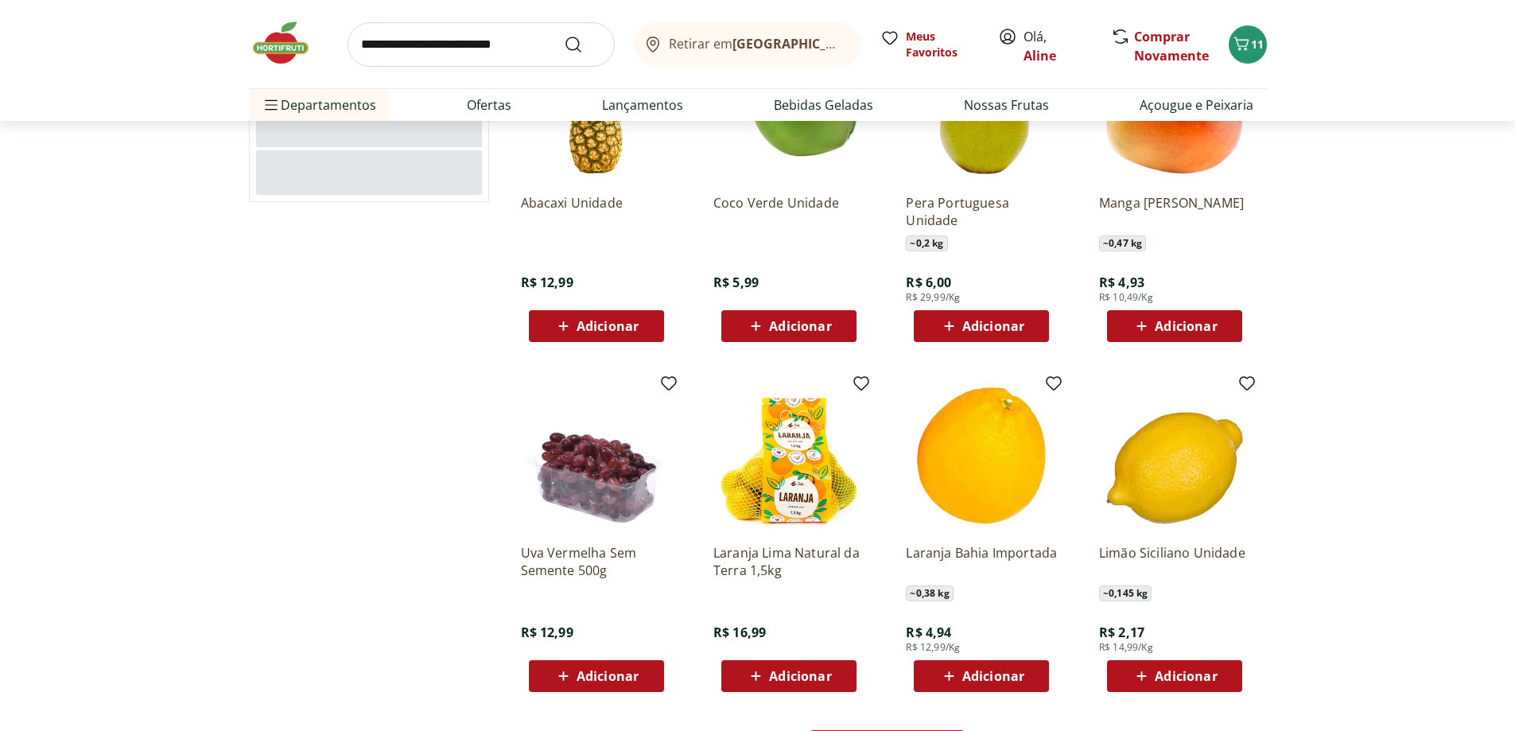
scroll to position [2863, 0]
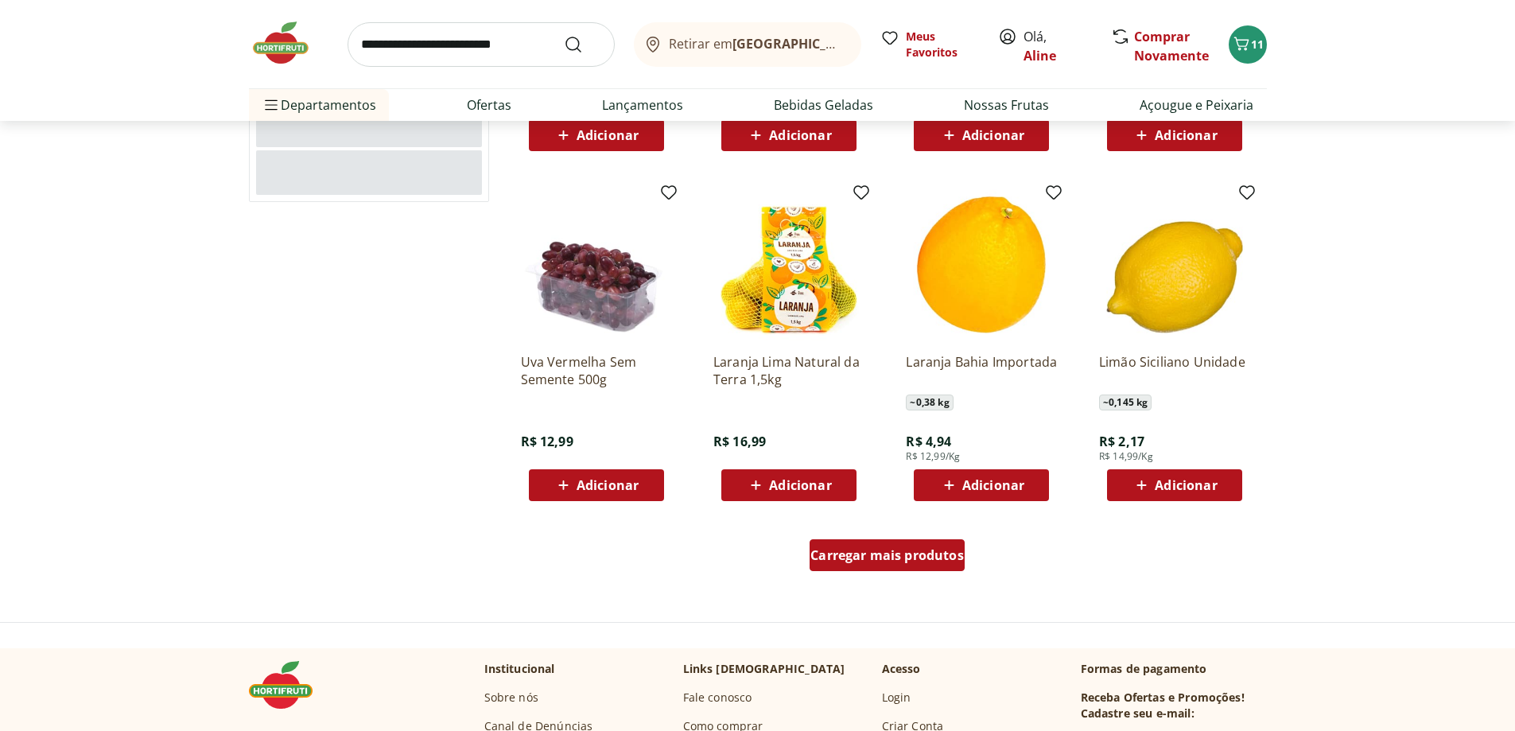
click at [931, 558] on span "Carregar mais produtos" at bounding box center [888, 555] width 154 height 13
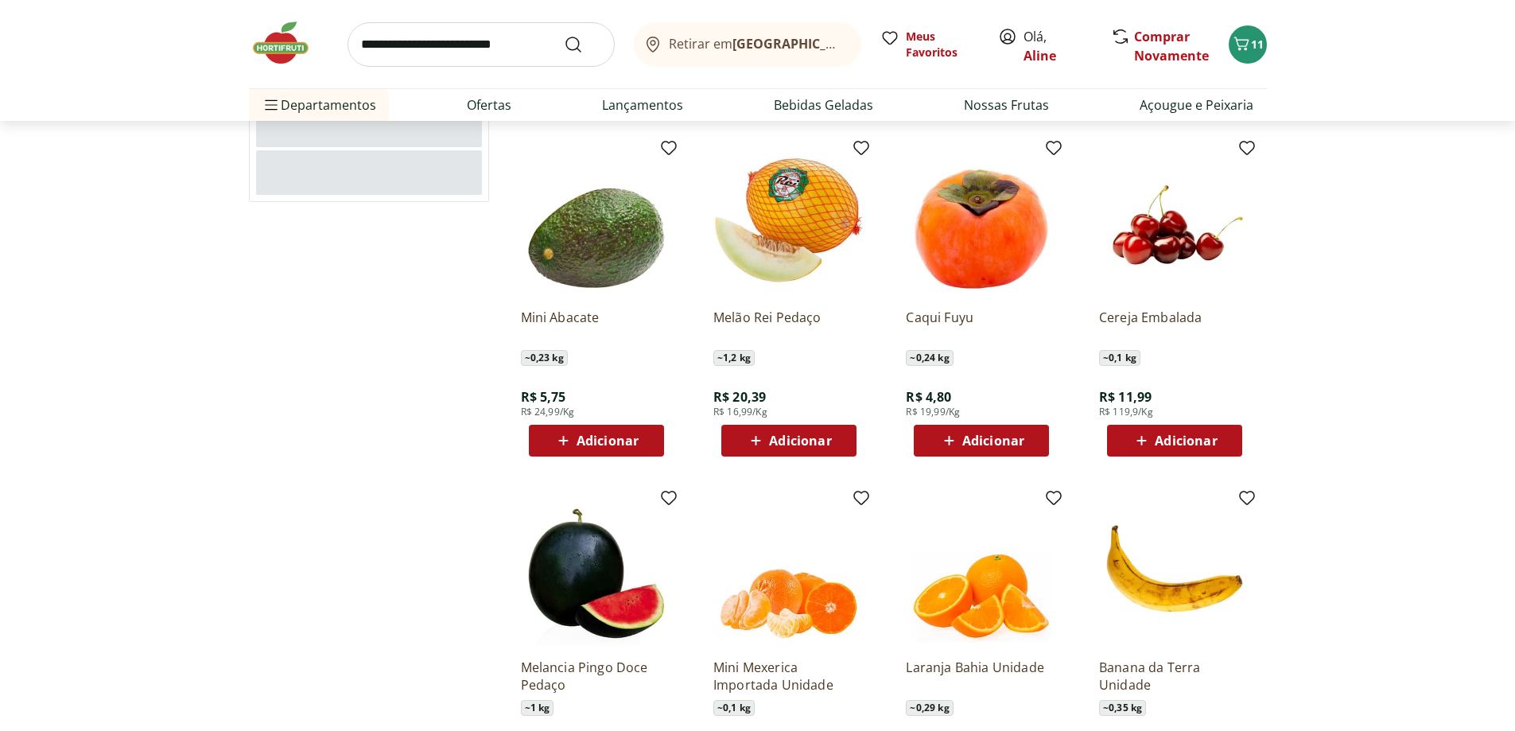
scroll to position [3436, 0]
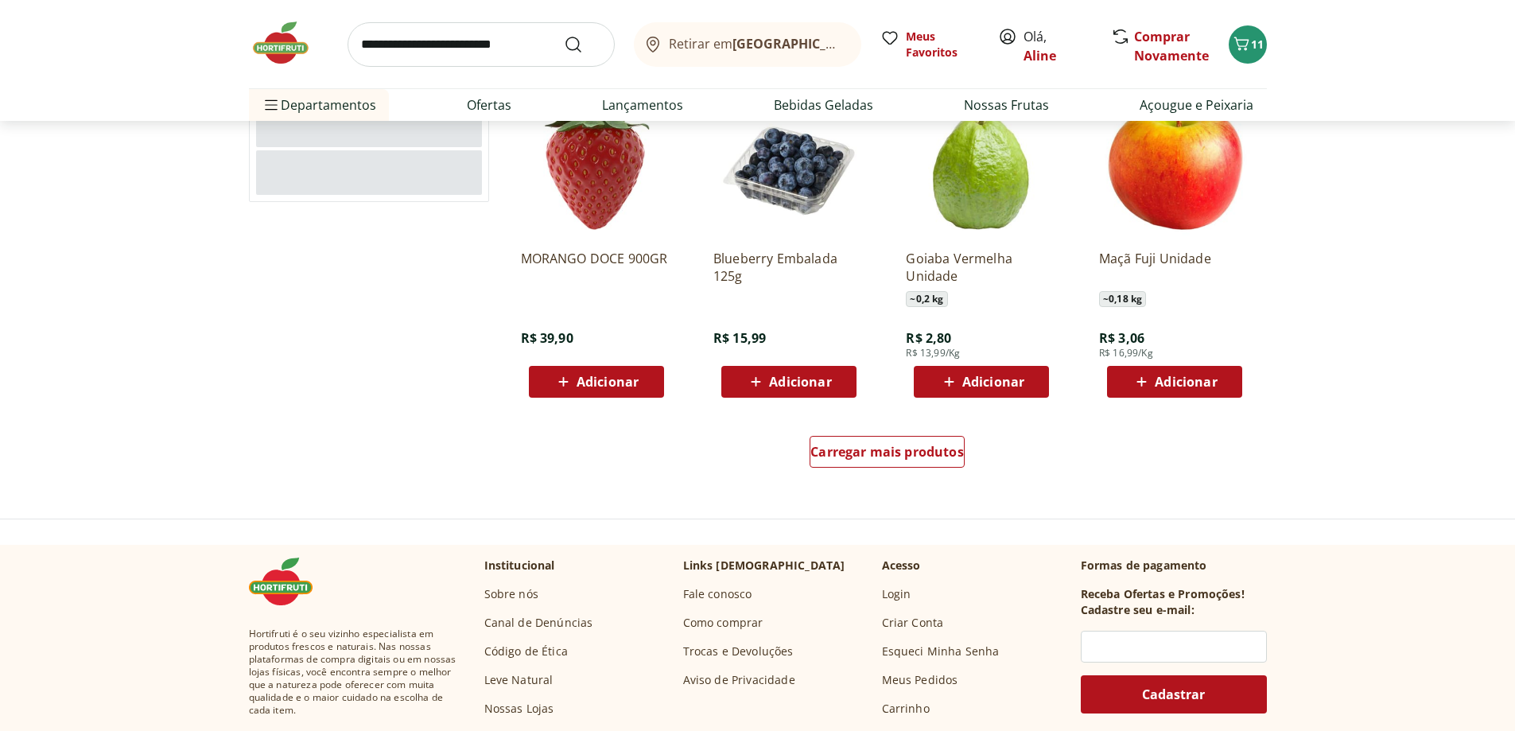
scroll to position [4009, 0]
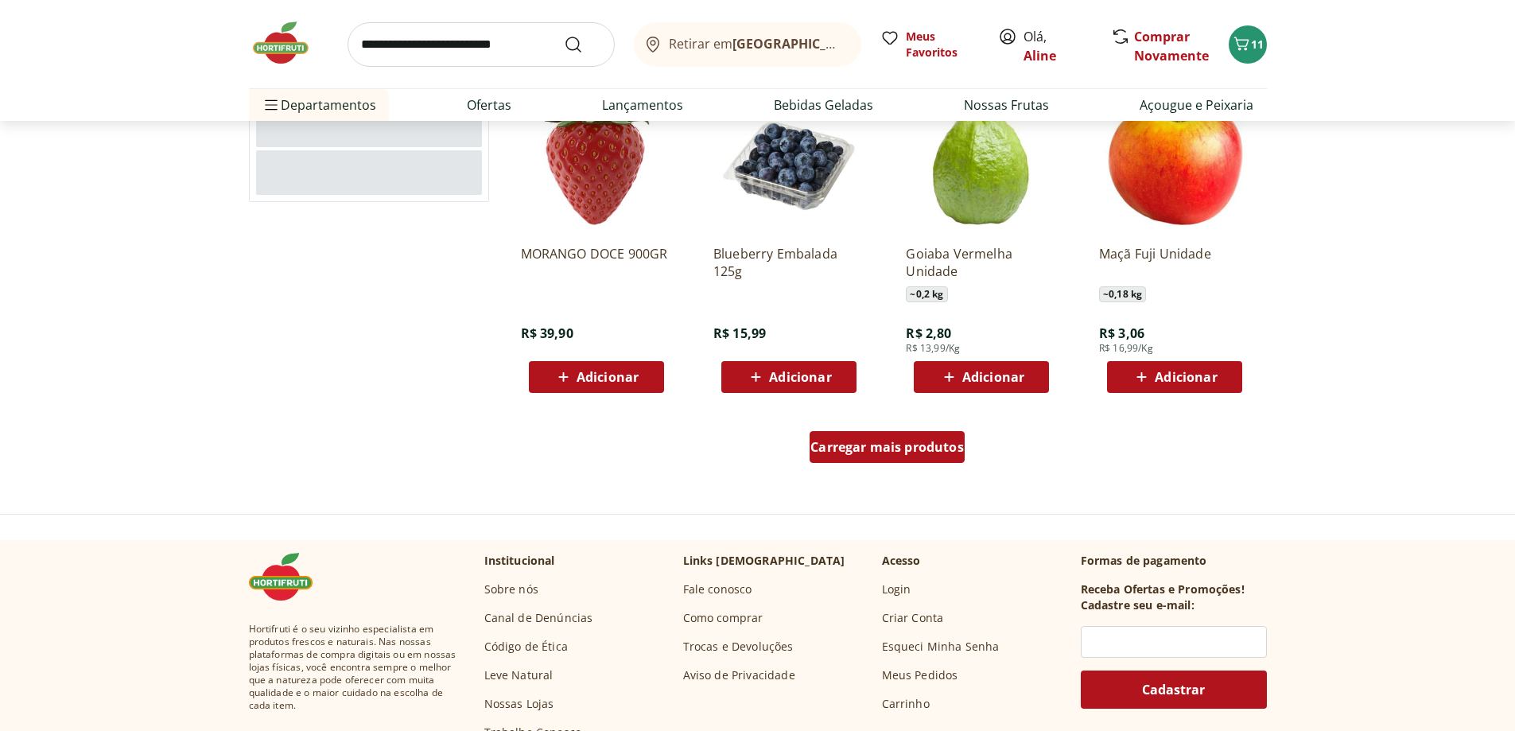
click at [837, 449] on span "Carregar mais produtos" at bounding box center [888, 447] width 154 height 13
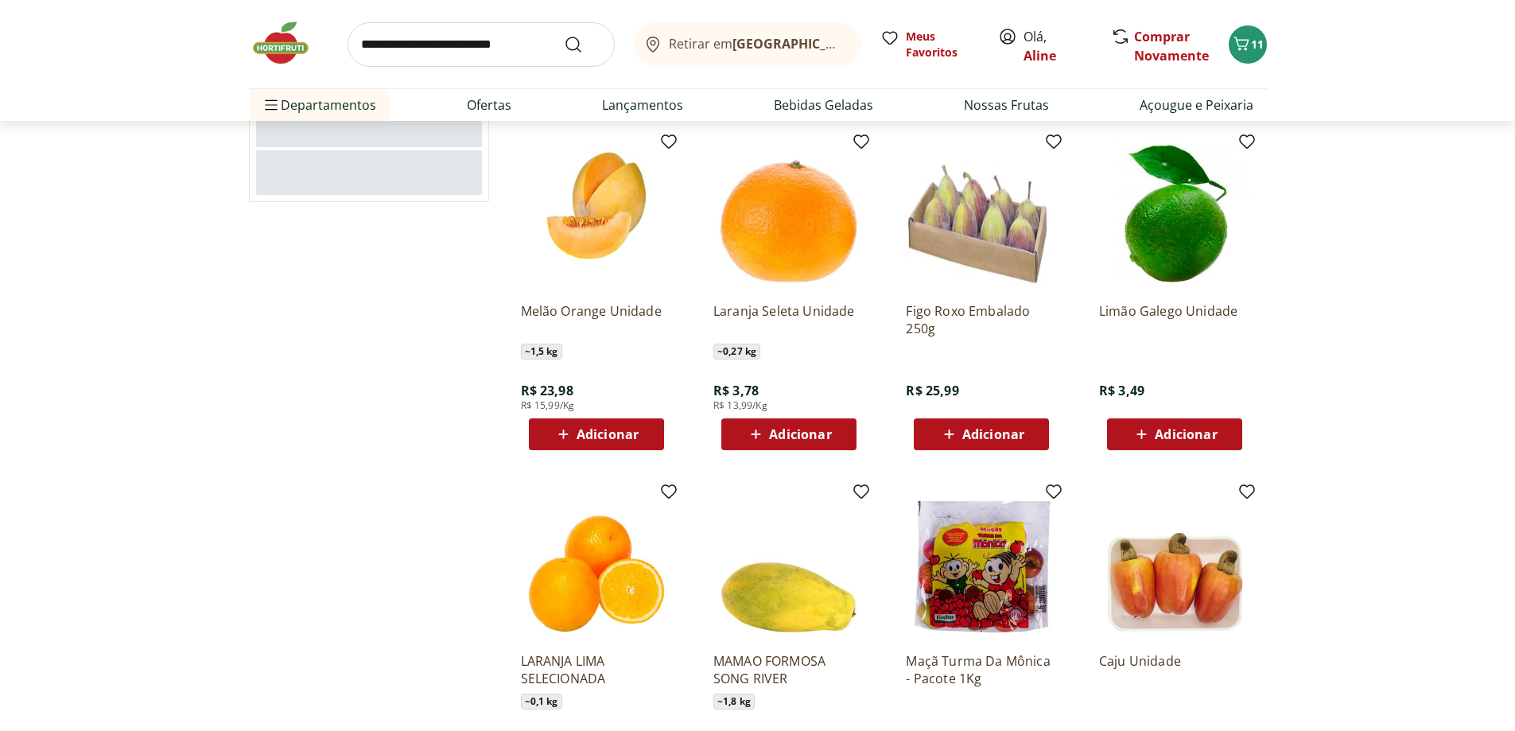
scroll to position [4391, 0]
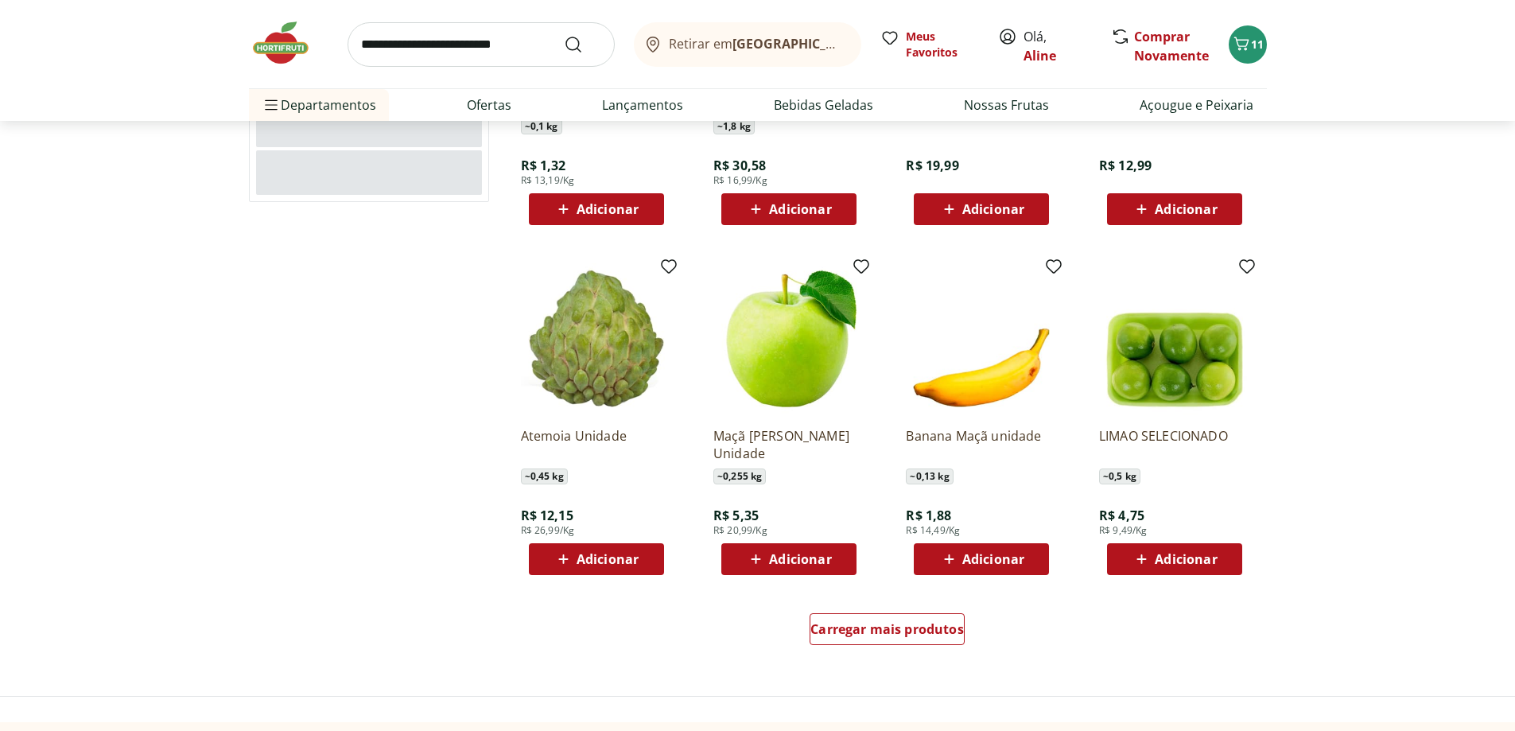
scroll to position [4868, 0]
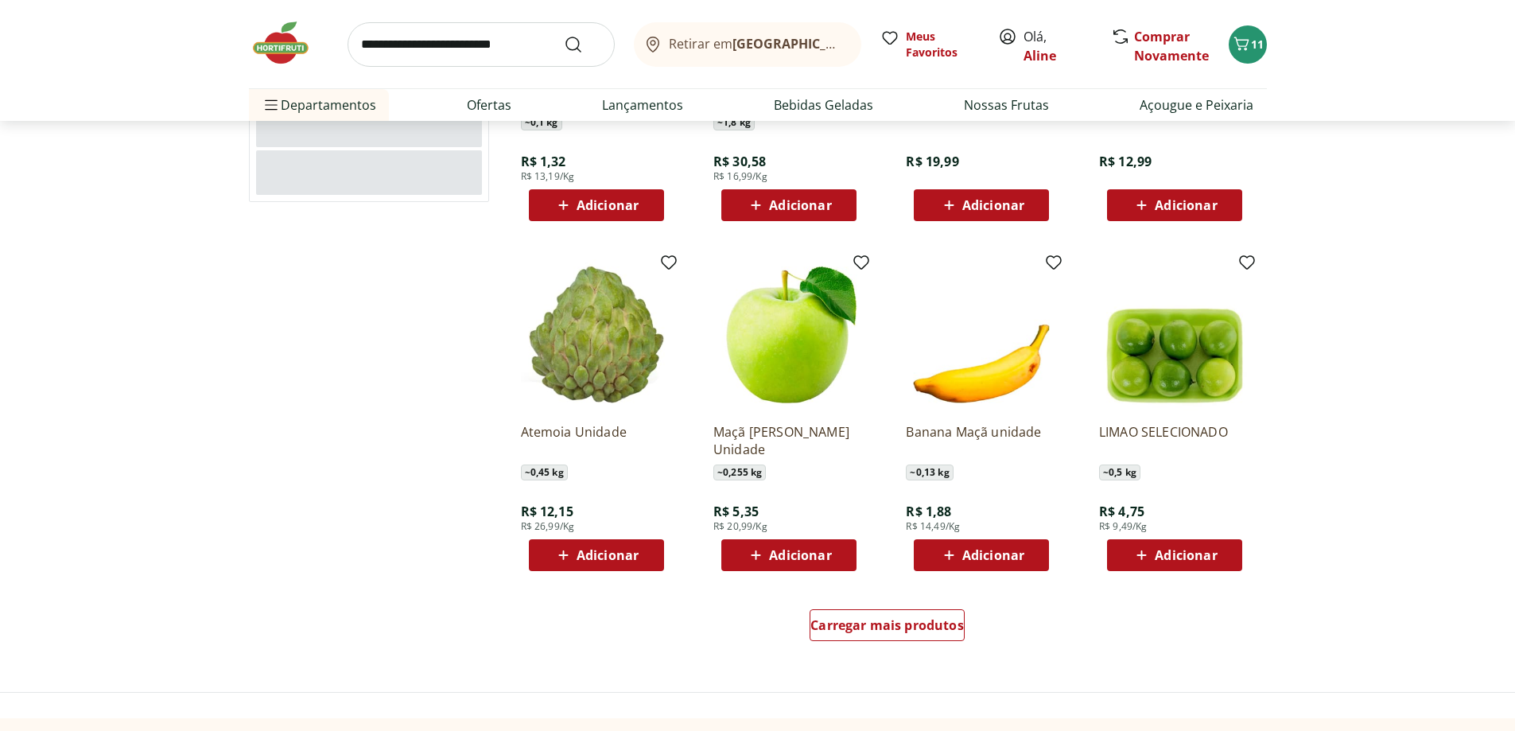
click at [1032, 558] on div "Adicionar" at bounding box center [982, 555] width 110 height 29
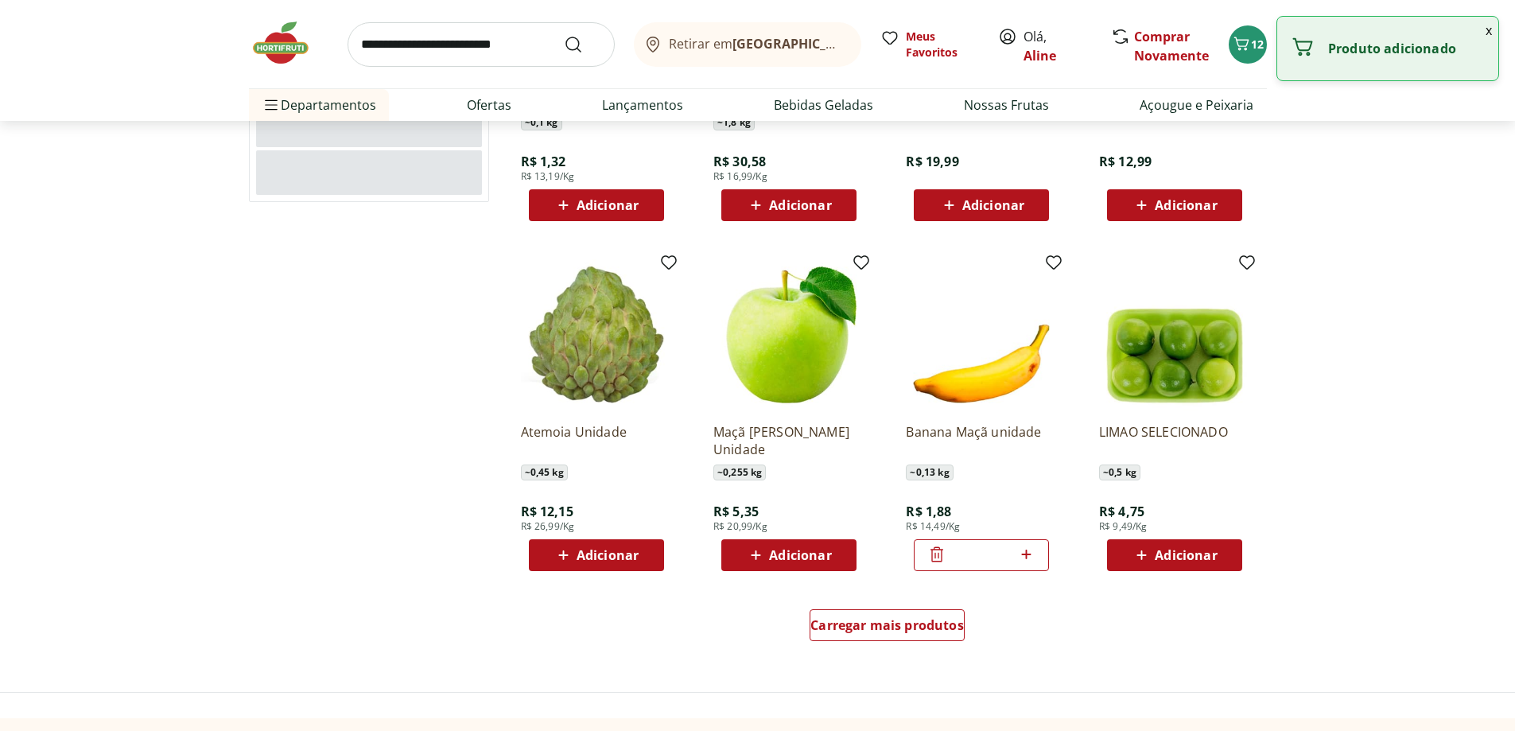
click at [1032, 558] on icon at bounding box center [1027, 554] width 20 height 19
type input "*"
click at [947, 631] on span "Carregar mais produtos" at bounding box center [888, 625] width 154 height 13
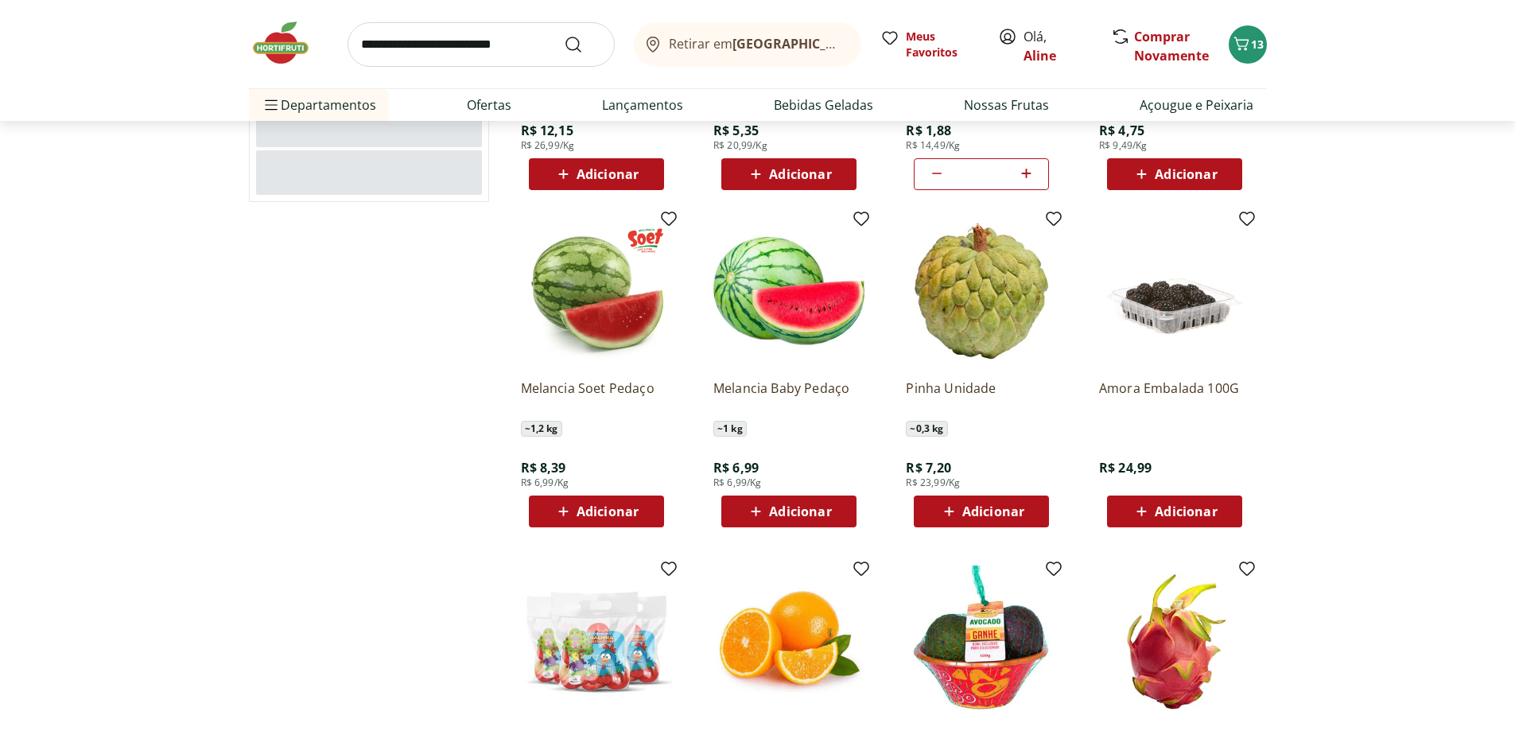
scroll to position [5345, 0]
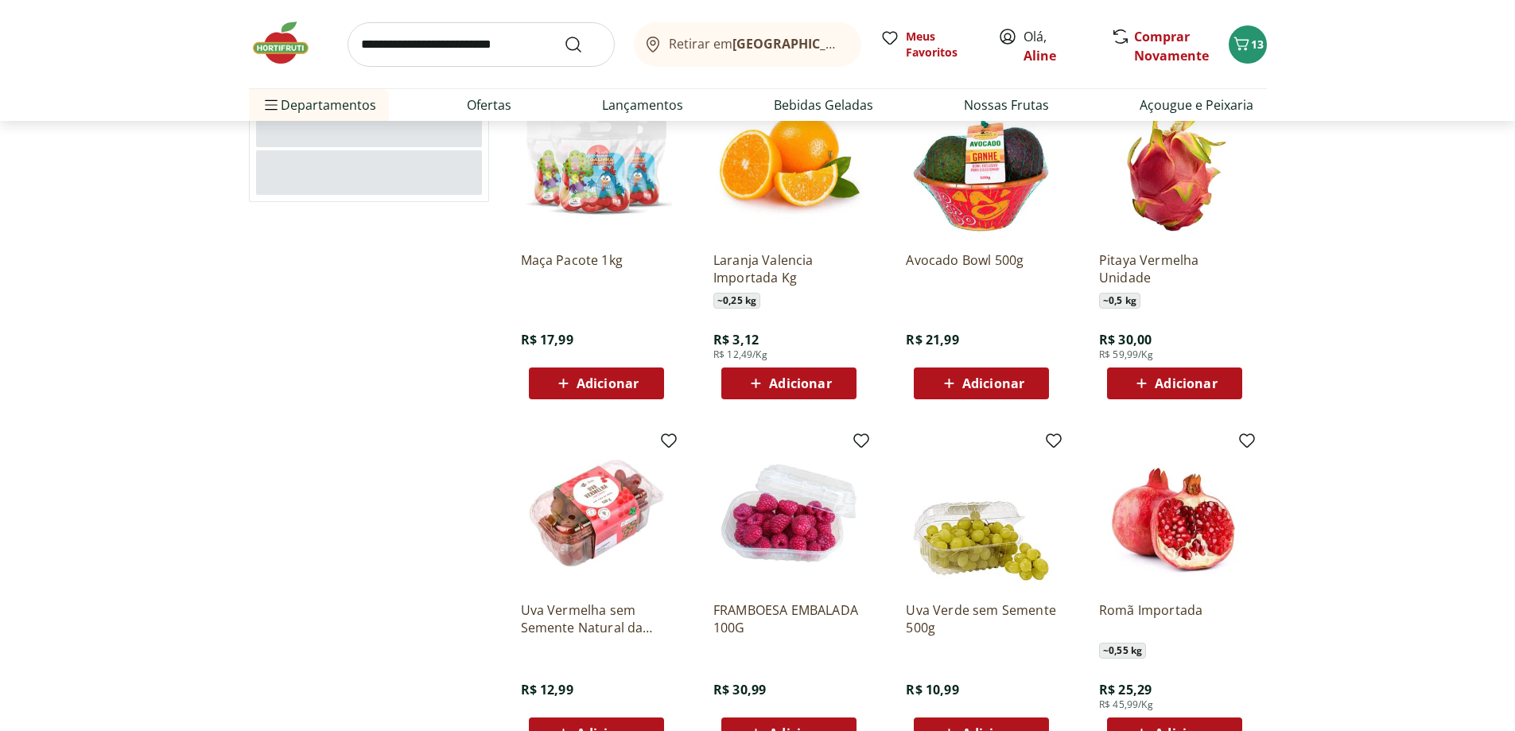
scroll to position [6109, 0]
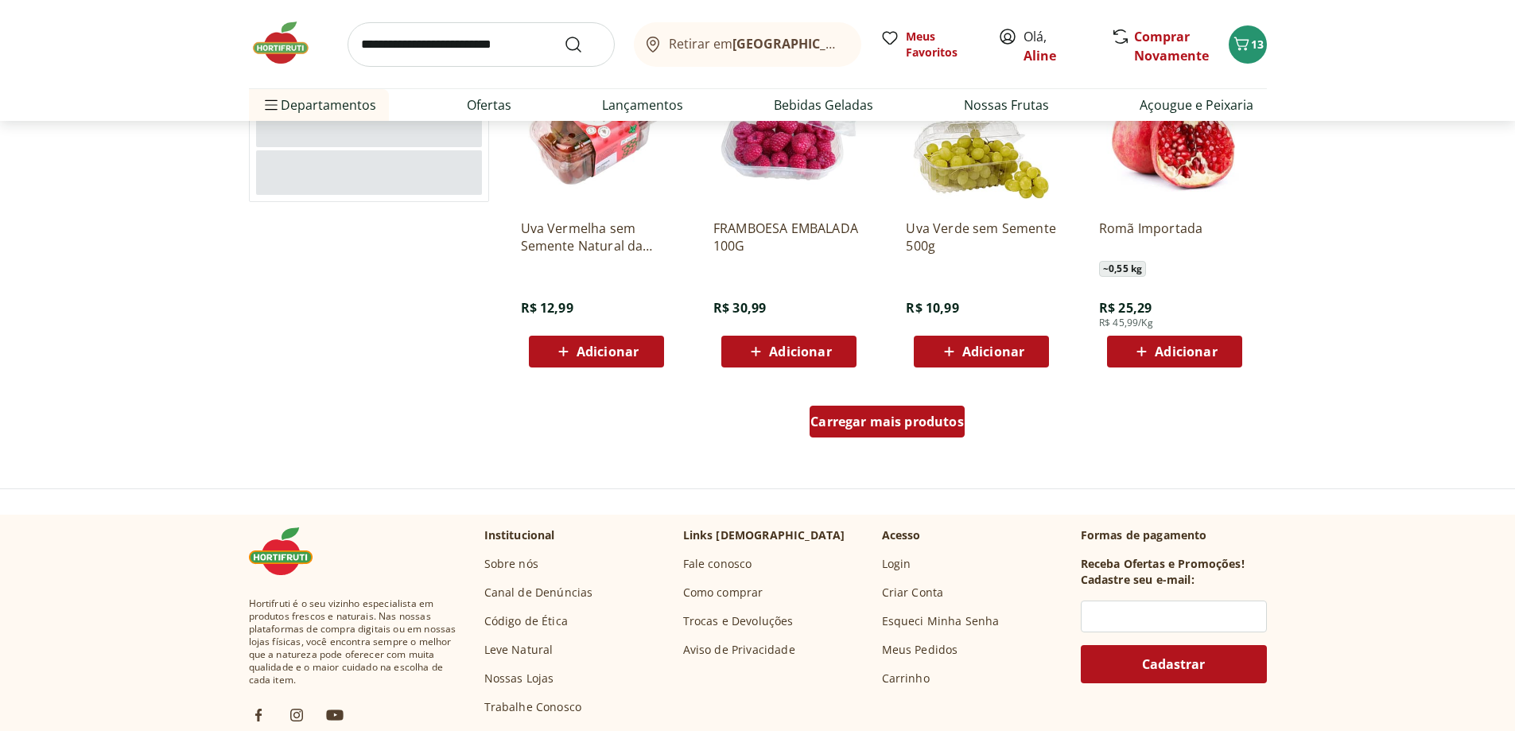
click at [929, 425] on span "Carregar mais produtos" at bounding box center [888, 421] width 154 height 13
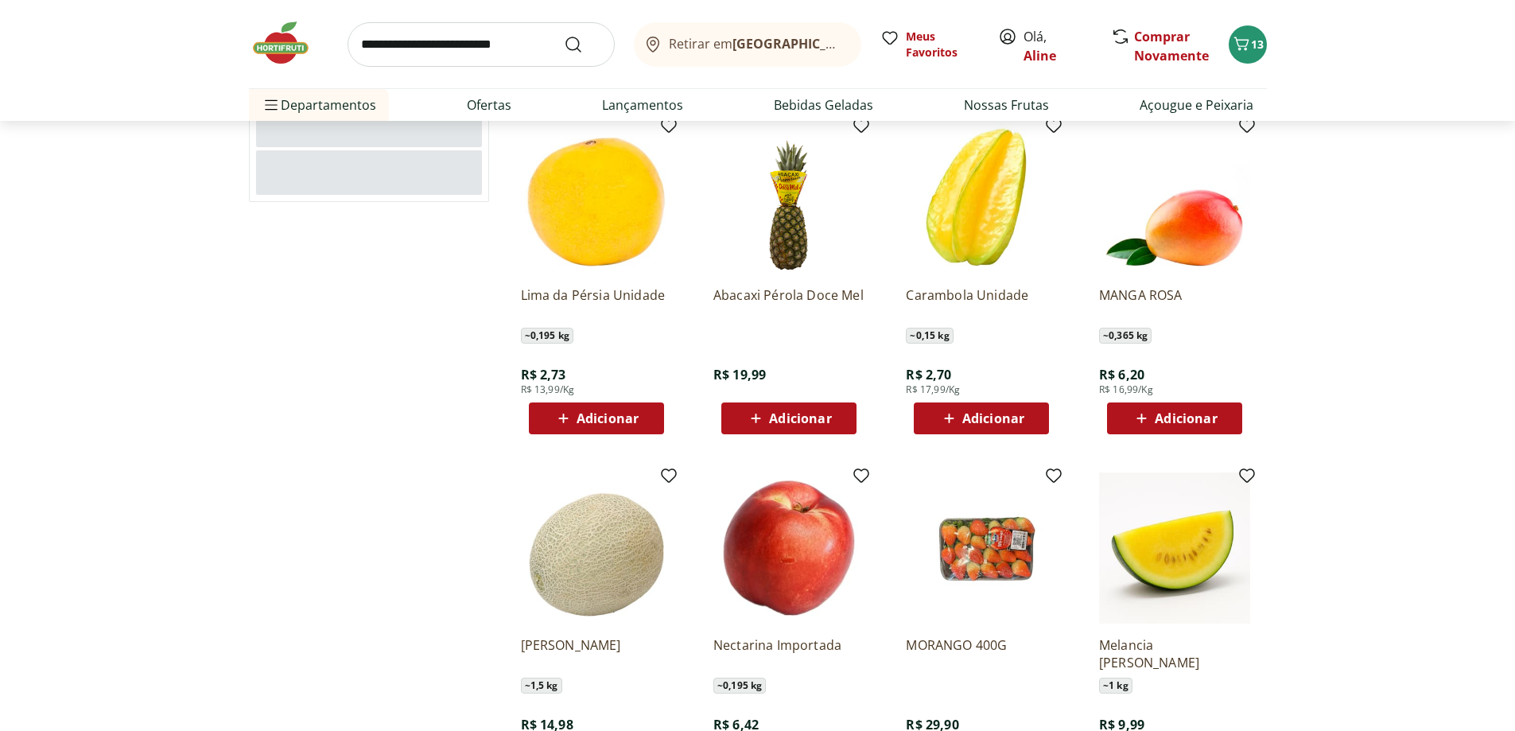
scroll to position [6395, 0]
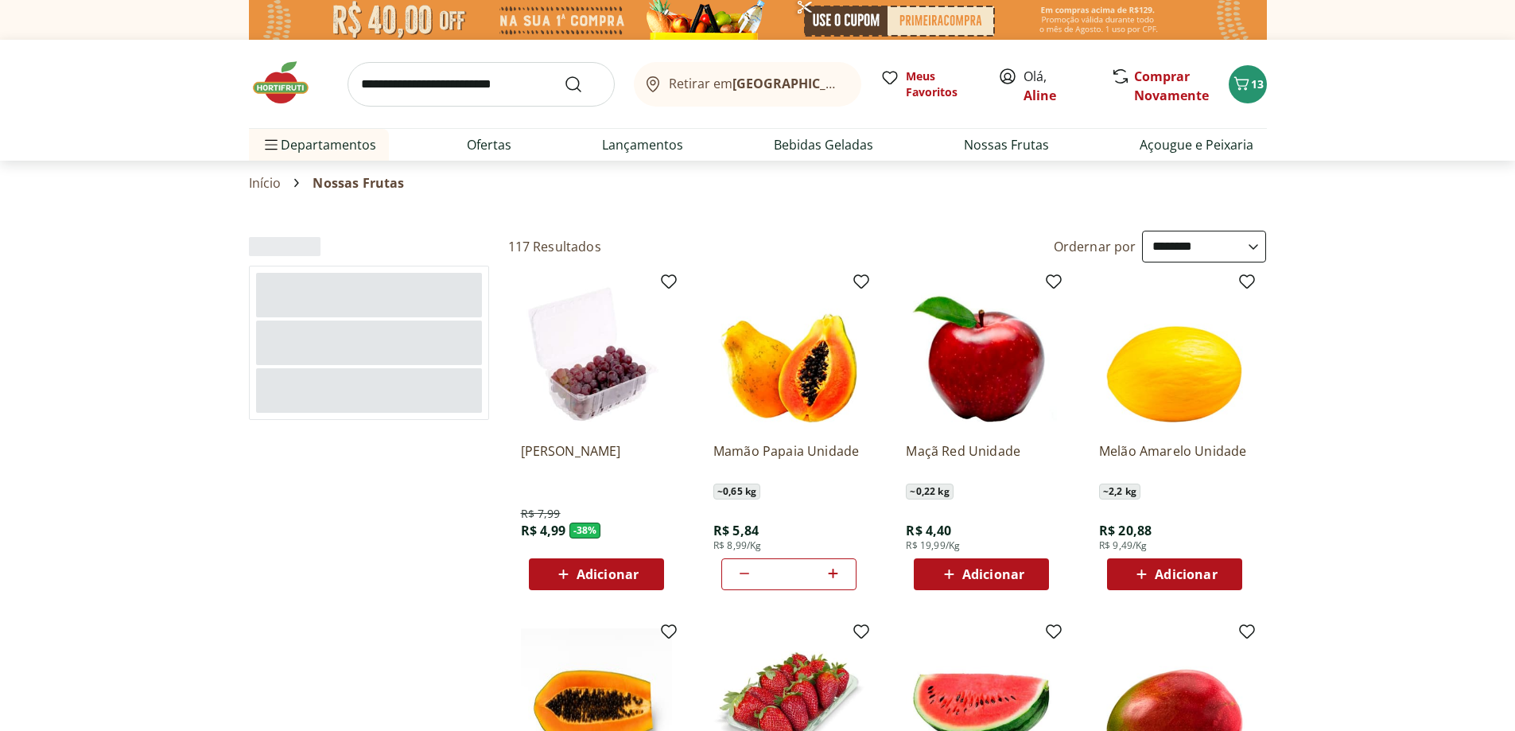
select select "**********"
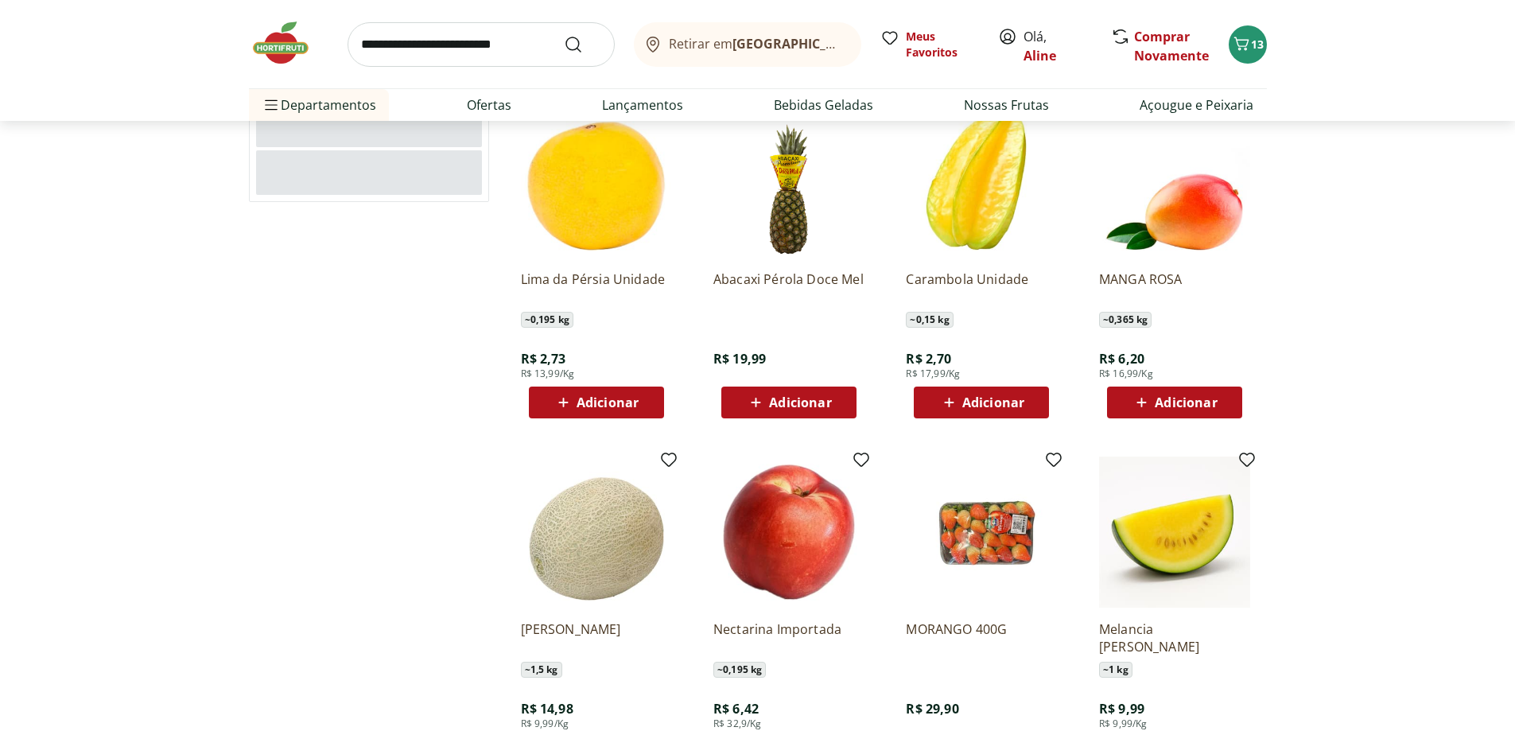
click at [1017, 405] on span "Adicionar" at bounding box center [993, 402] width 62 height 13
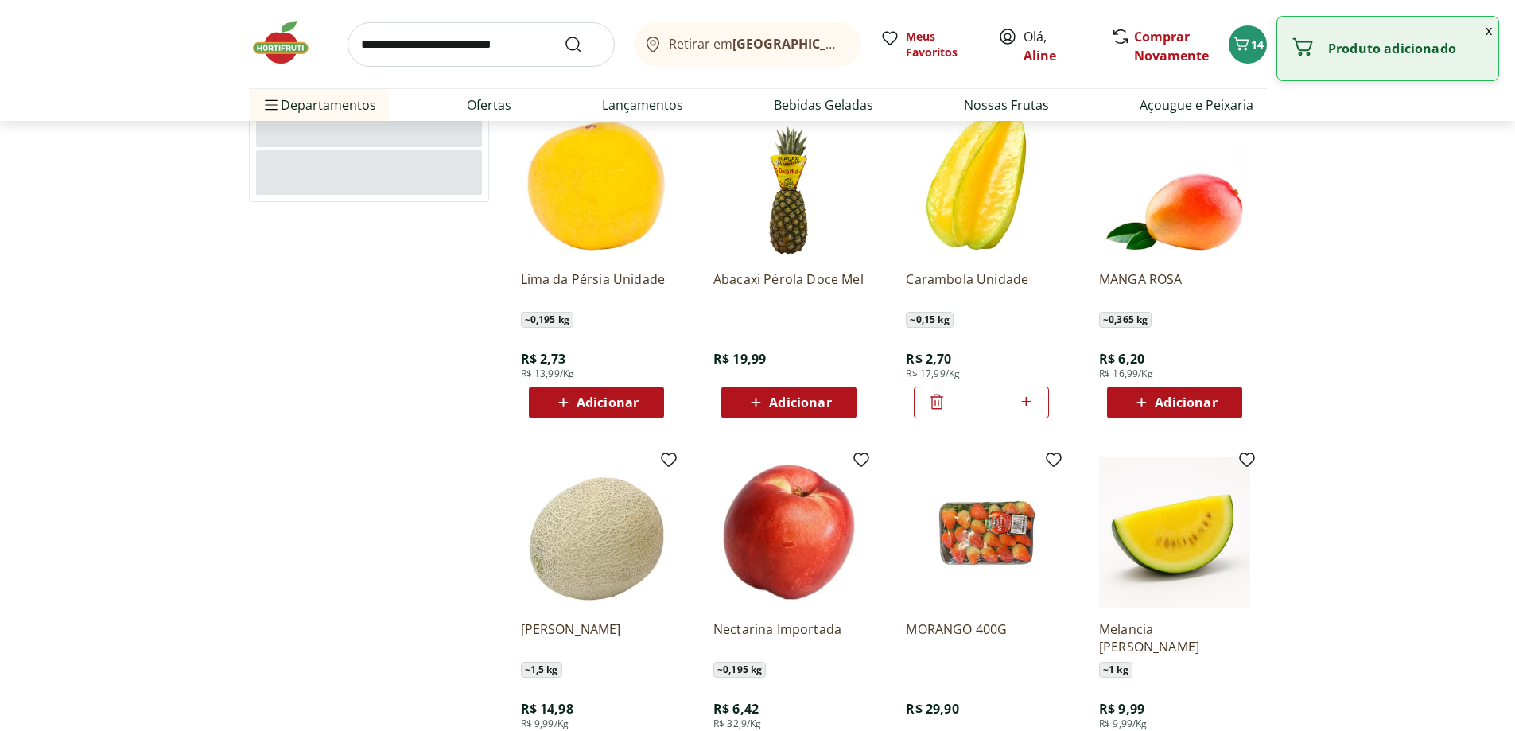
click at [1029, 409] on icon at bounding box center [1027, 401] width 20 height 19
type input "*"
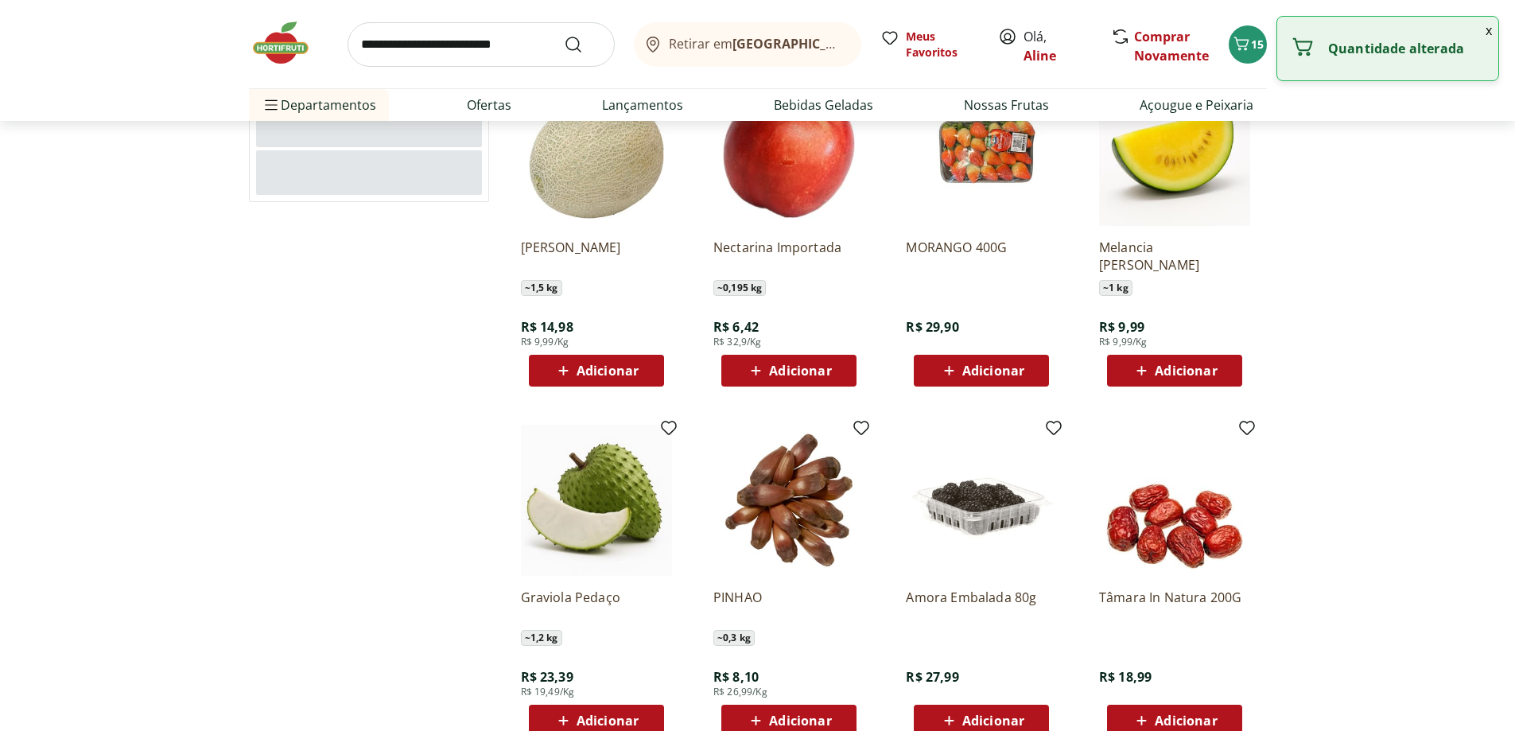
scroll to position [7063, 0]
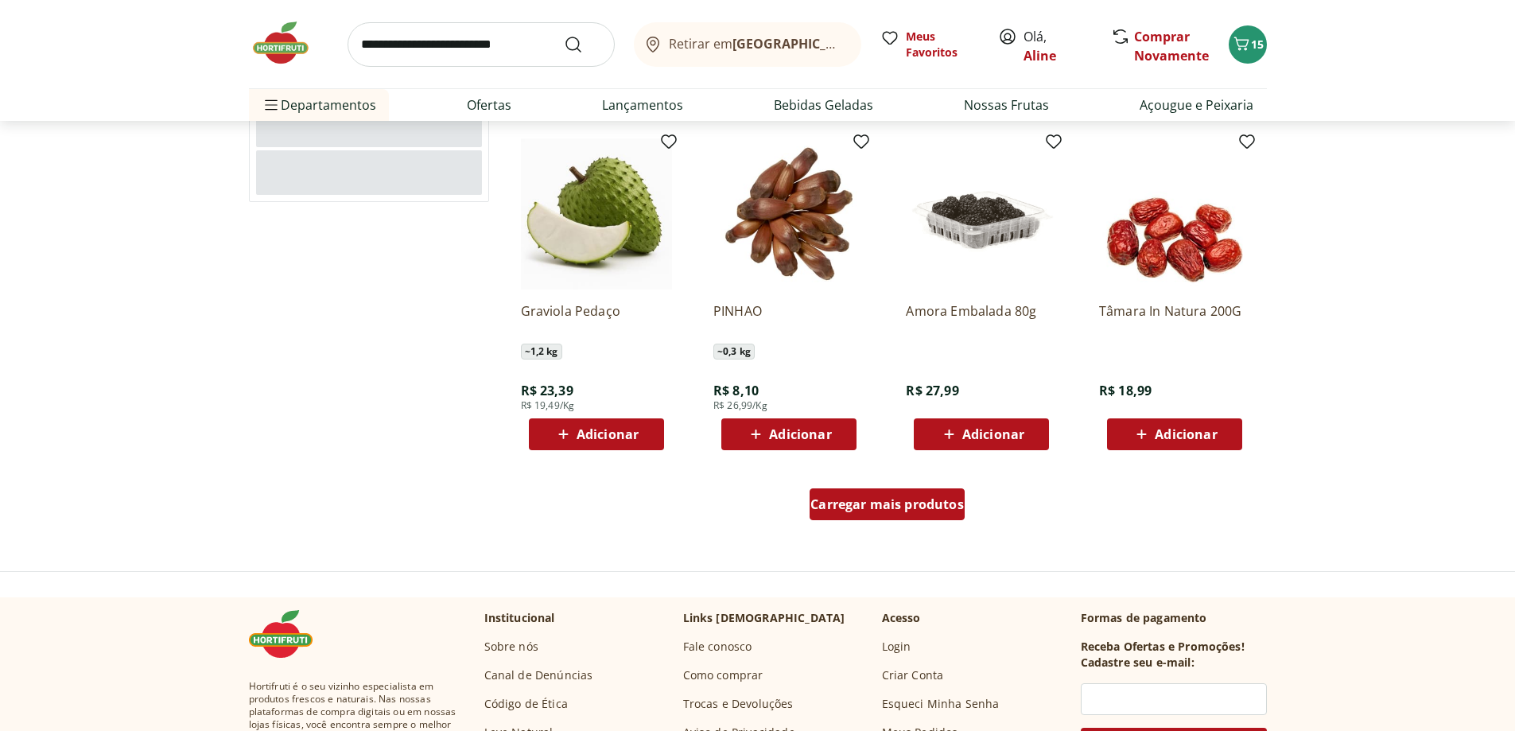
click at [919, 513] on div "Carregar mais produtos" at bounding box center [887, 504] width 155 height 32
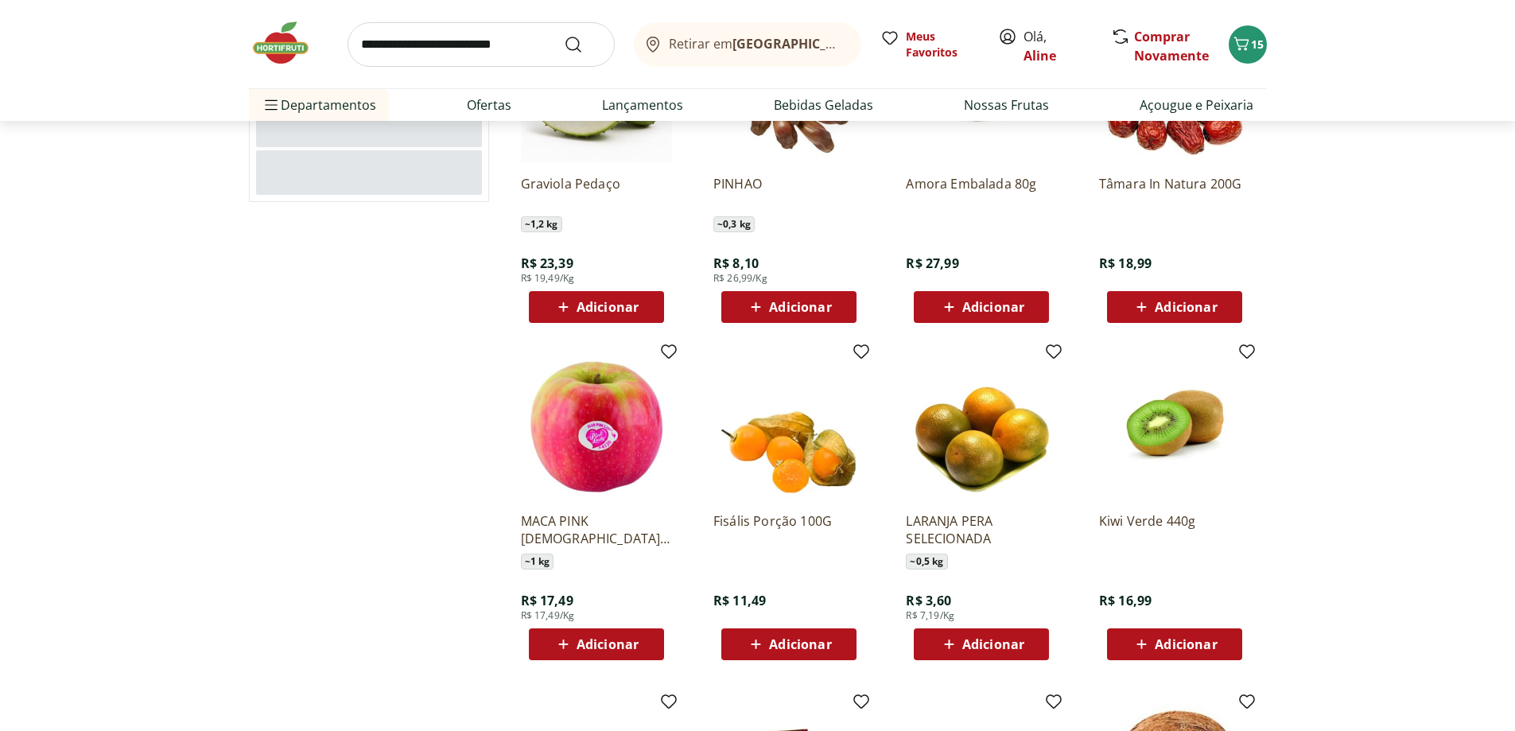
scroll to position [7349, 0]
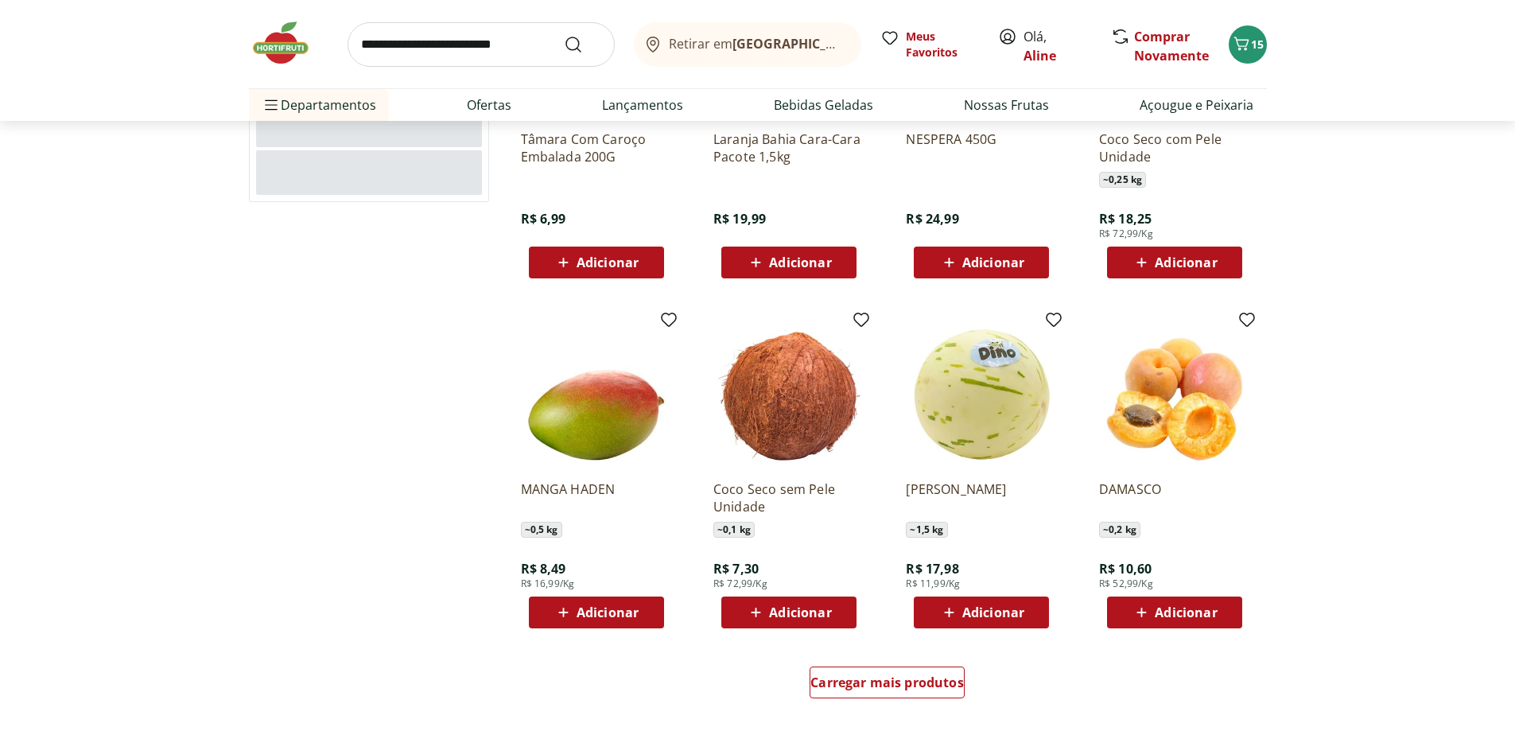
scroll to position [8113, 0]
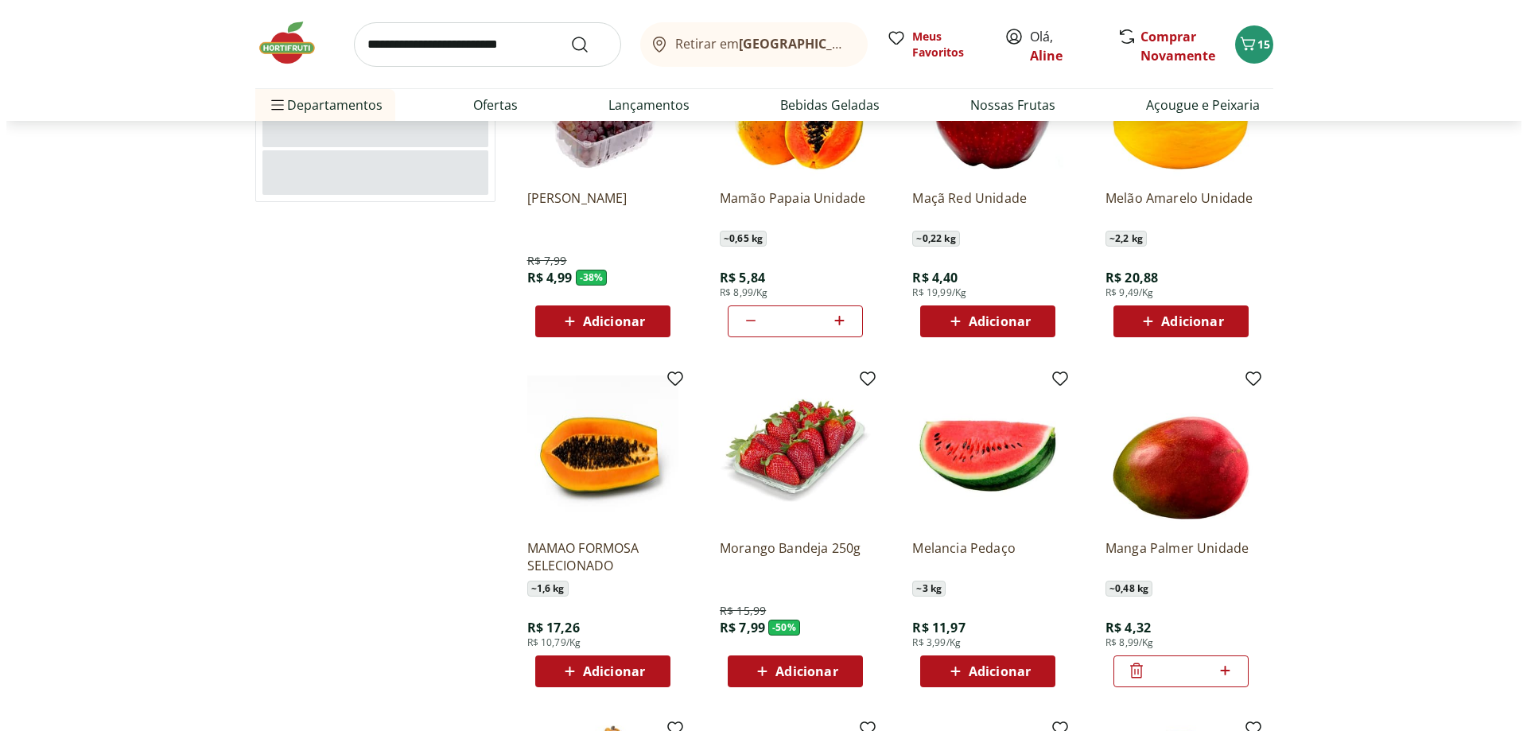
scroll to position [286, 0]
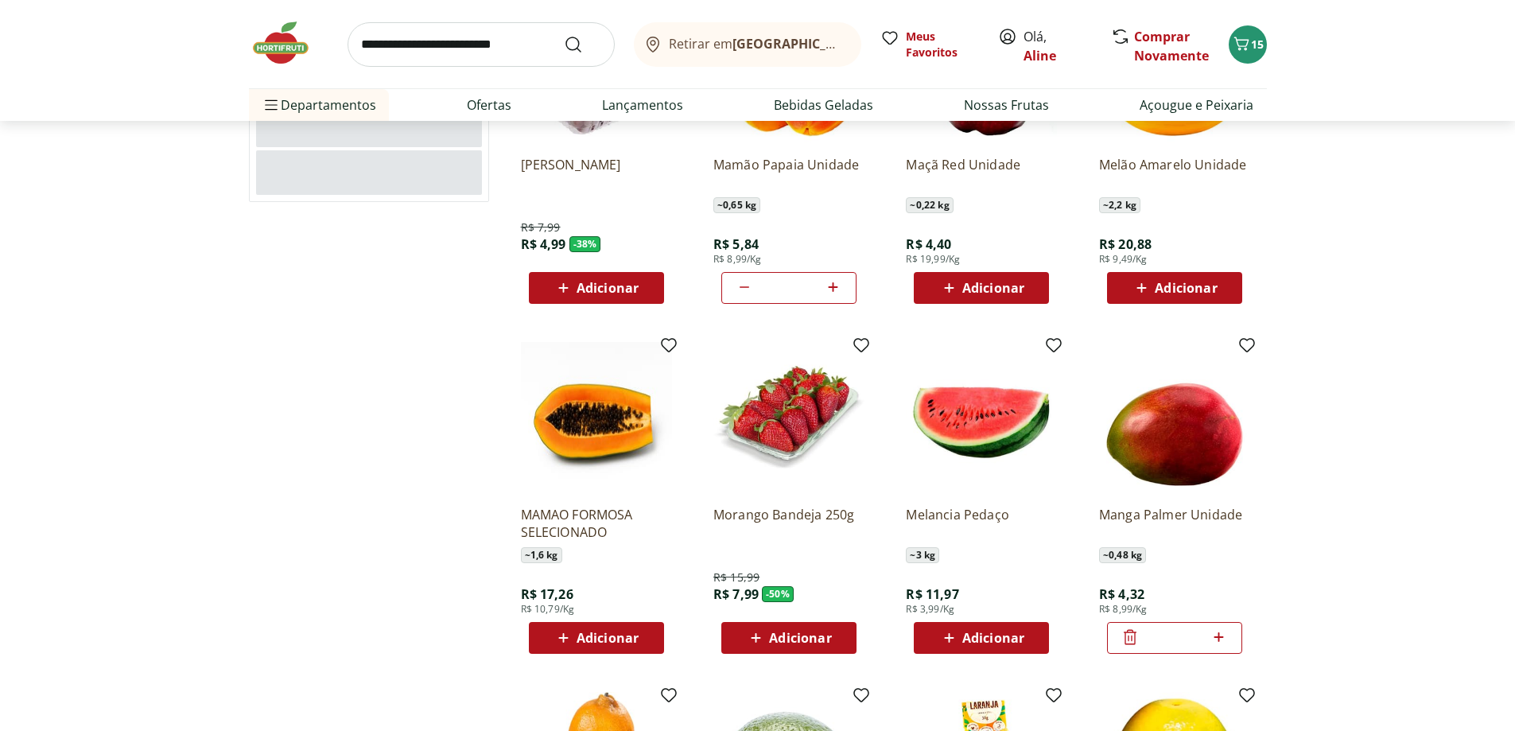
click at [1005, 648] on div "Adicionar" at bounding box center [982, 638] width 110 height 29
click at [1240, 51] on icon "Carrinho" at bounding box center [1241, 43] width 19 height 19
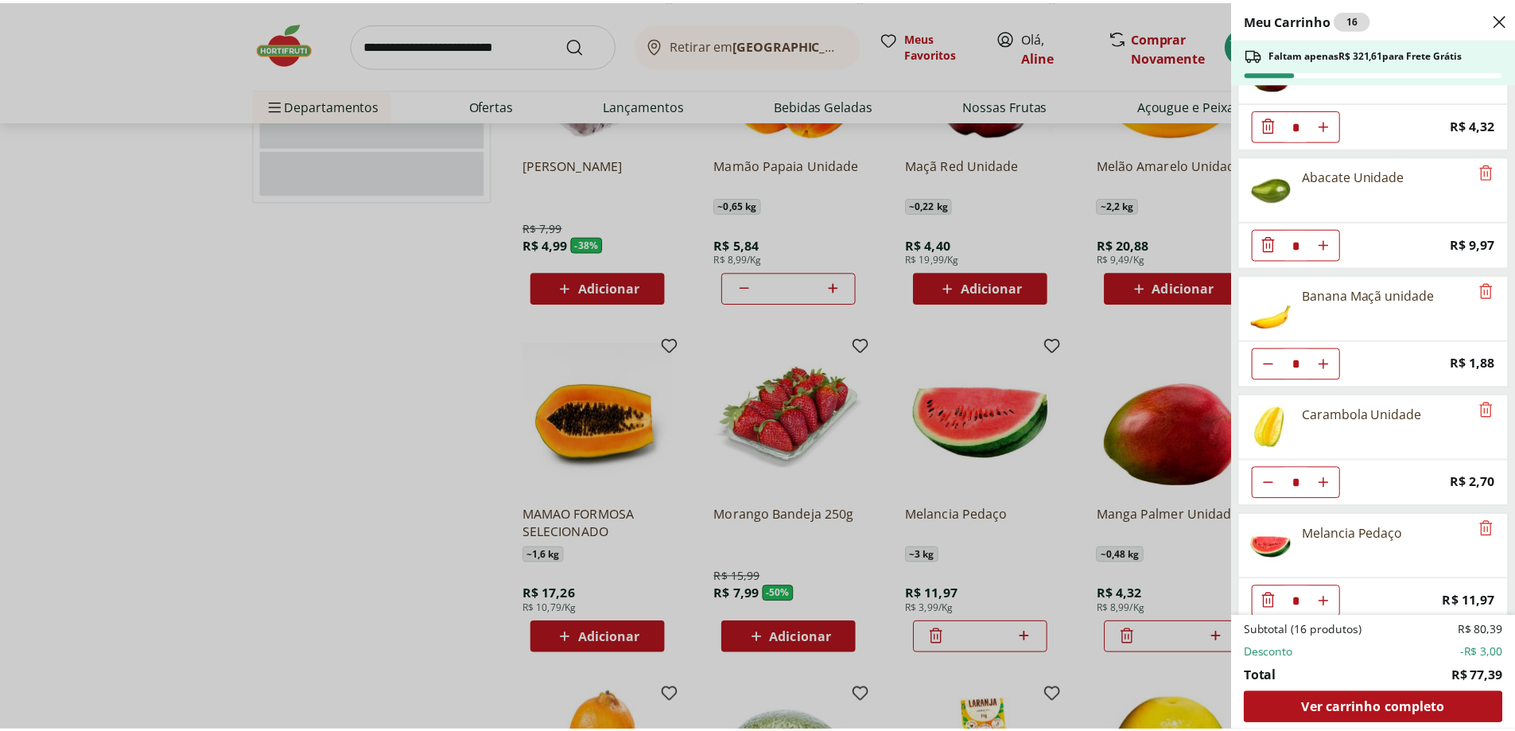
scroll to position [904, 0]
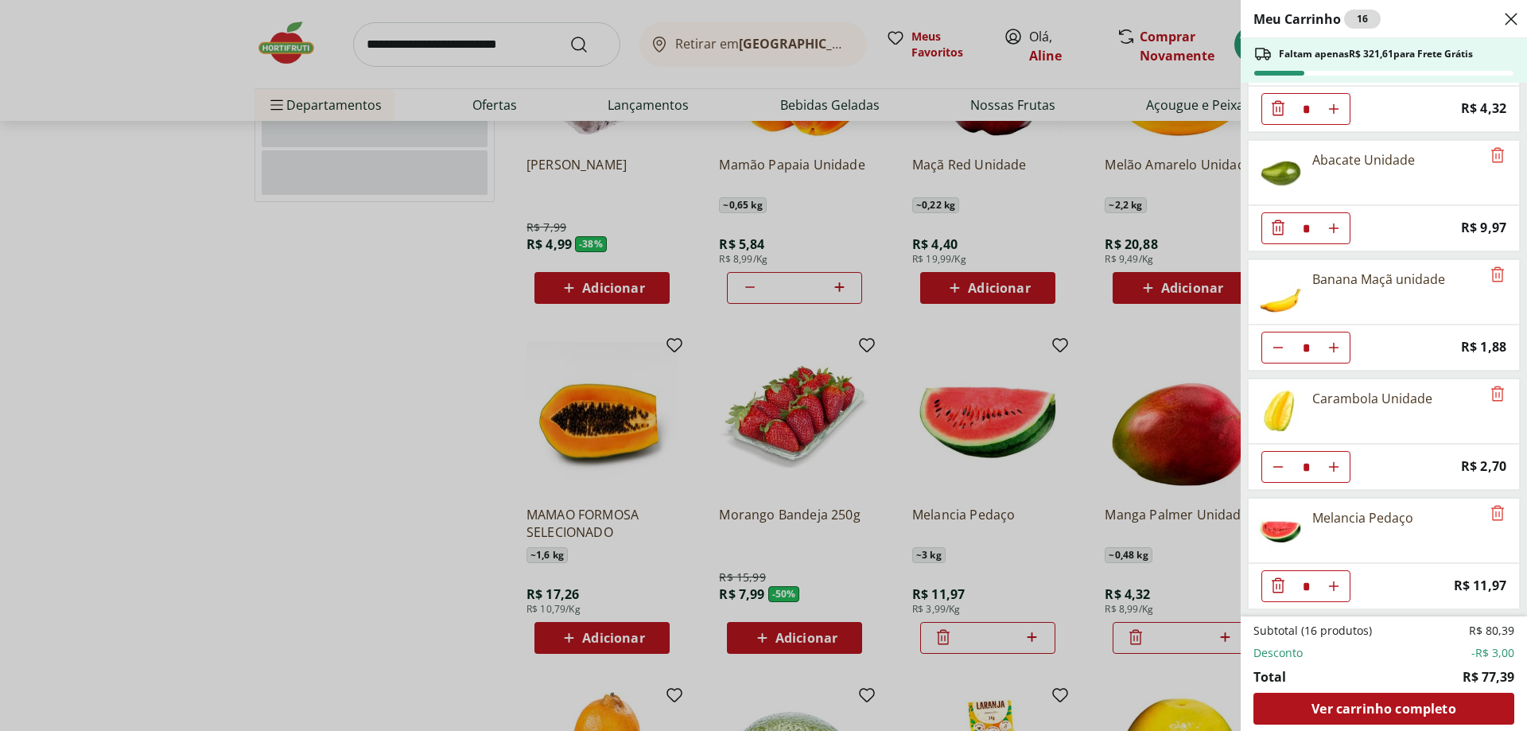
click at [234, 400] on div "Meu Carrinho 16 Faltam apenas R$ 321,61 para Frete Grátis Tomate Italiano Orgân…" at bounding box center [763, 365] width 1527 height 731
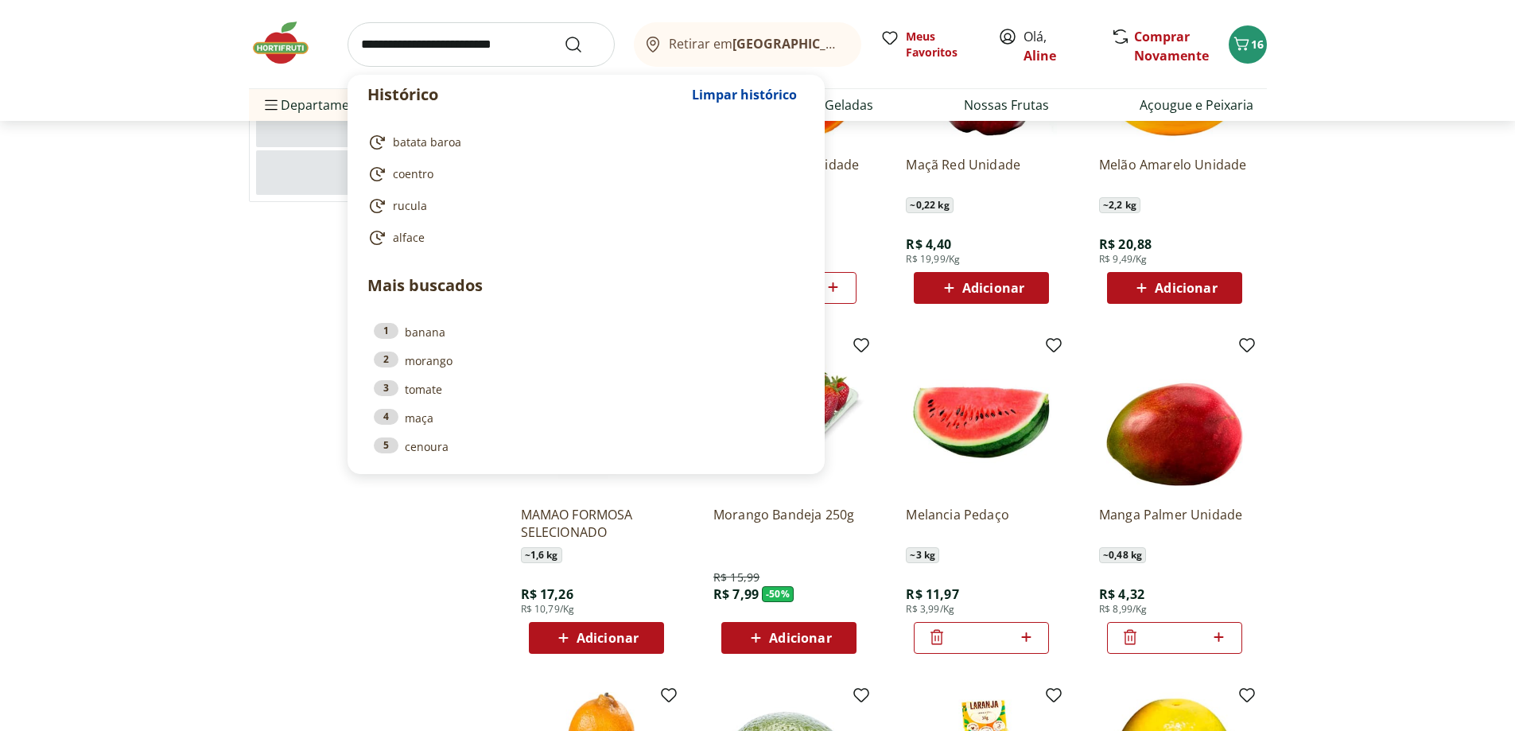
click at [512, 48] on input "search" at bounding box center [481, 44] width 267 height 45
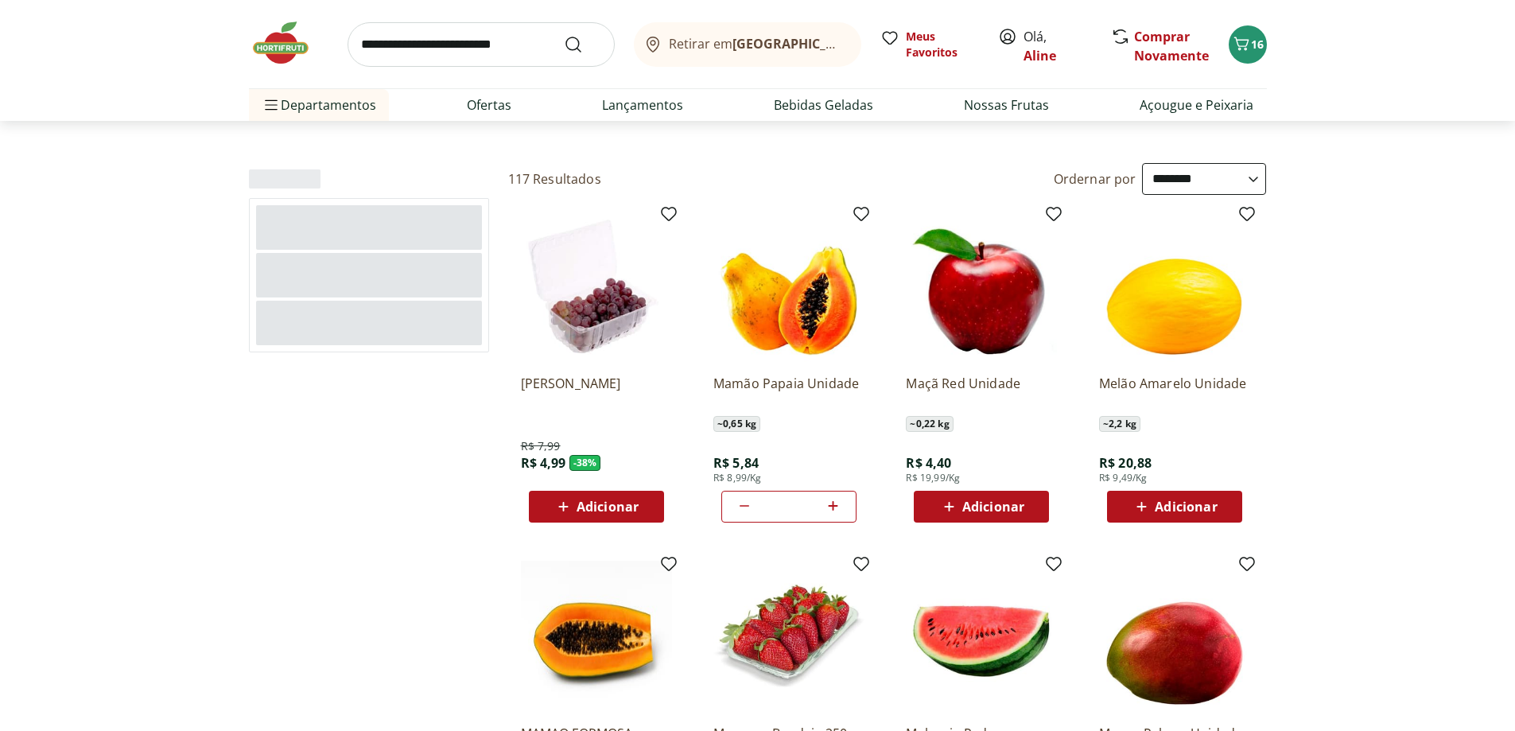
scroll to position [0, 0]
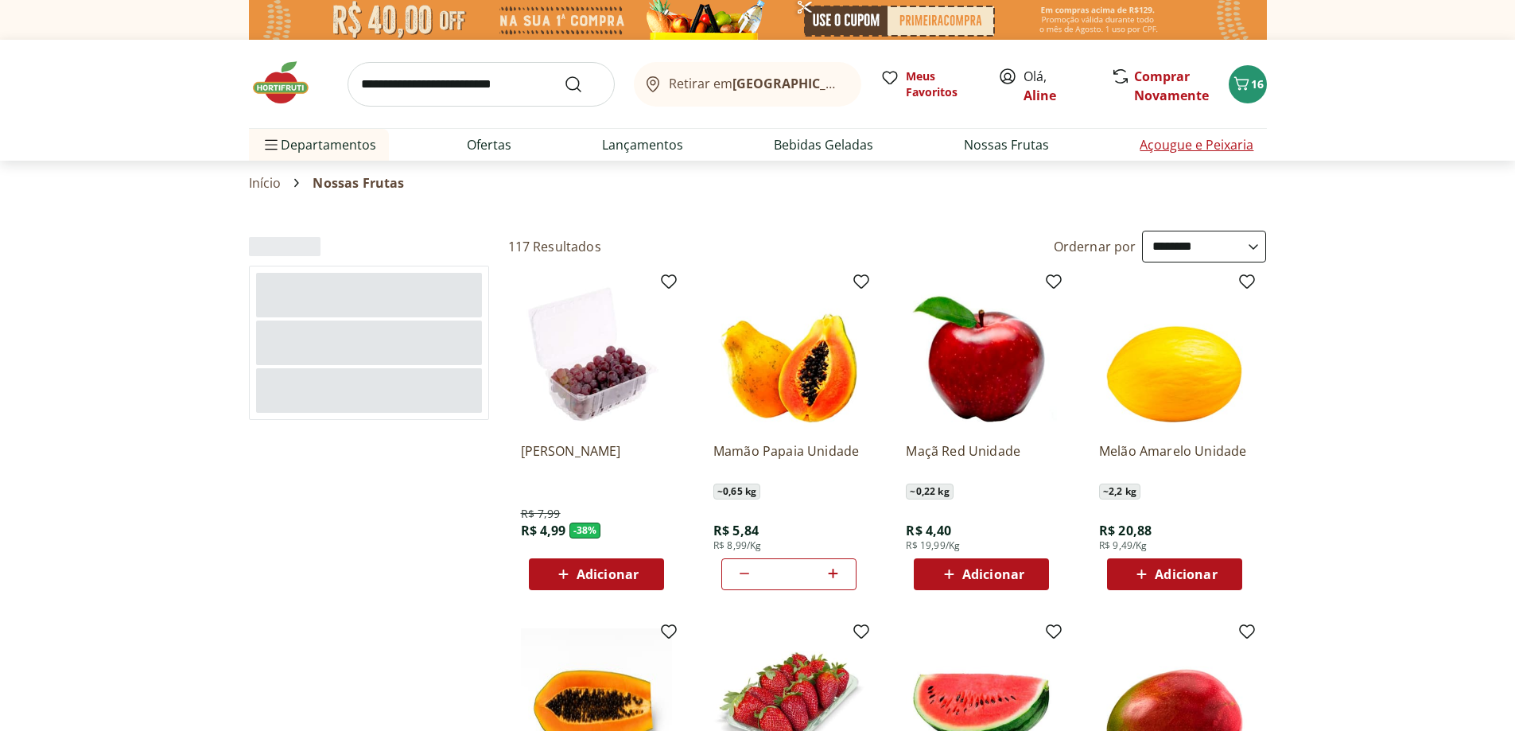
click at [1168, 146] on link "Açougue e Peixaria" at bounding box center [1197, 144] width 114 height 19
select select "**********"
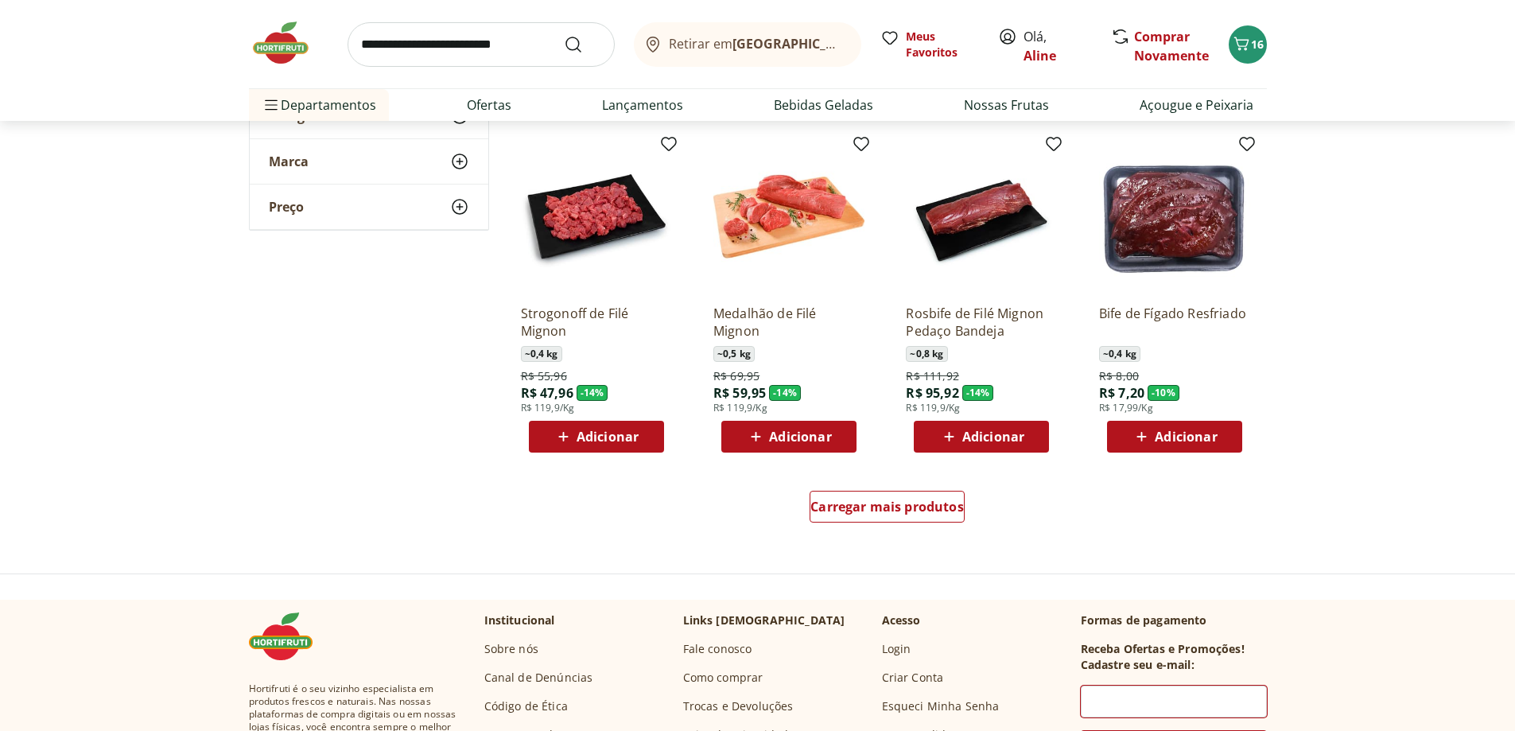
scroll to position [954, 0]
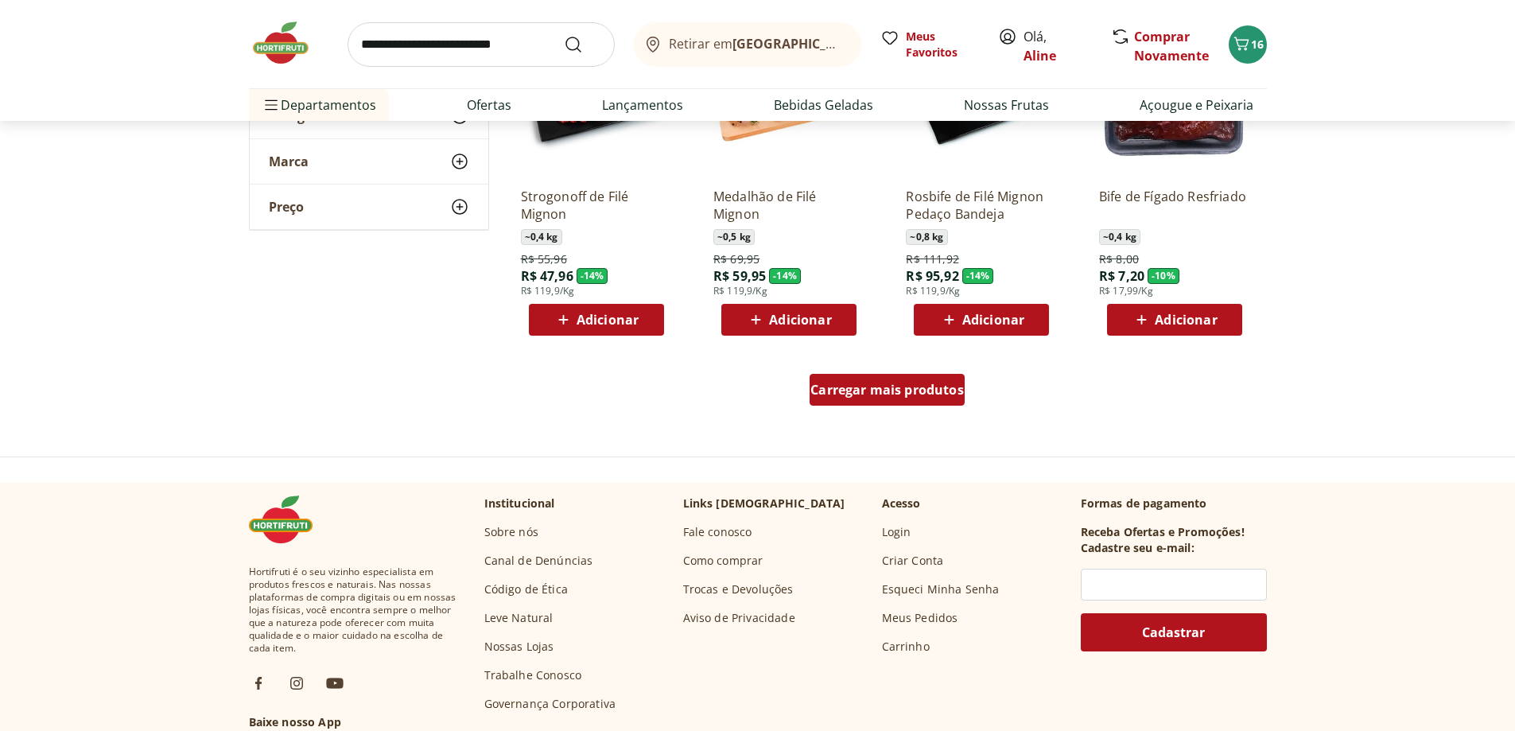
click at [888, 387] on span "Carregar mais produtos" at bounding box center [888, 389] width 154 height 13
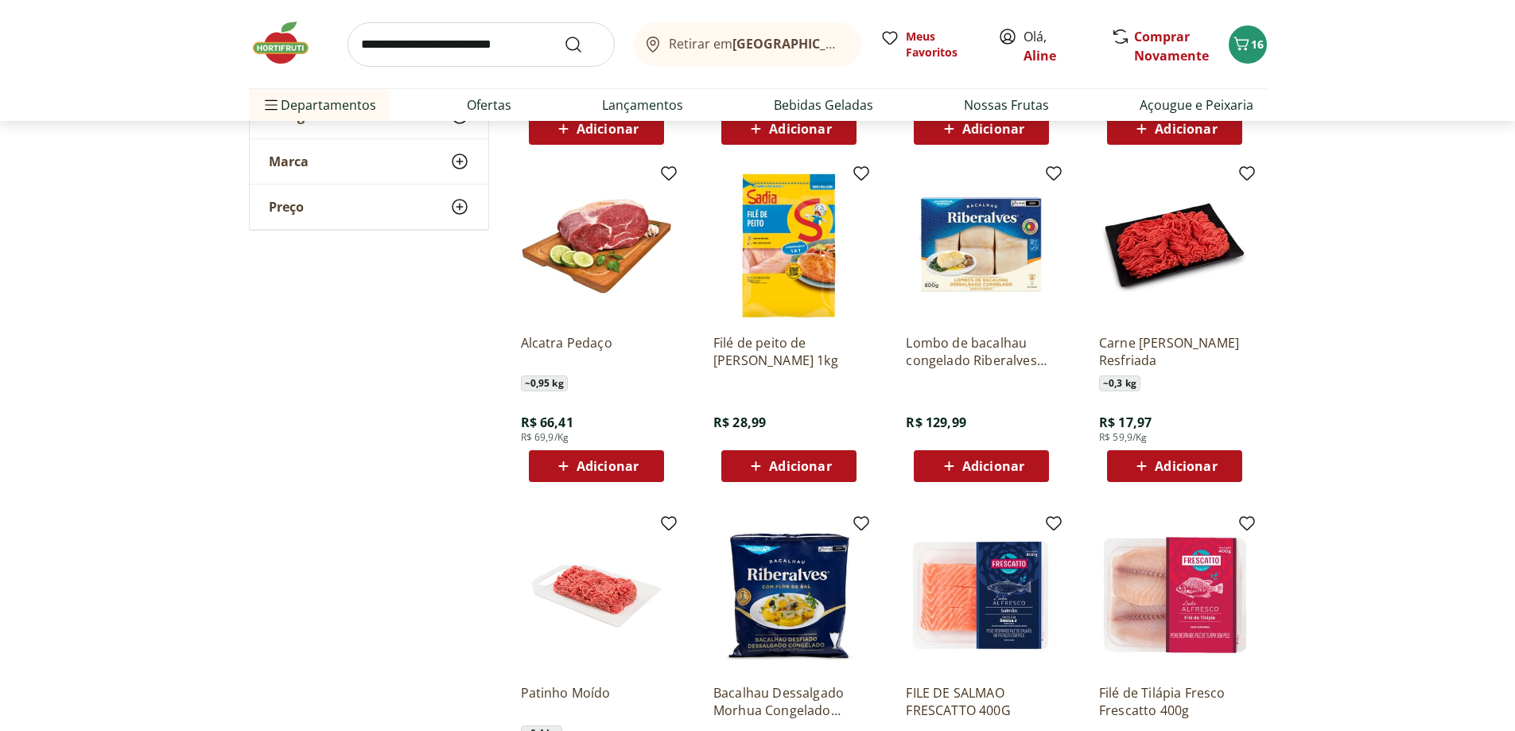
scroll to position [1432, 0]
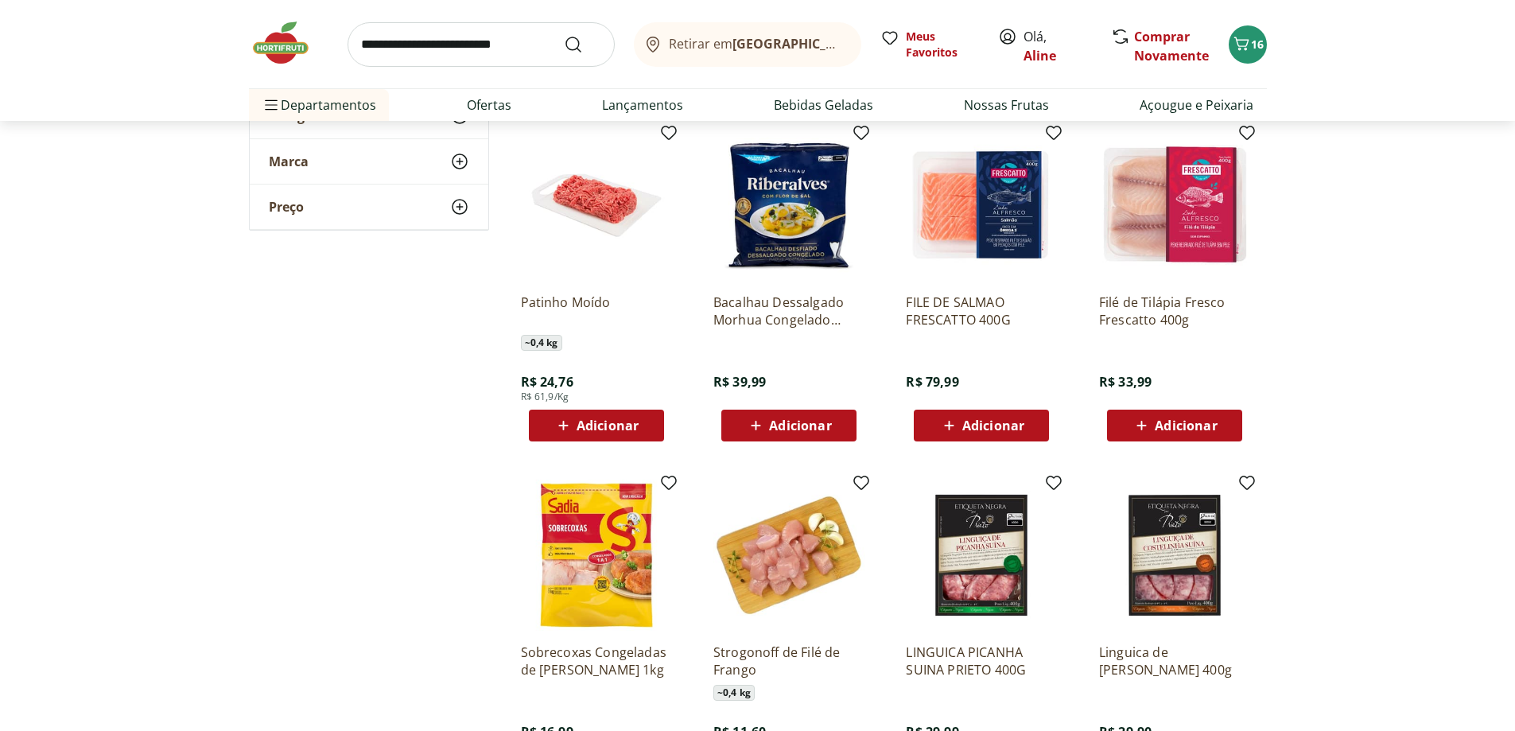
scroll to position [1909, 0]
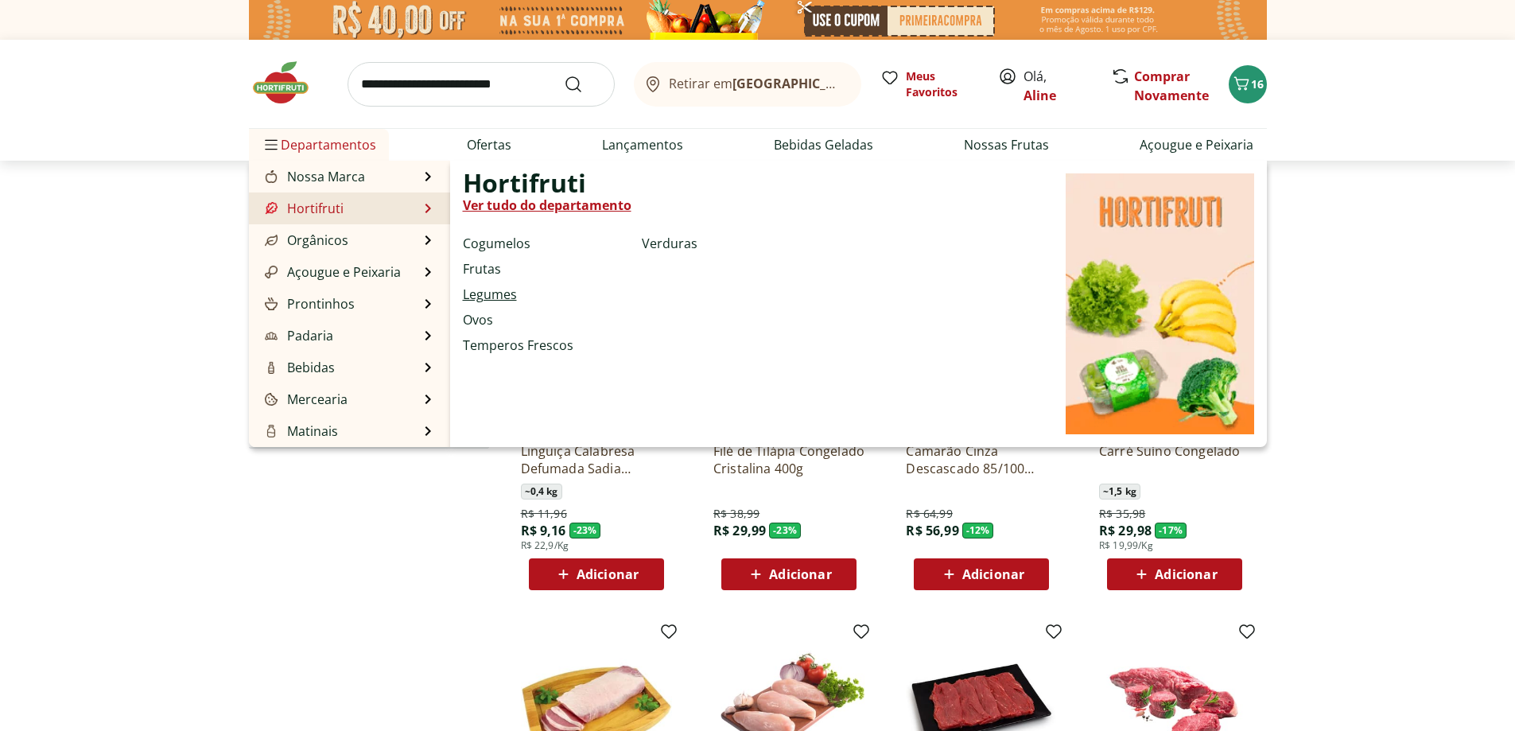
click at [506, 299] on link "Legumes" at bounding box center [490, 294] width 54 height 19
select select "**********"
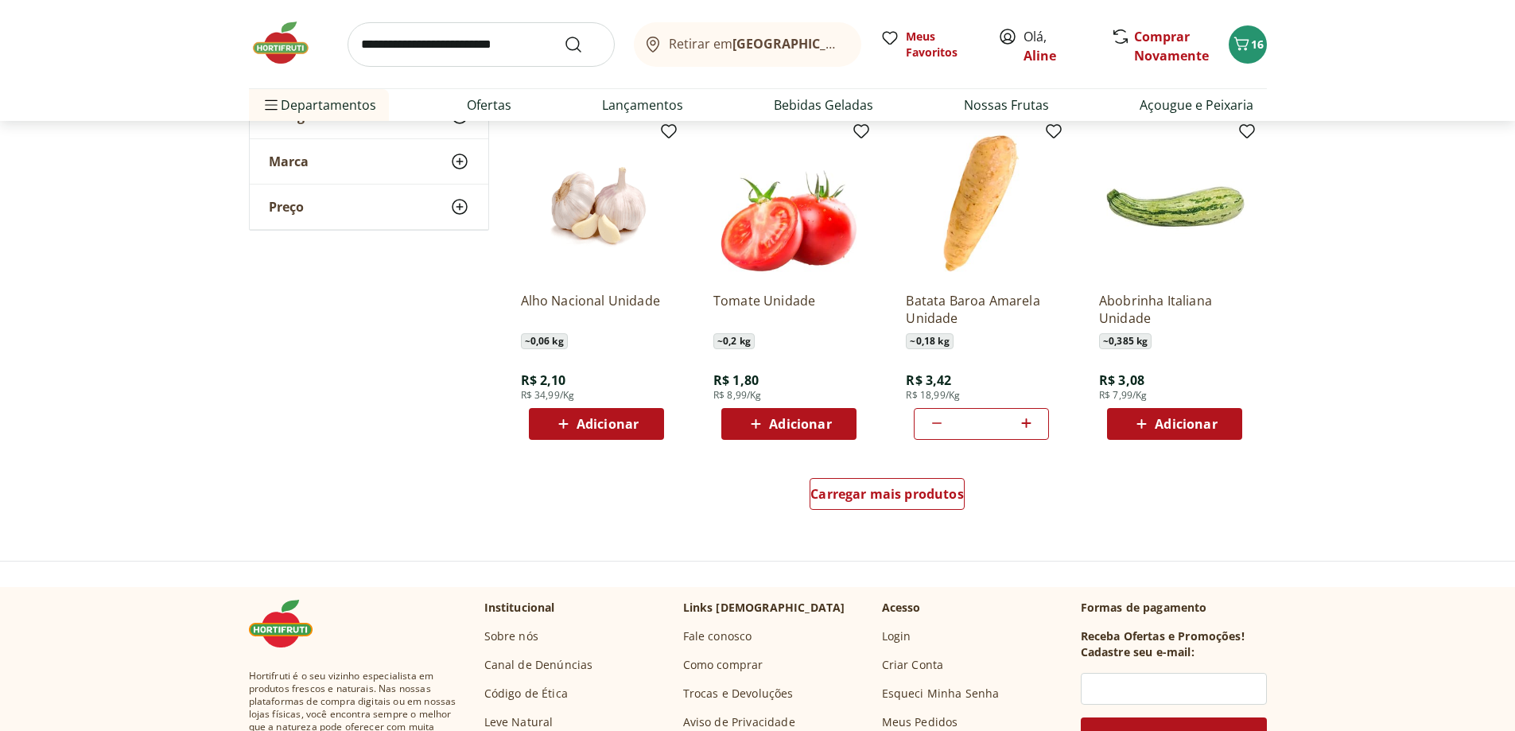
scroll to position [859, 0]
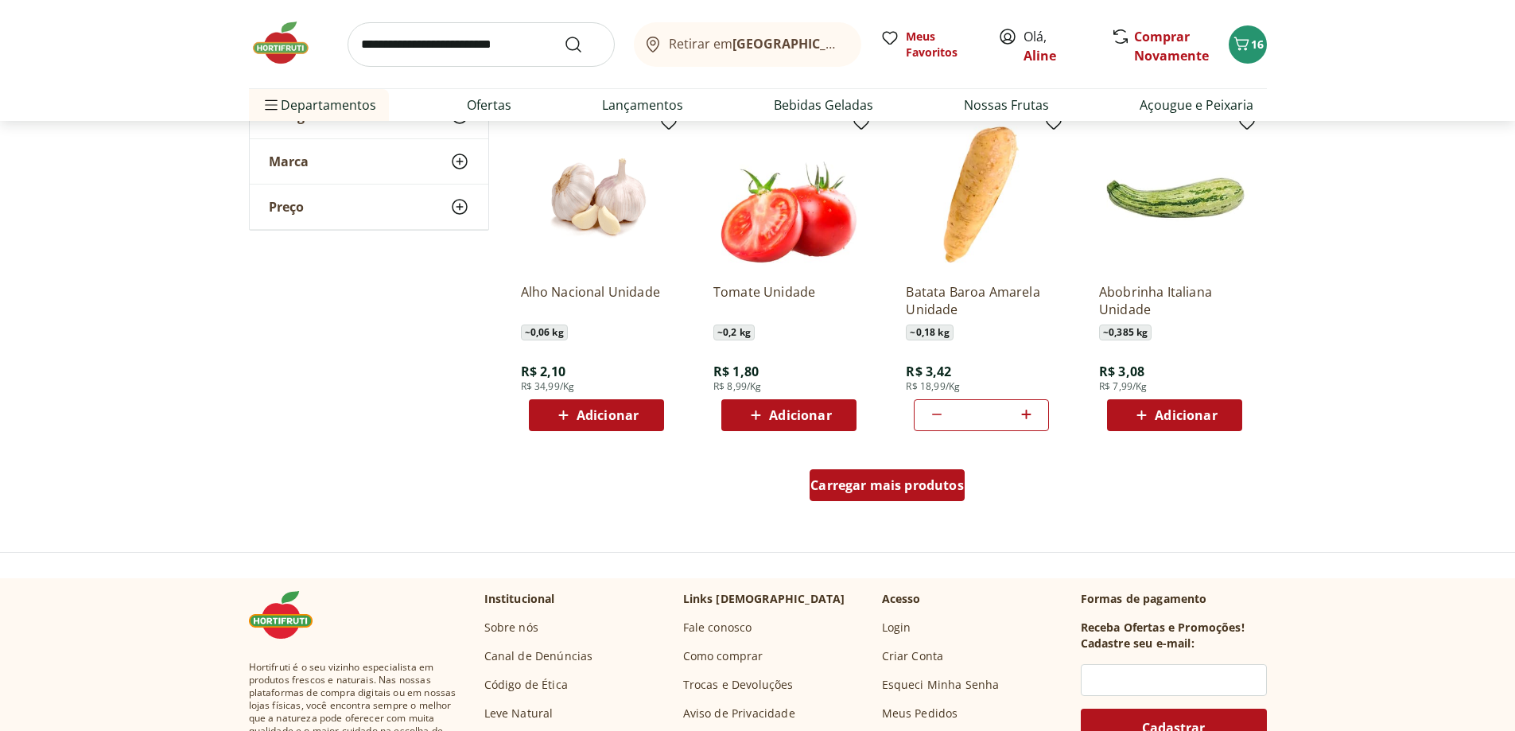
click at [932, 497] on div "Carregar mais produtos" at bounding box center [887, 485] width 155 height 32
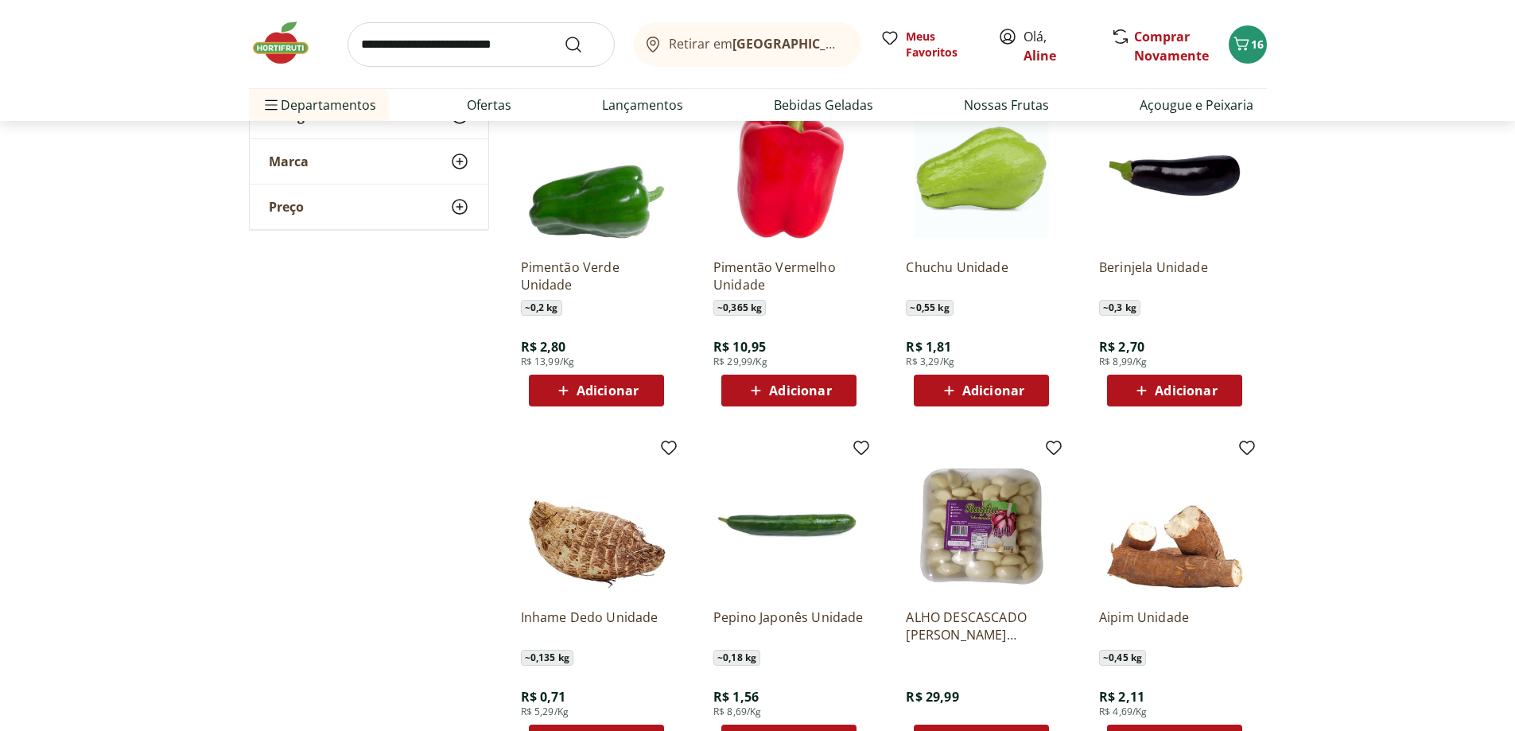
scroll to position [1718, 0]
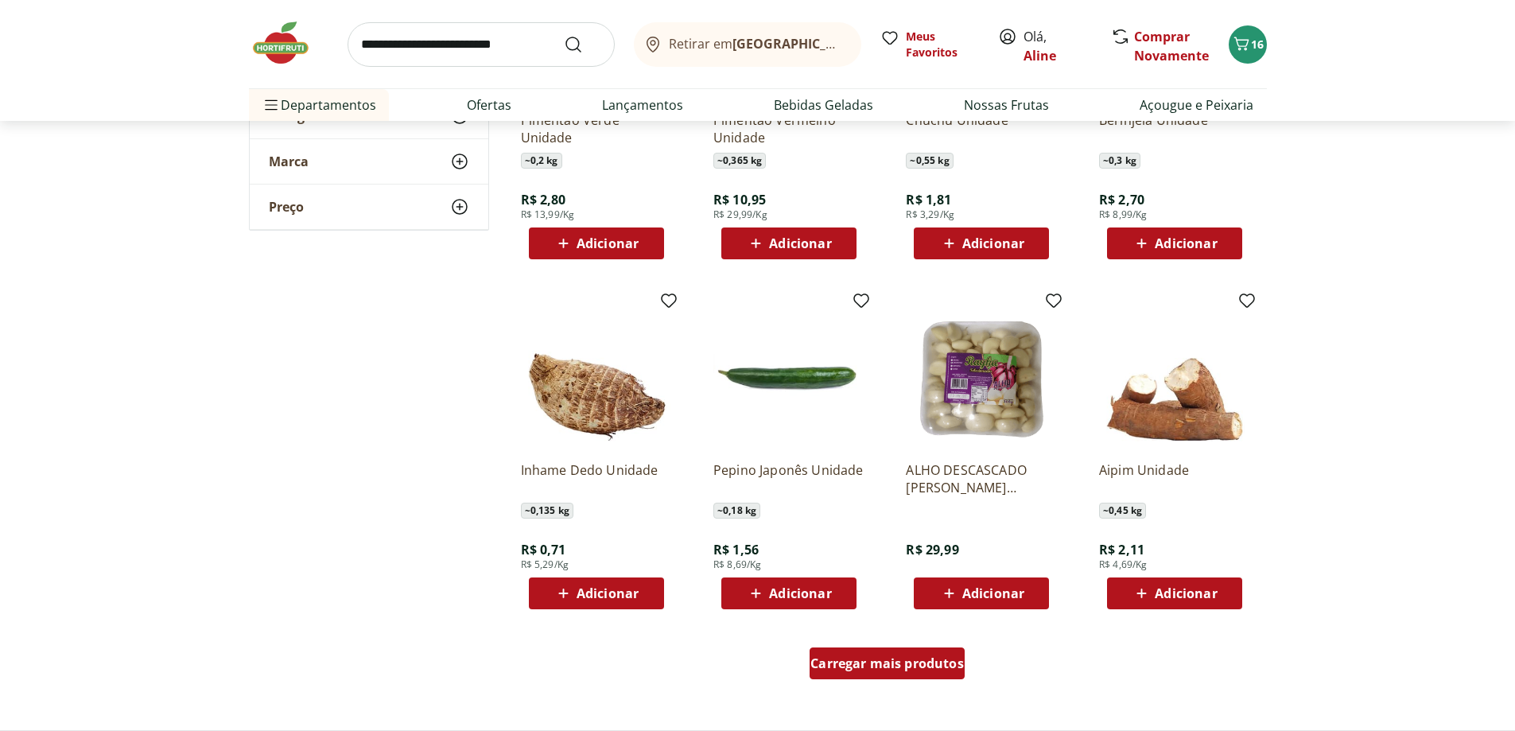
click at [855, 675] on div "Carregar mais produtos" at bounding box center [887, 663] width 155 height 32
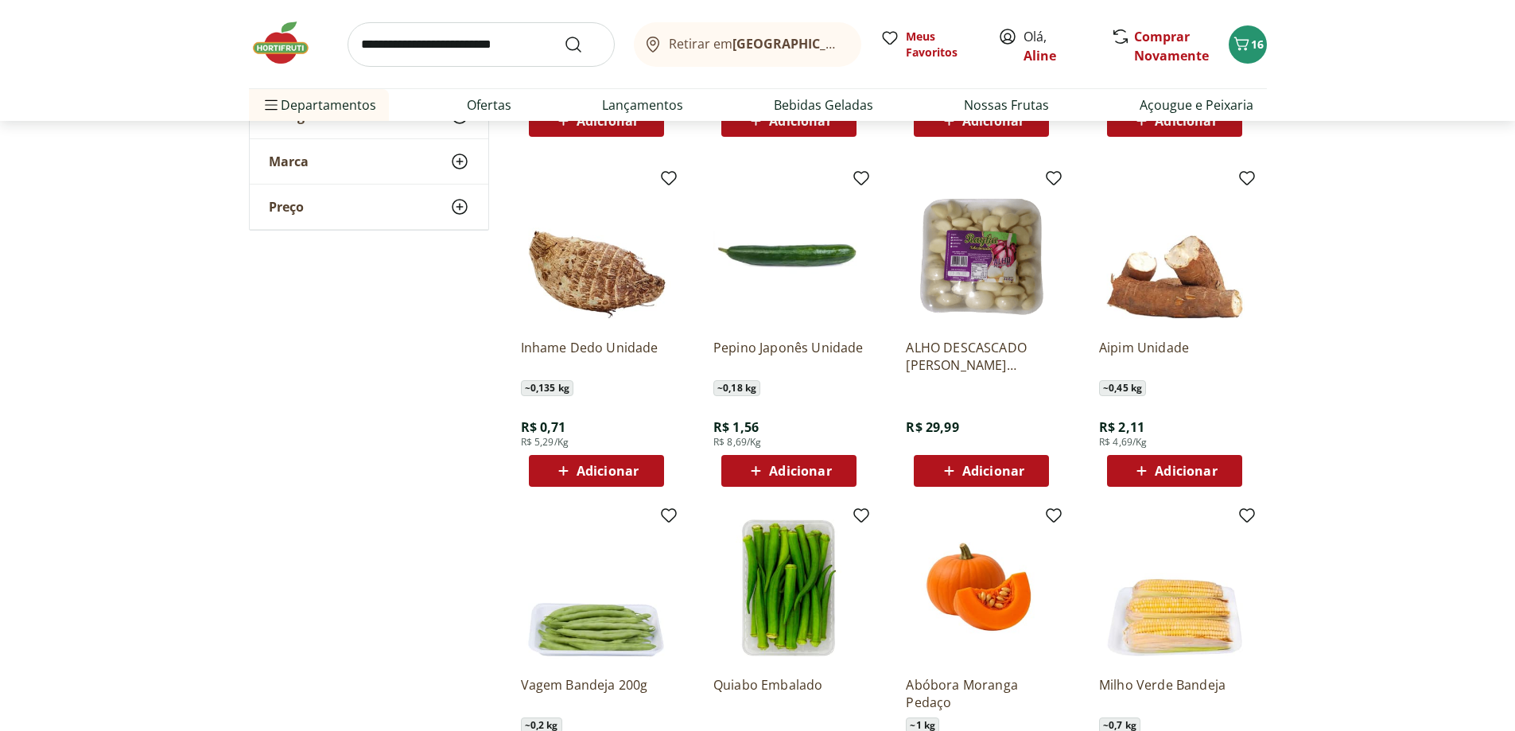
scroll to position [2100, 0]
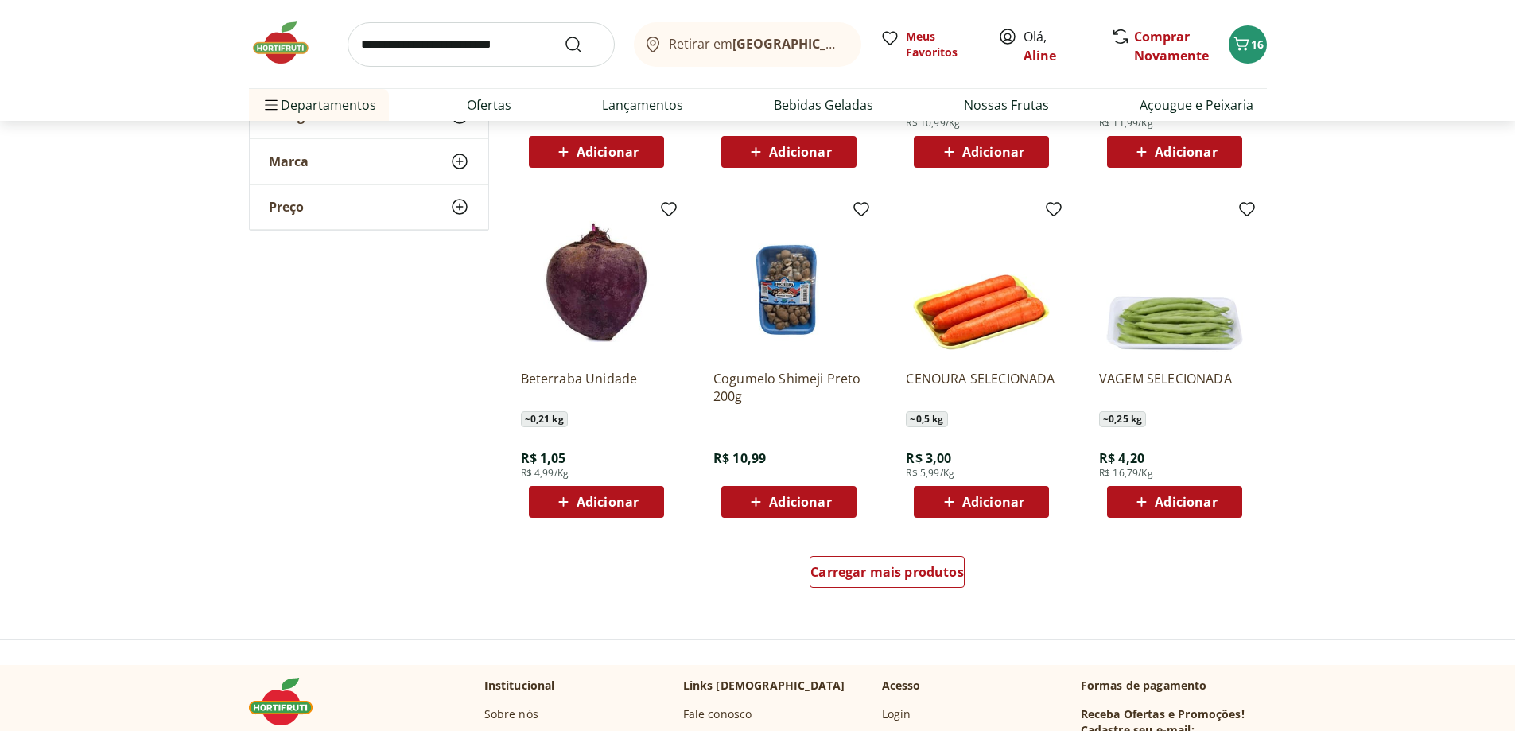
scroll to position [2863, 0]
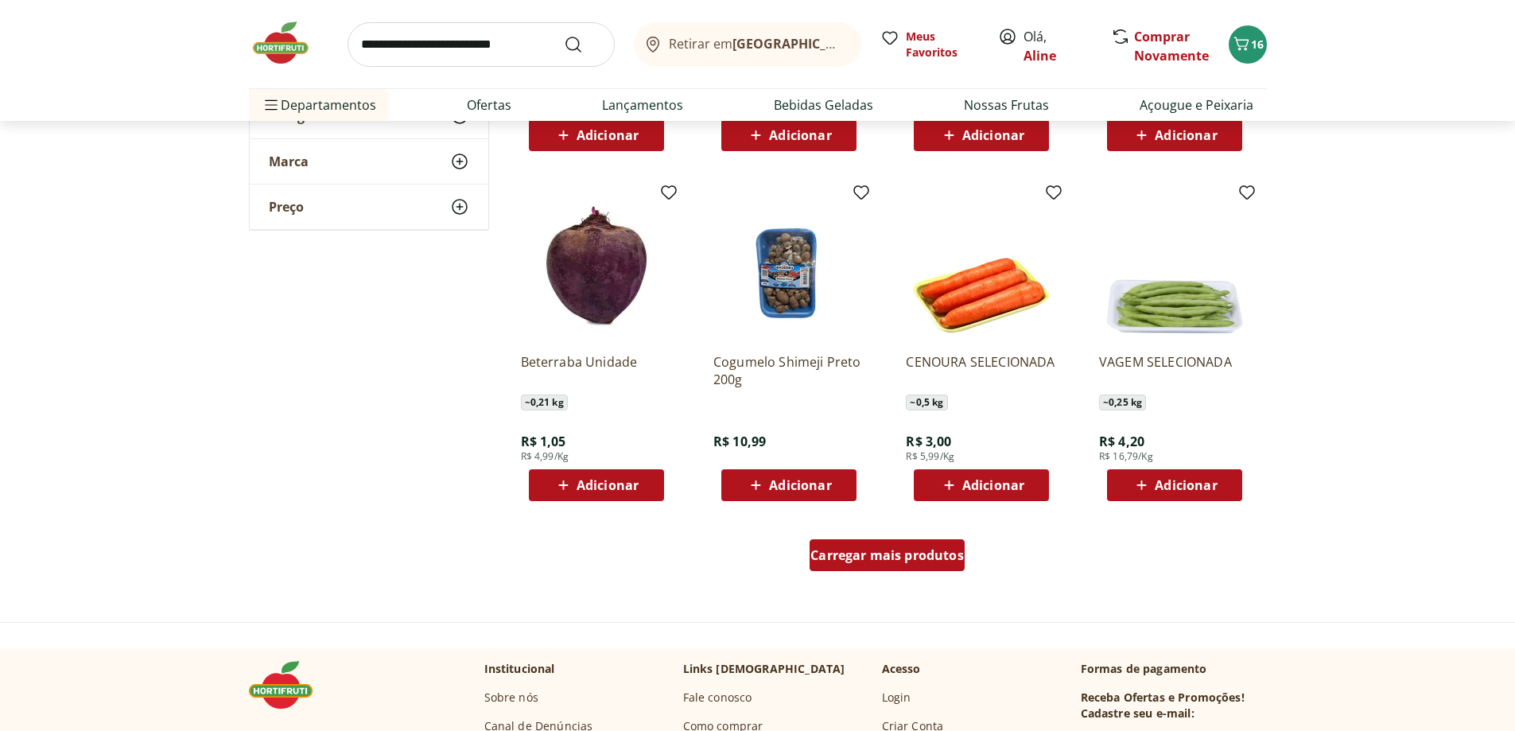
click at [868, 565] on div "Carregar mais produtos" at bounding box center [887, 555] width 155 height 32
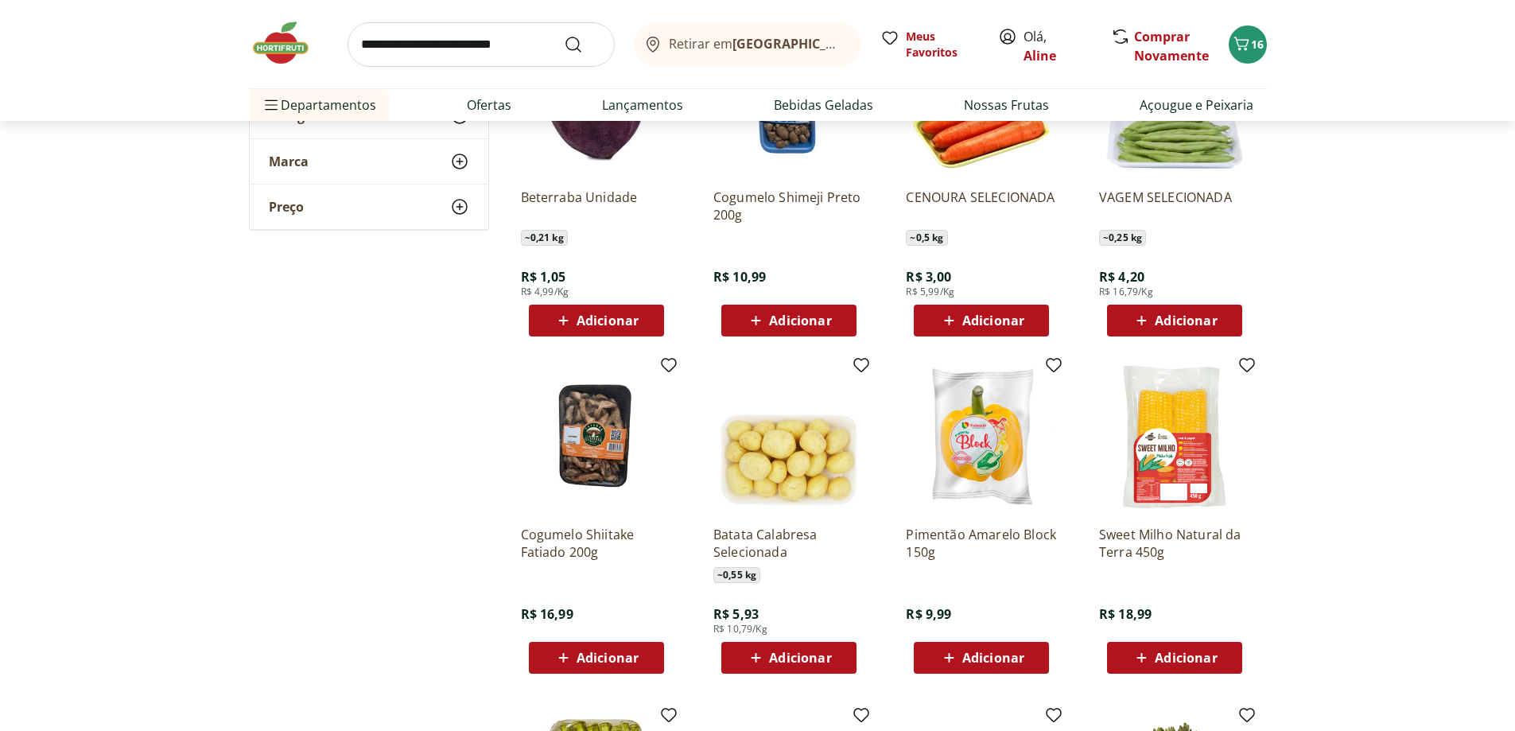
scroll to position [3150, 0]
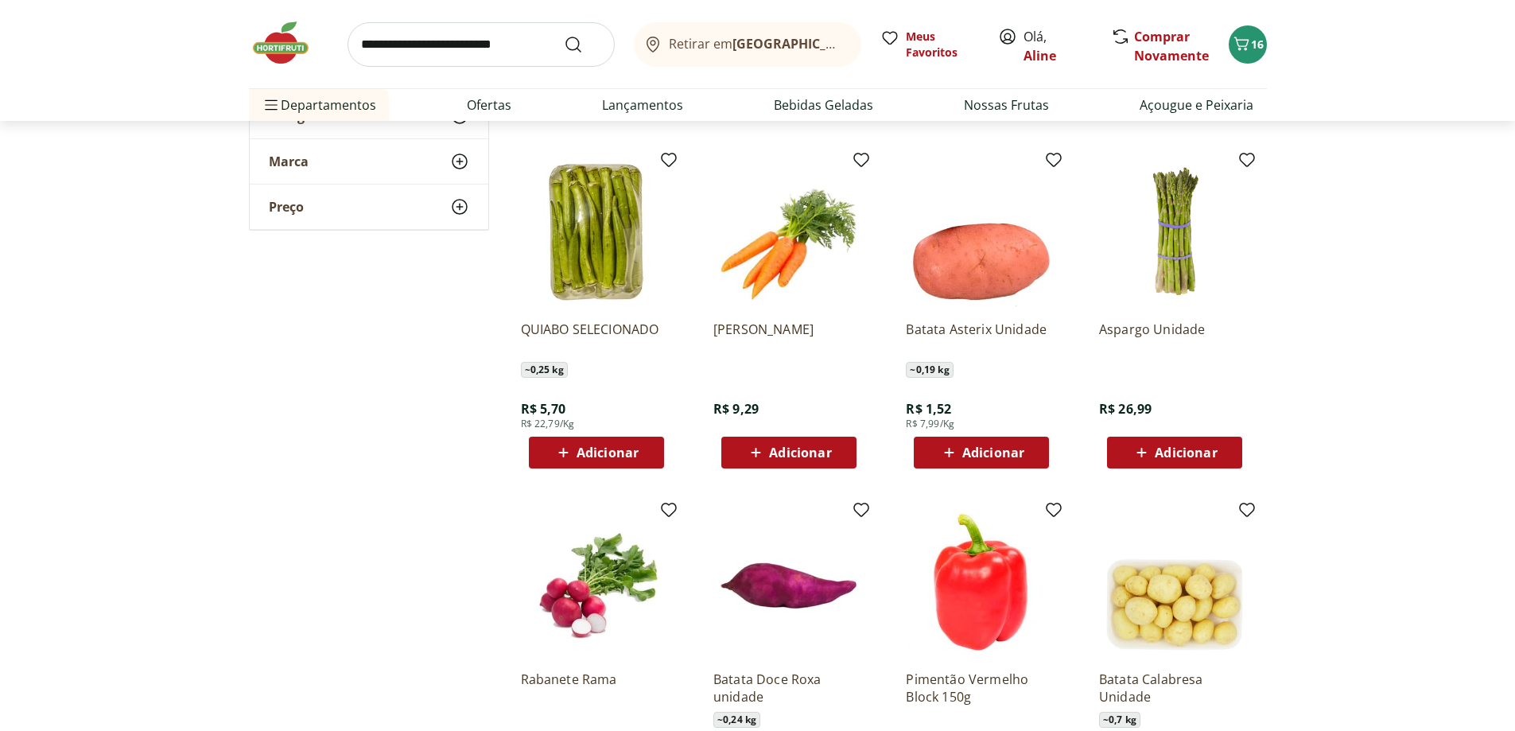
scroll to position [3818, 0]
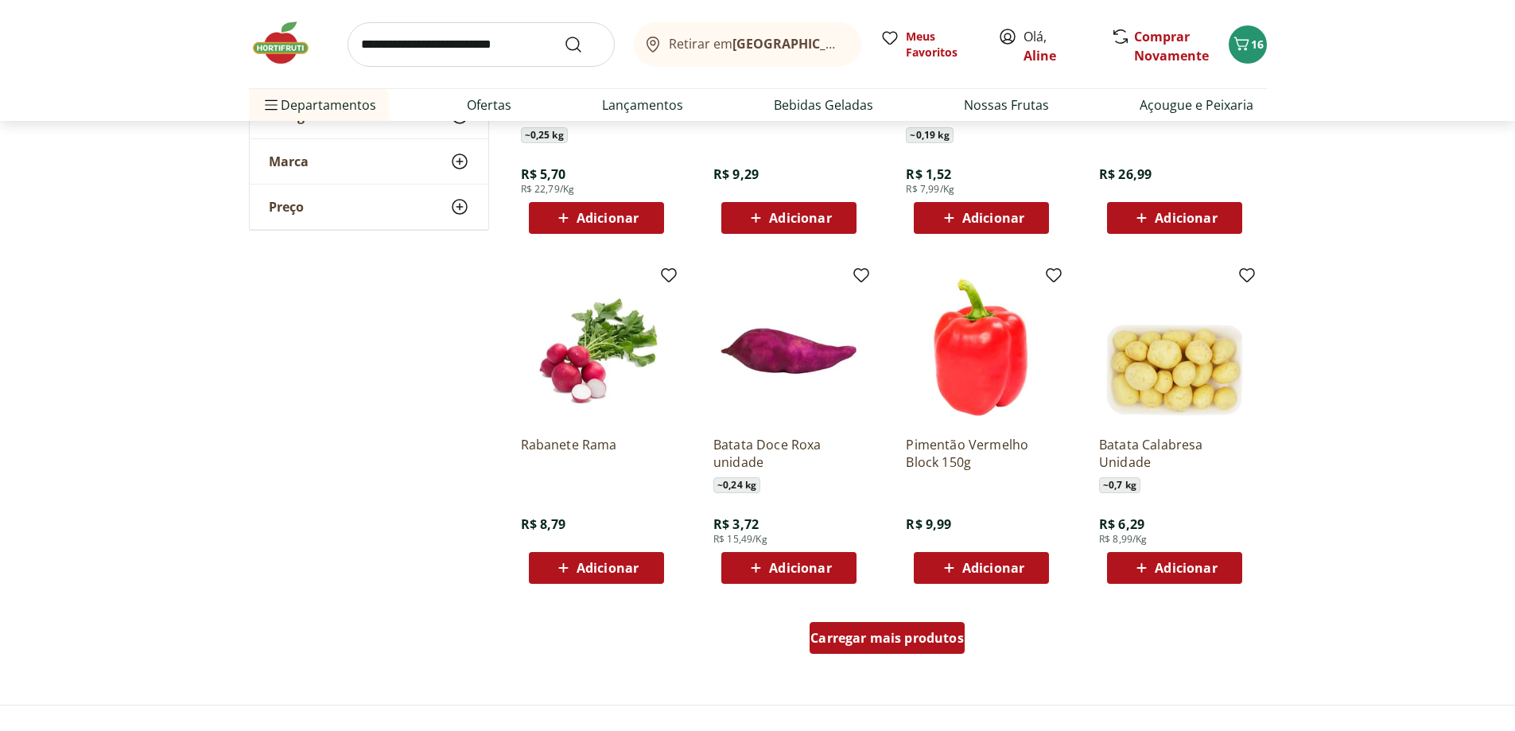
click at [905, 641] on span "Carregar mais produtos" at bounding box center [888, 638] width 154 height 13
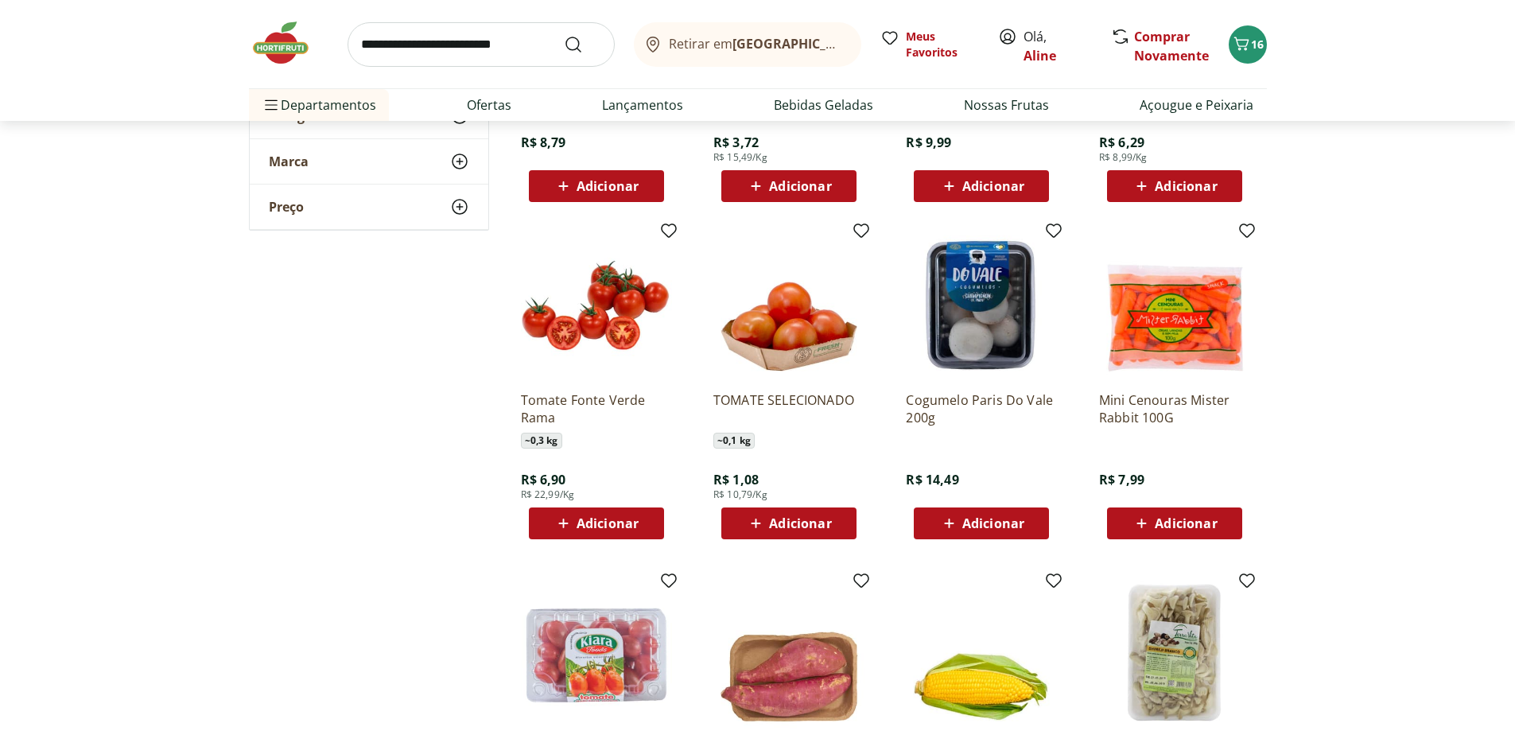
scroll to position [4391, 0]
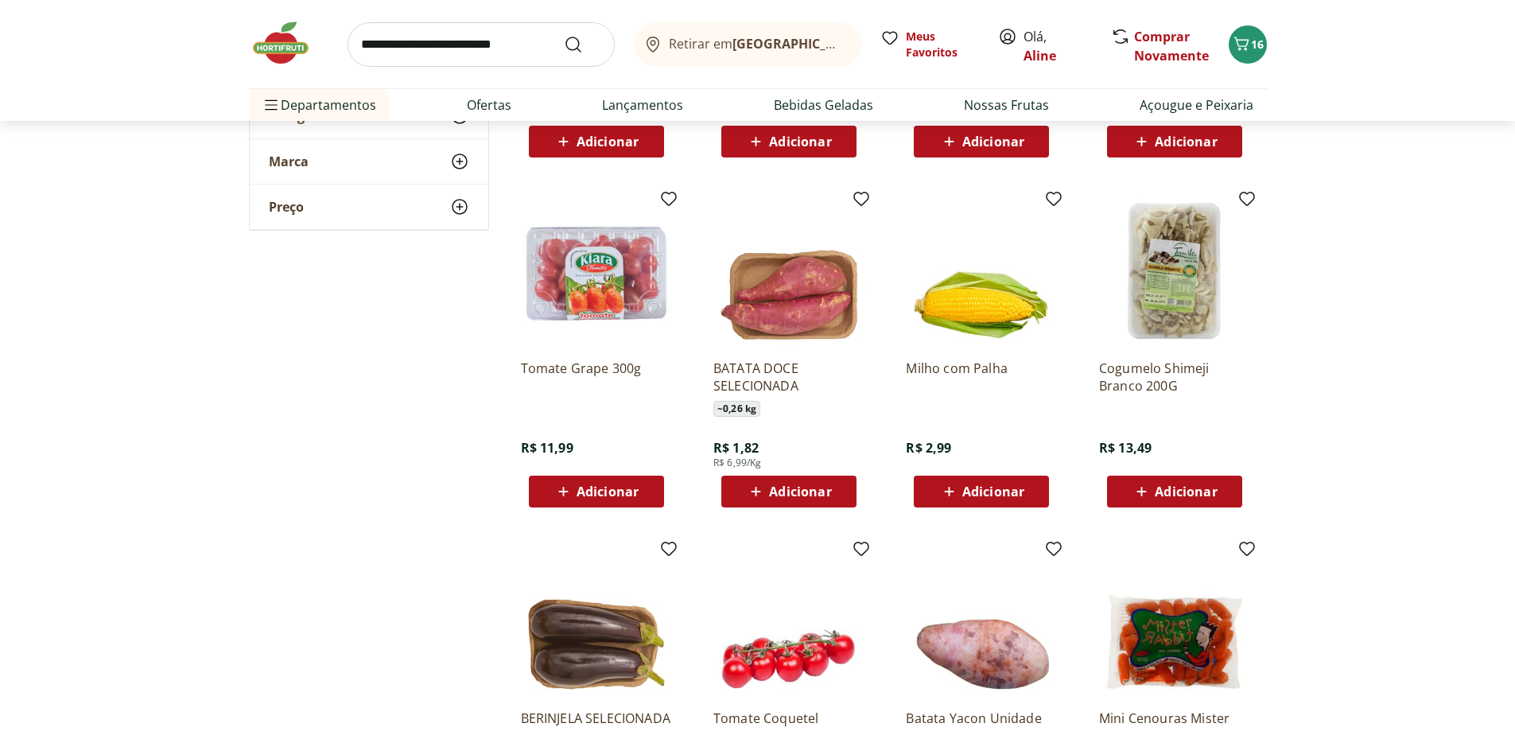
scroll to position [4868, 0]
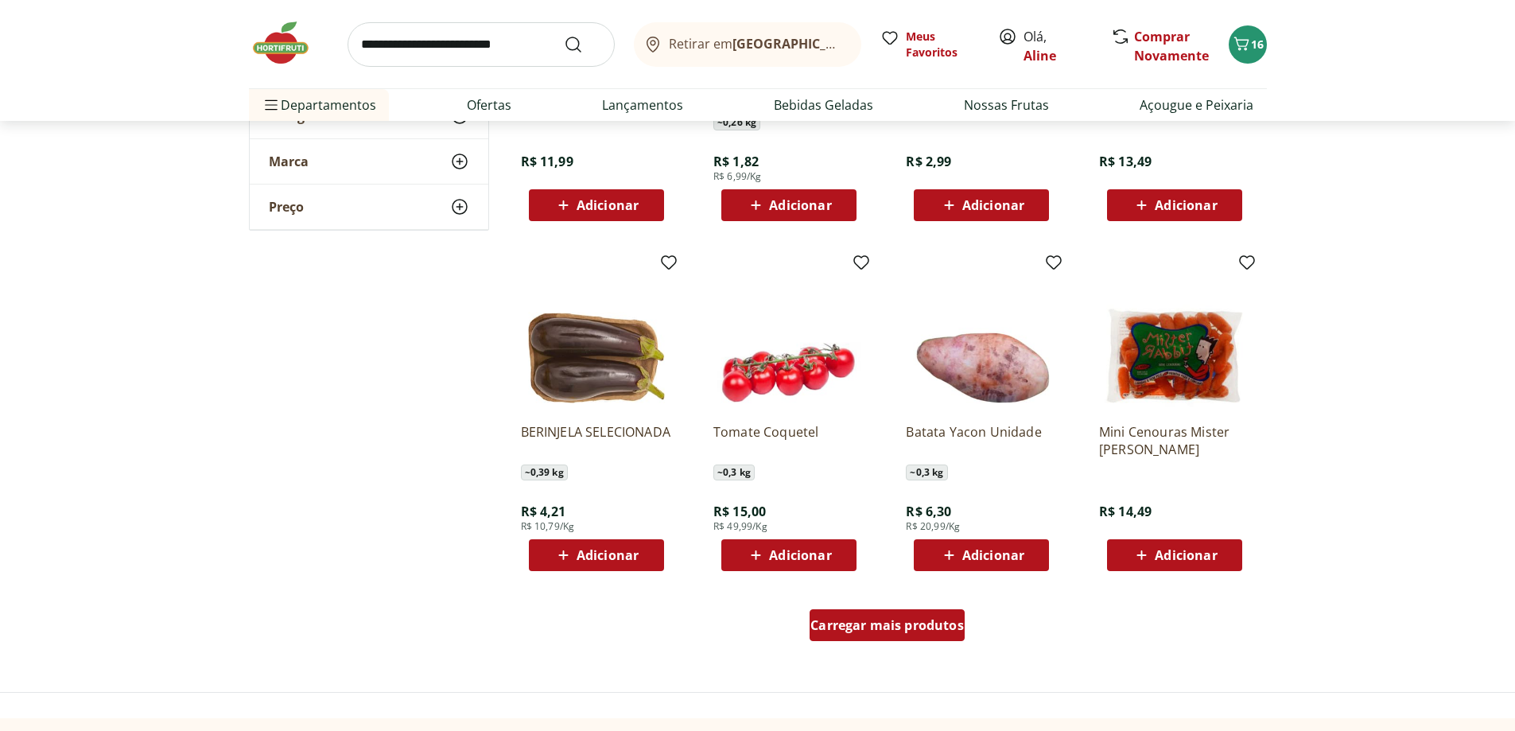
click at [916, 624] on span "Carregar mais produtos" at bounding box center [888, 625] width 154 height 13
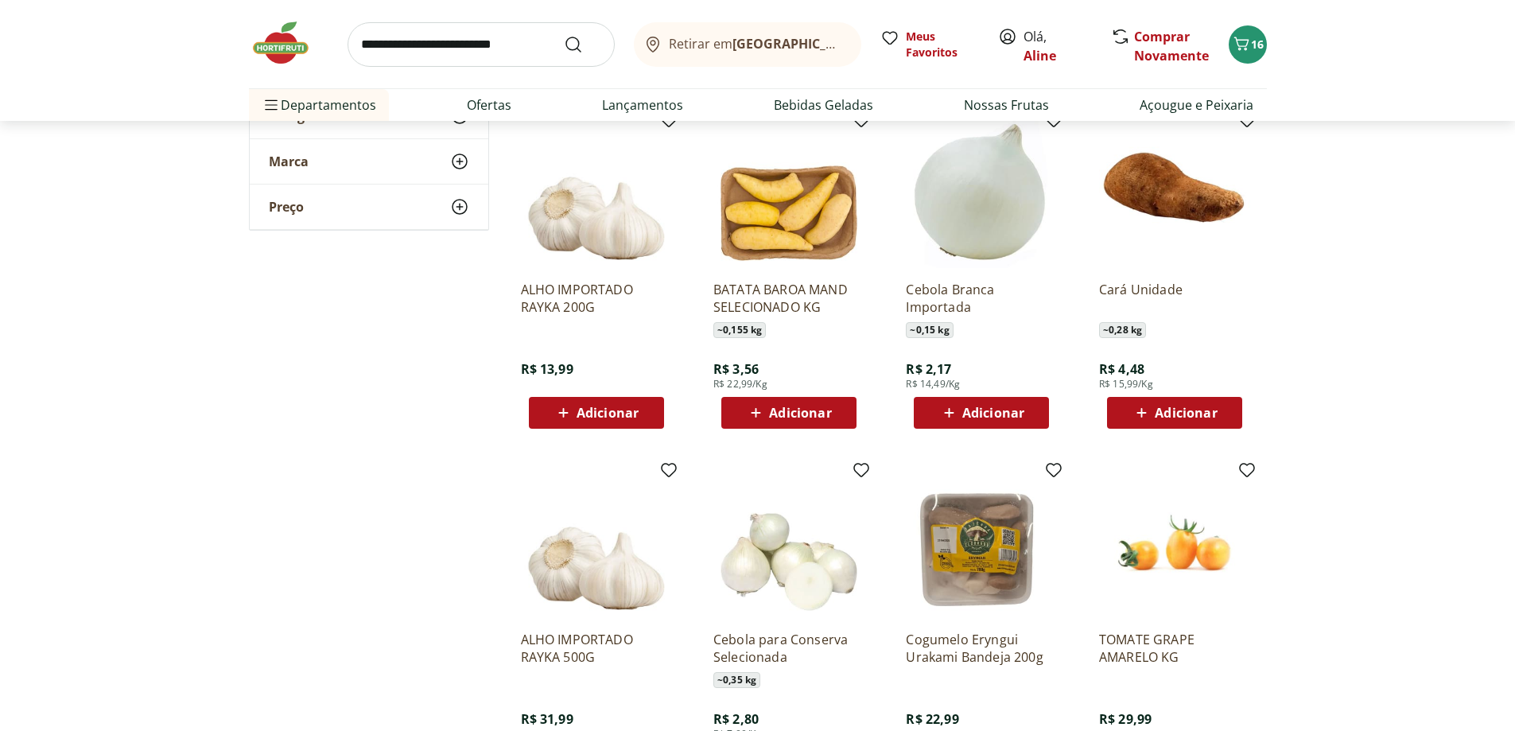
scroll to position [5440, 0]
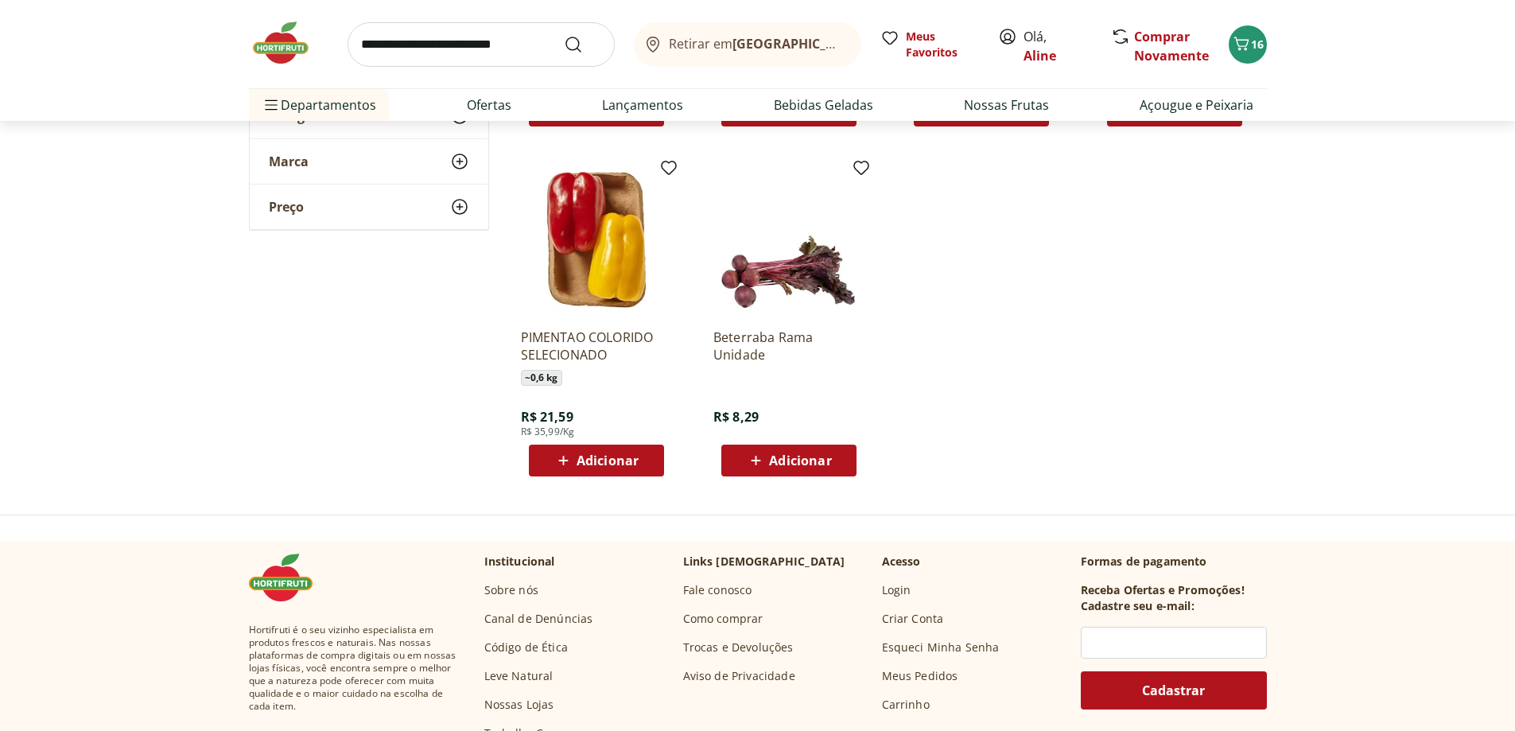
scroll to position [6013, 0]
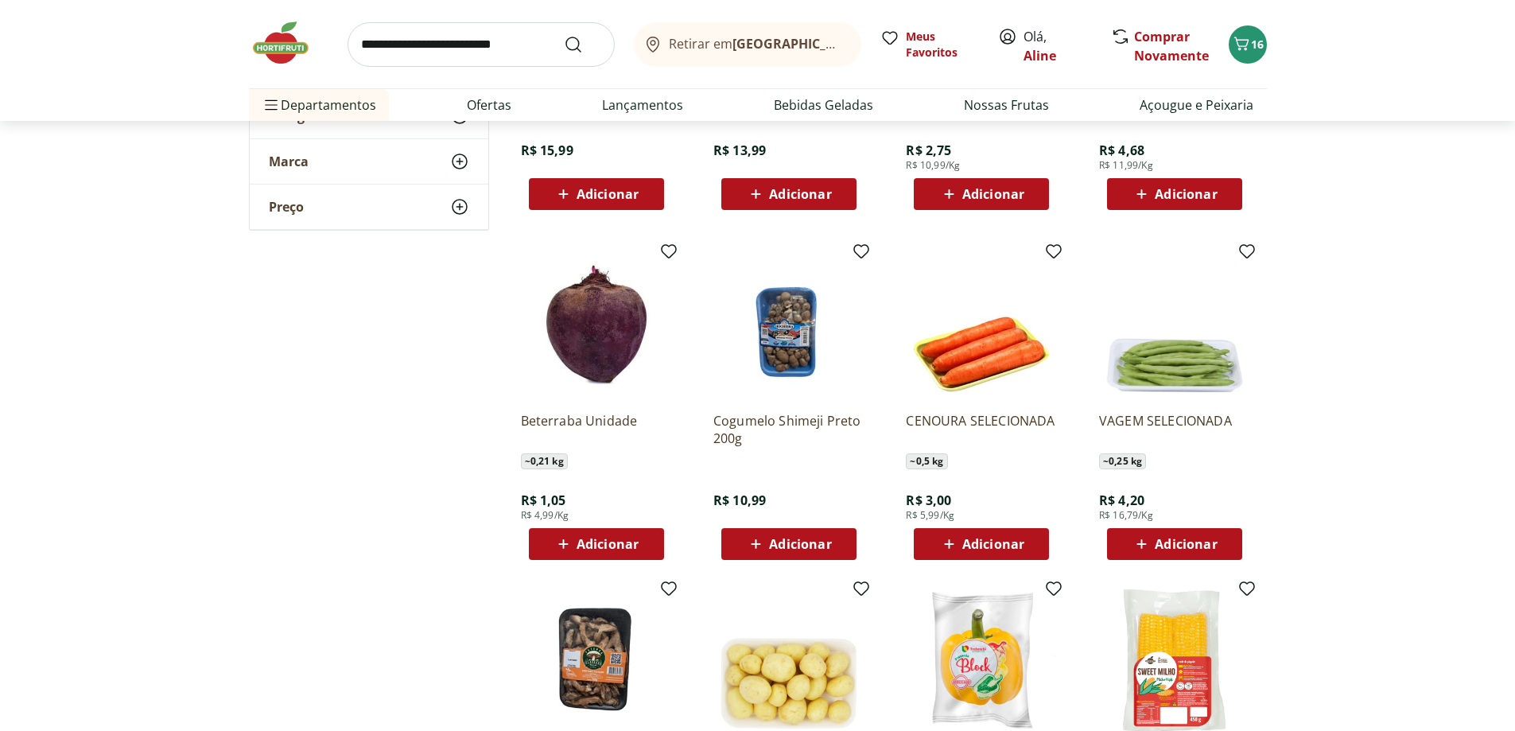
scroll to position [2568, 0]
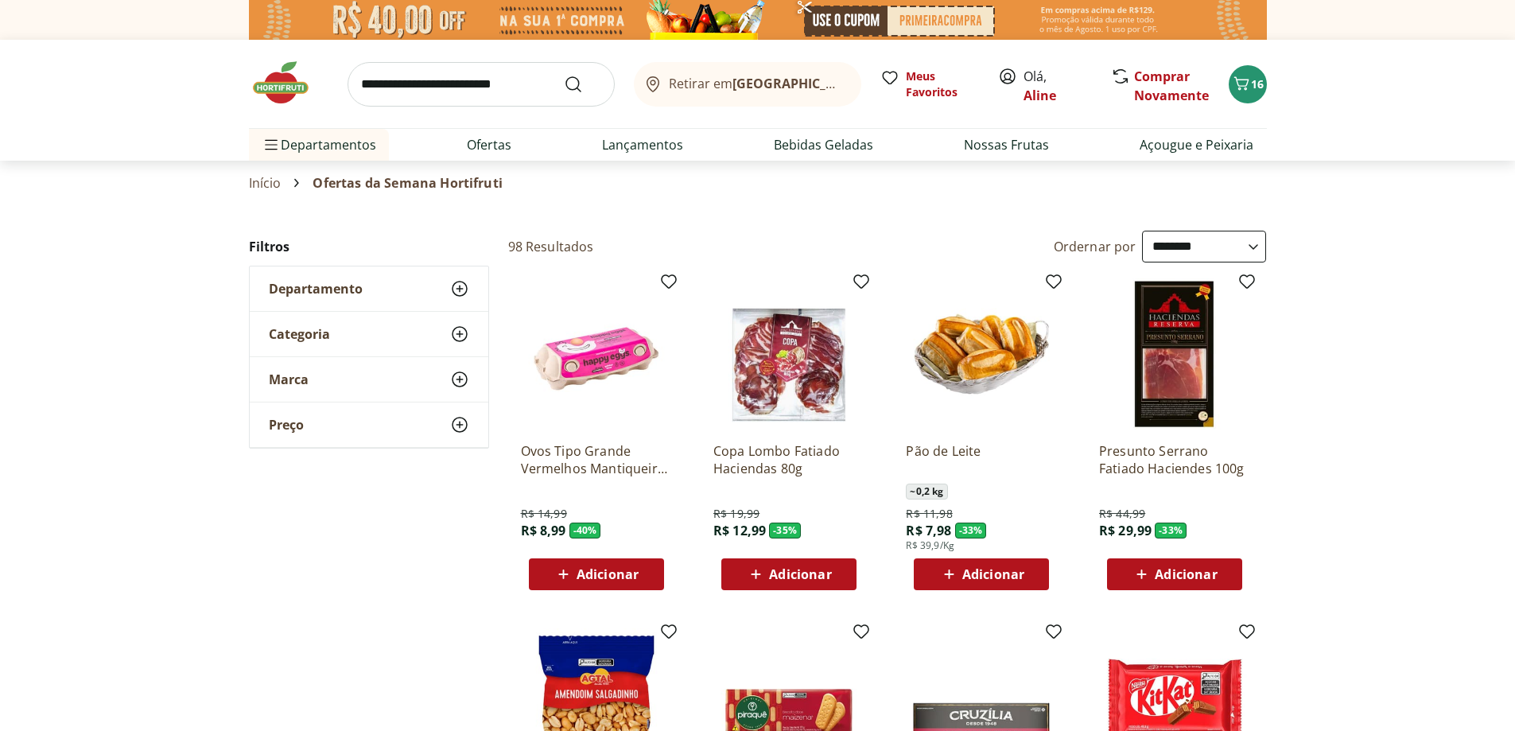
select select "**********"
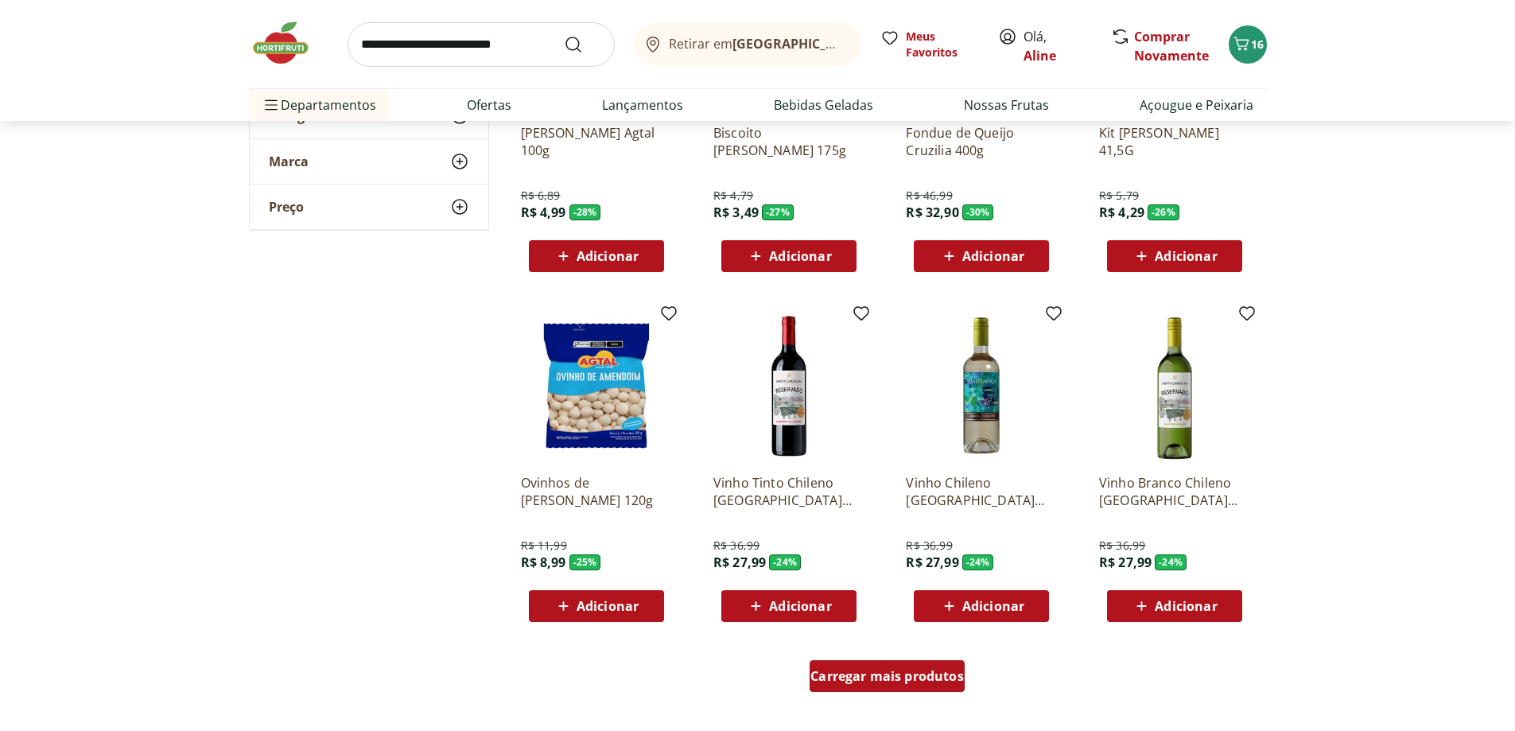
click at [922, 686] on div "Carregar mais produtos" at bounding box center [887, 676] width 155 height 32
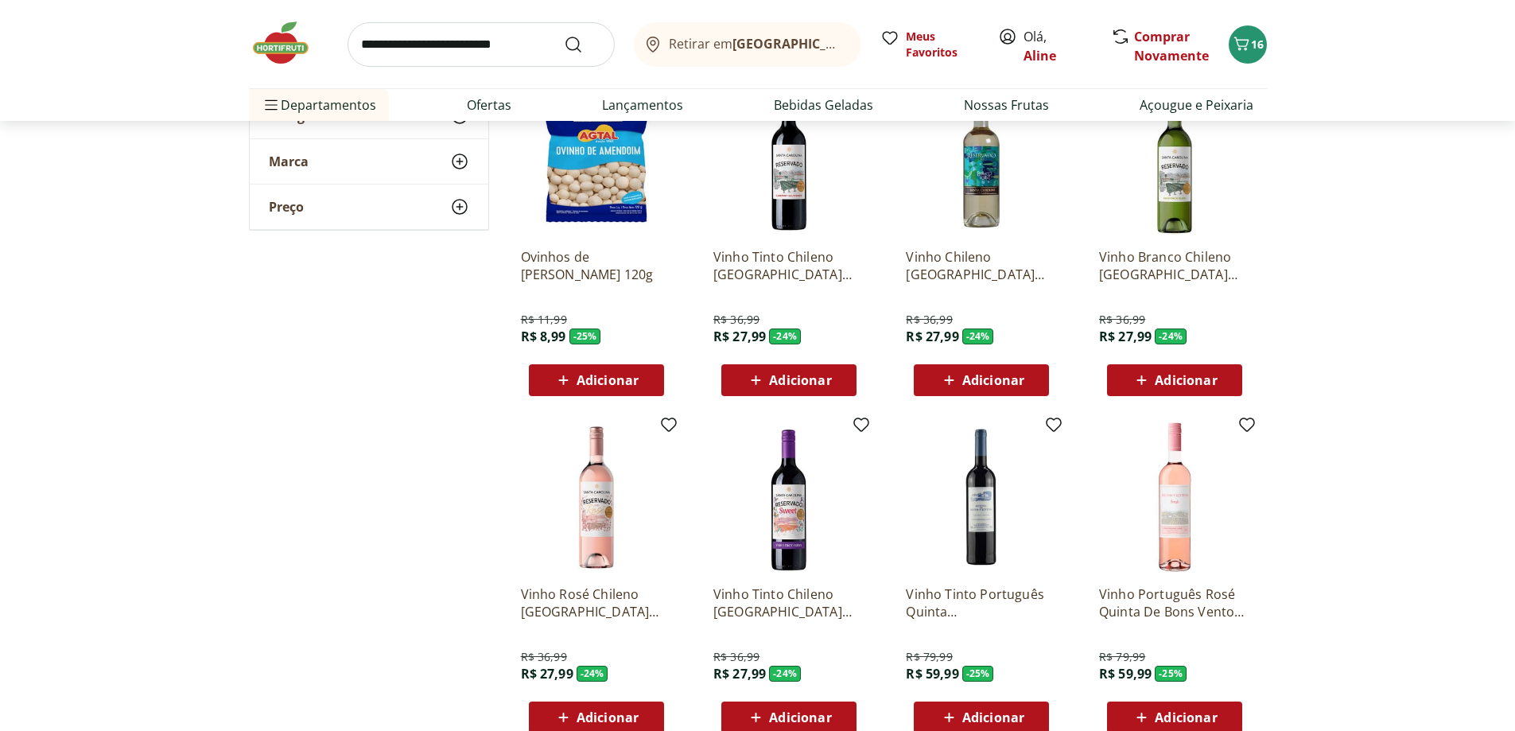
scroll to position [1050, 0]
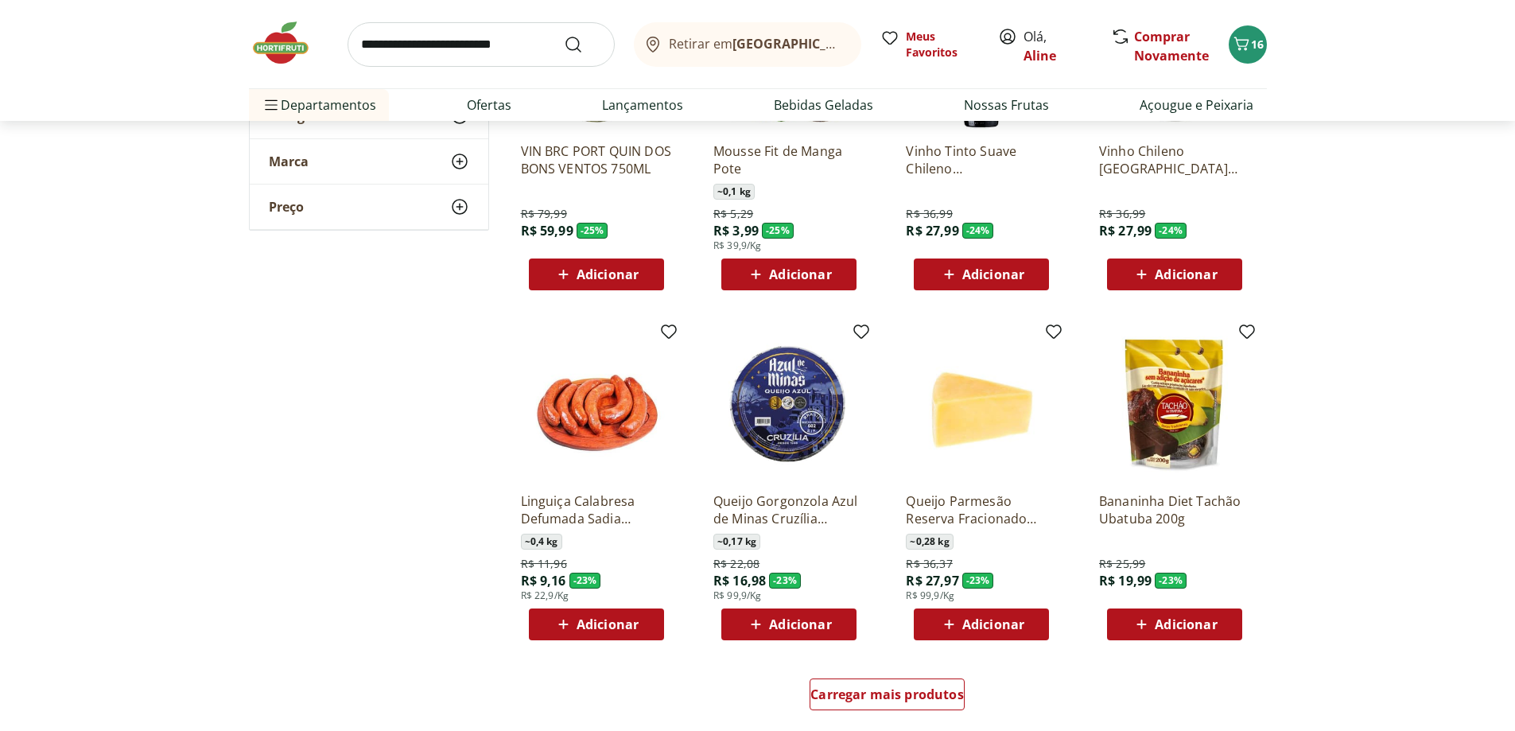
scroll to position [1813, 0]
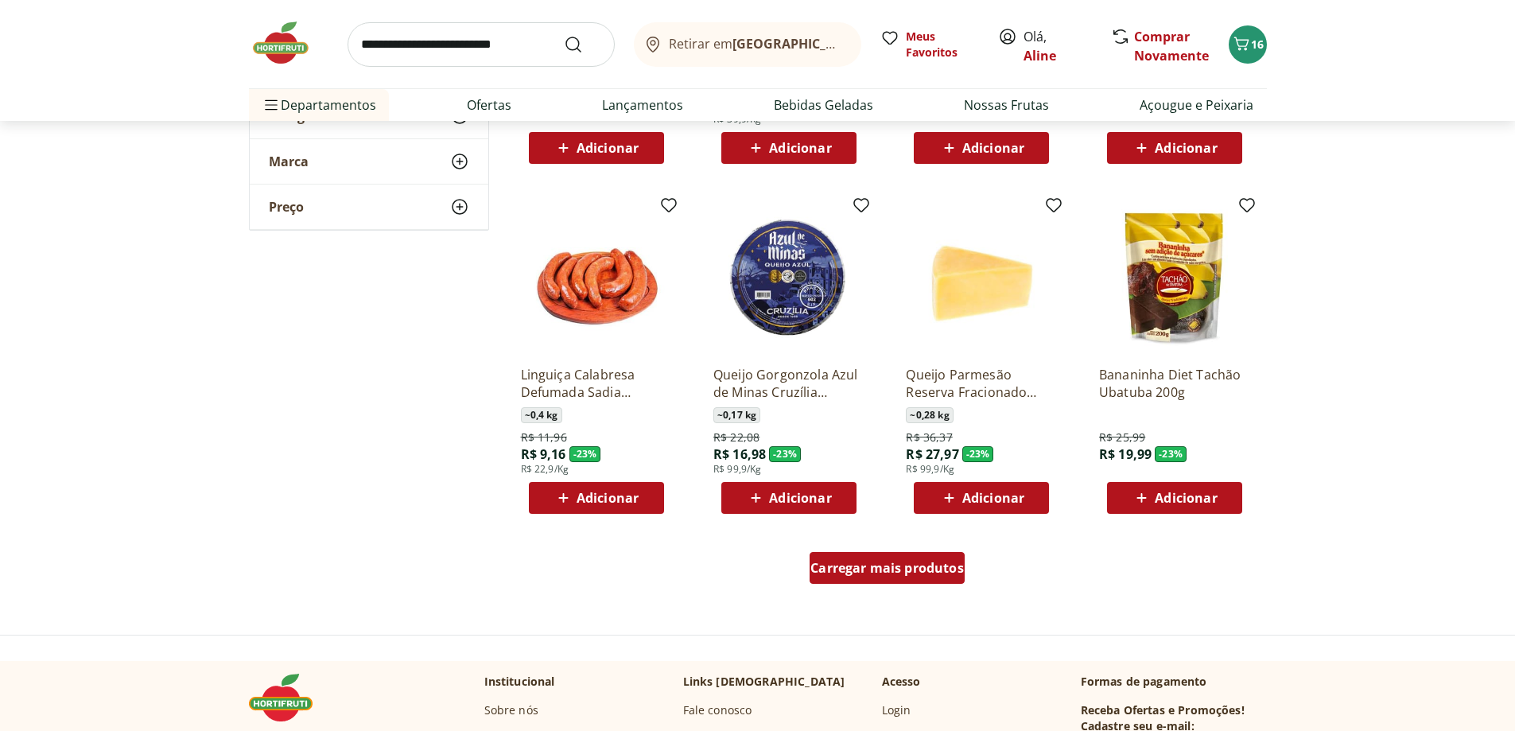
click at [864, 562] on span "Carregar mais produtos" at bounding box center [888, 568] width 154 height 13
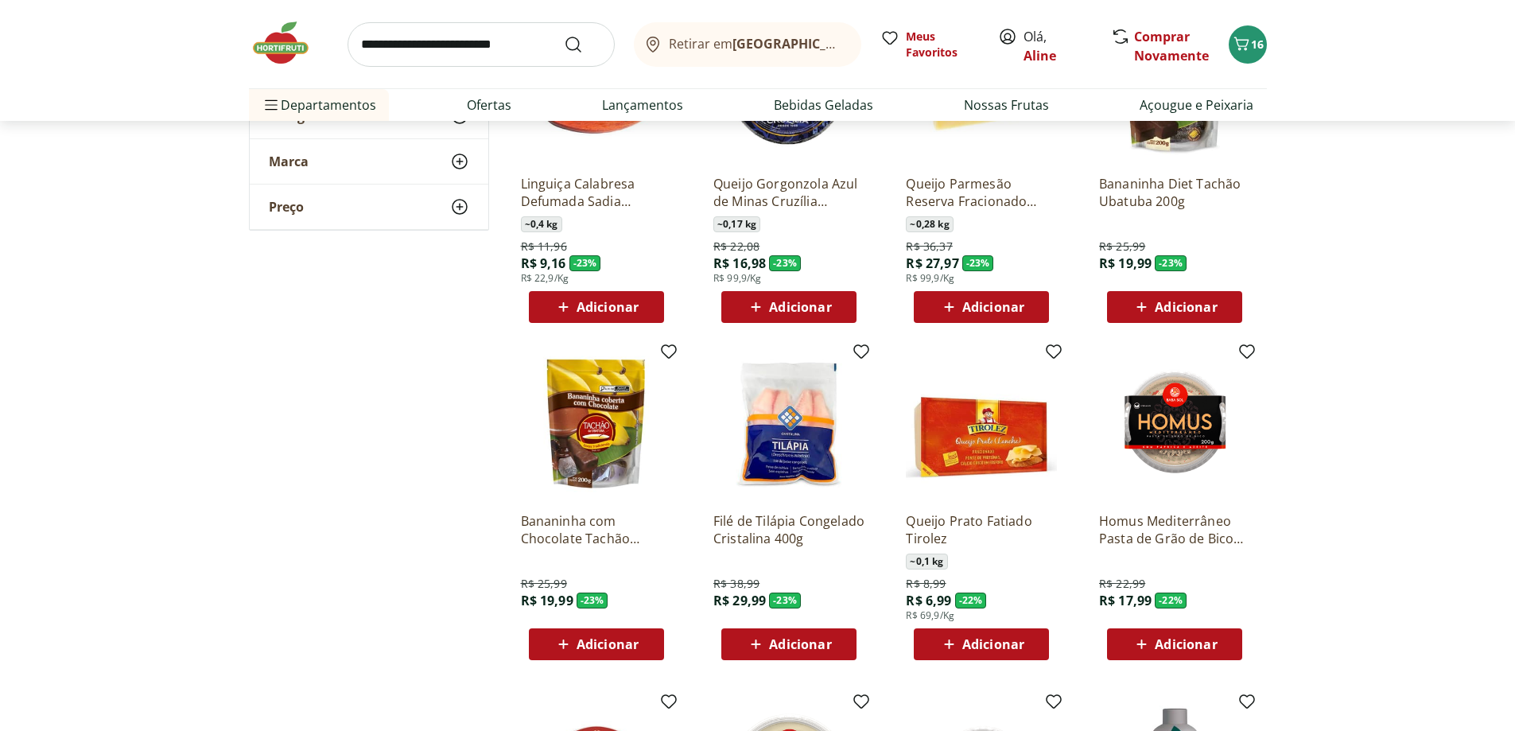
scroll to position [2291, 0]
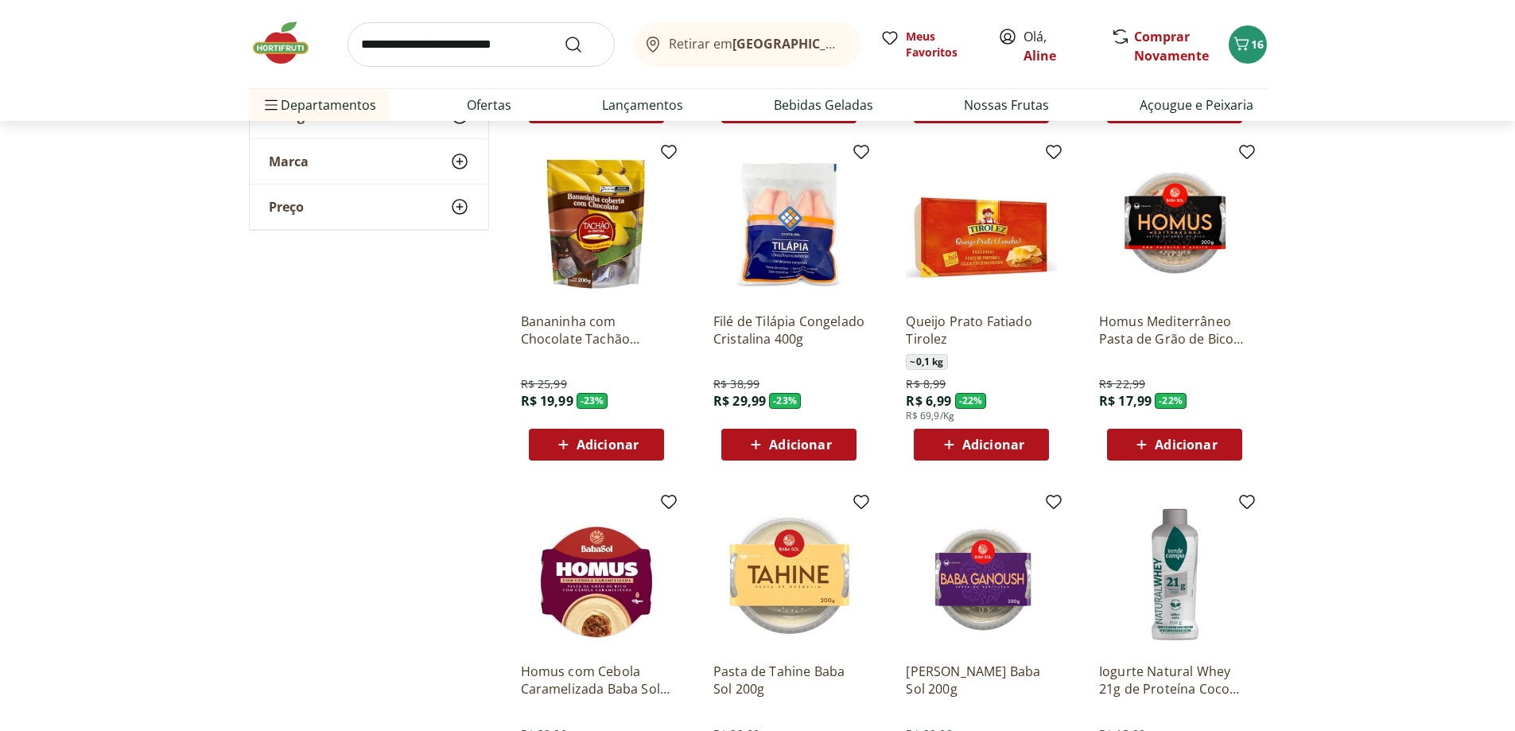
scroll to position [2100, 0]
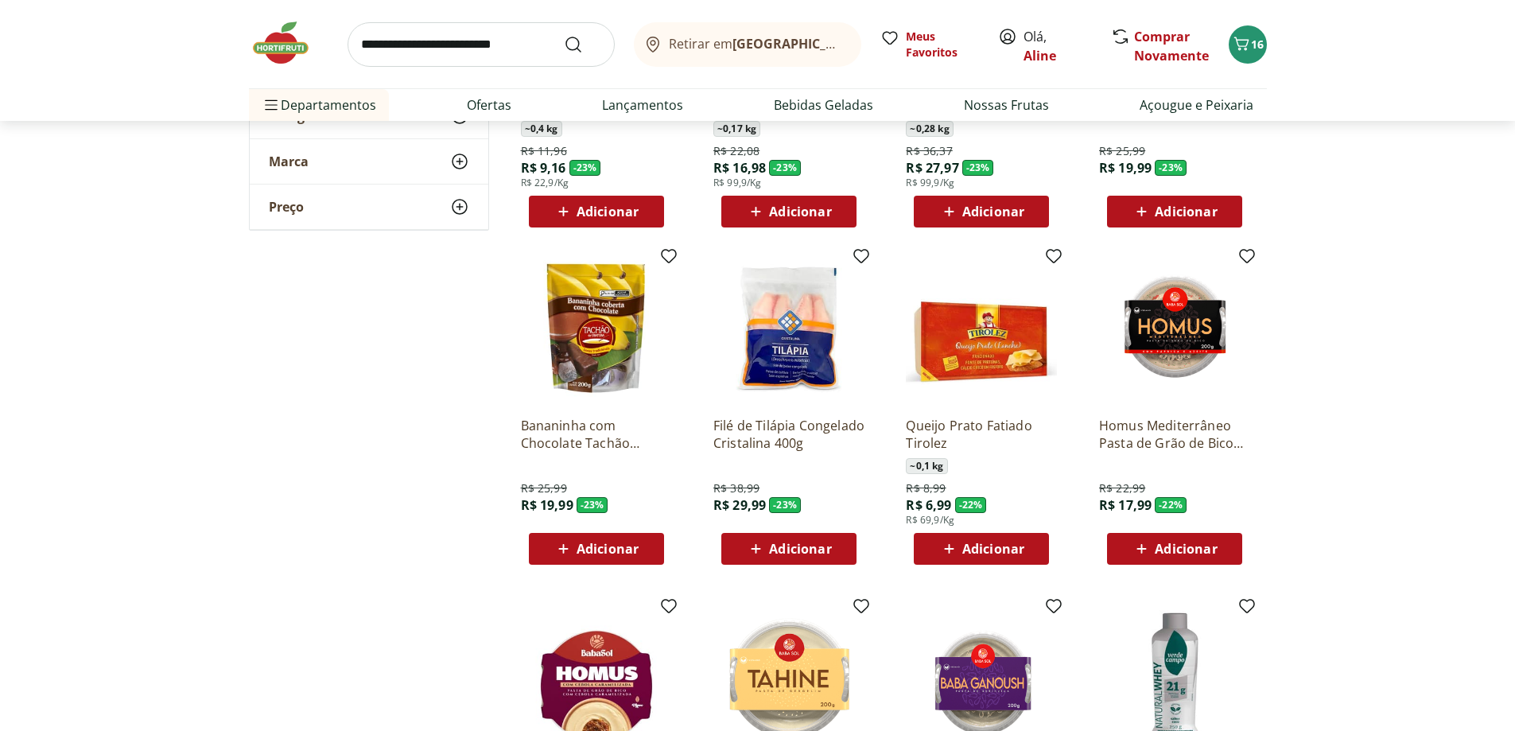
click at [604, 316] on img at bounding box center [596, 328] width 151 height 151
